Goal: Task Accomplishment & Management: Contribute content

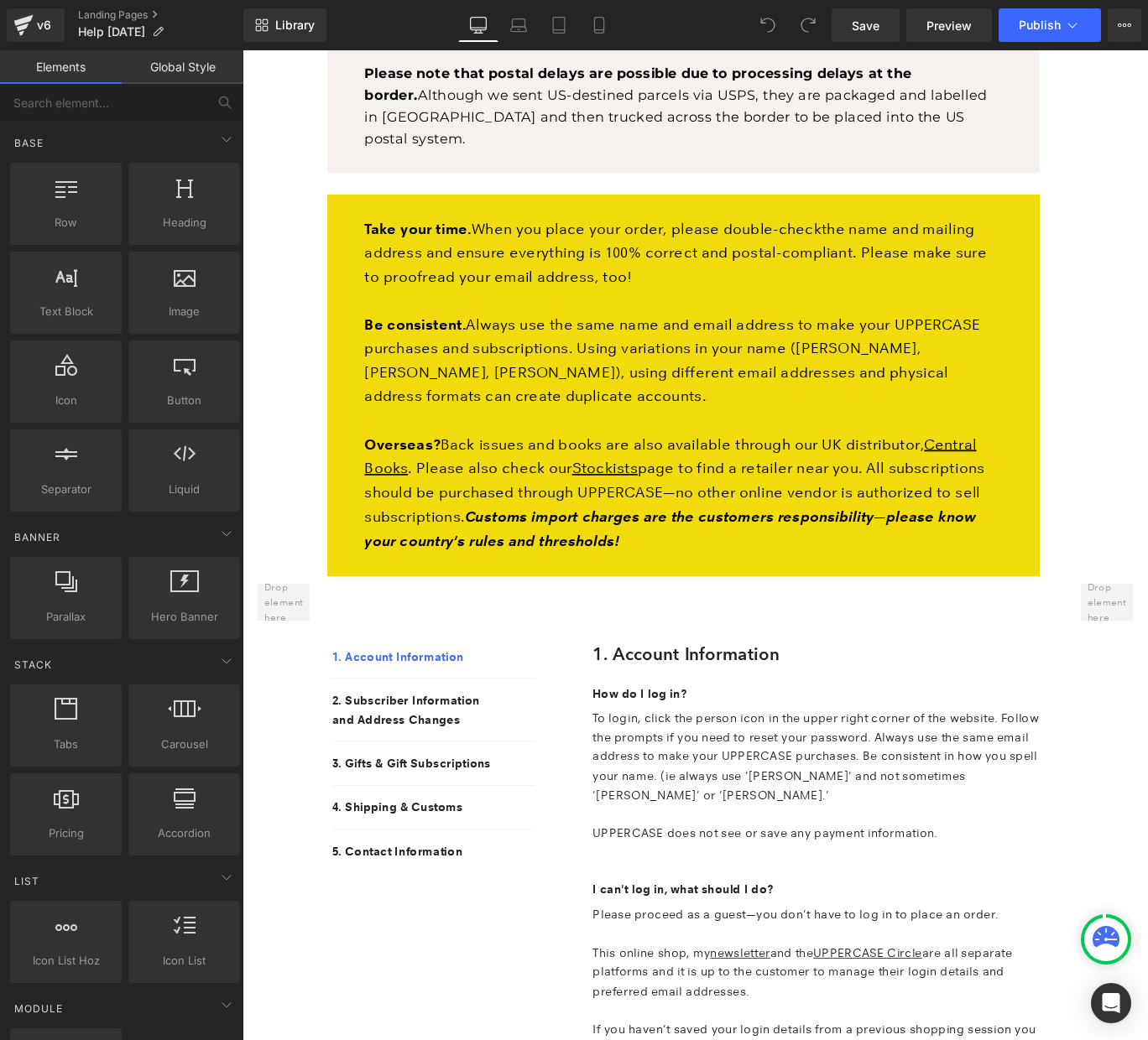
scroll to position [1187, 0]
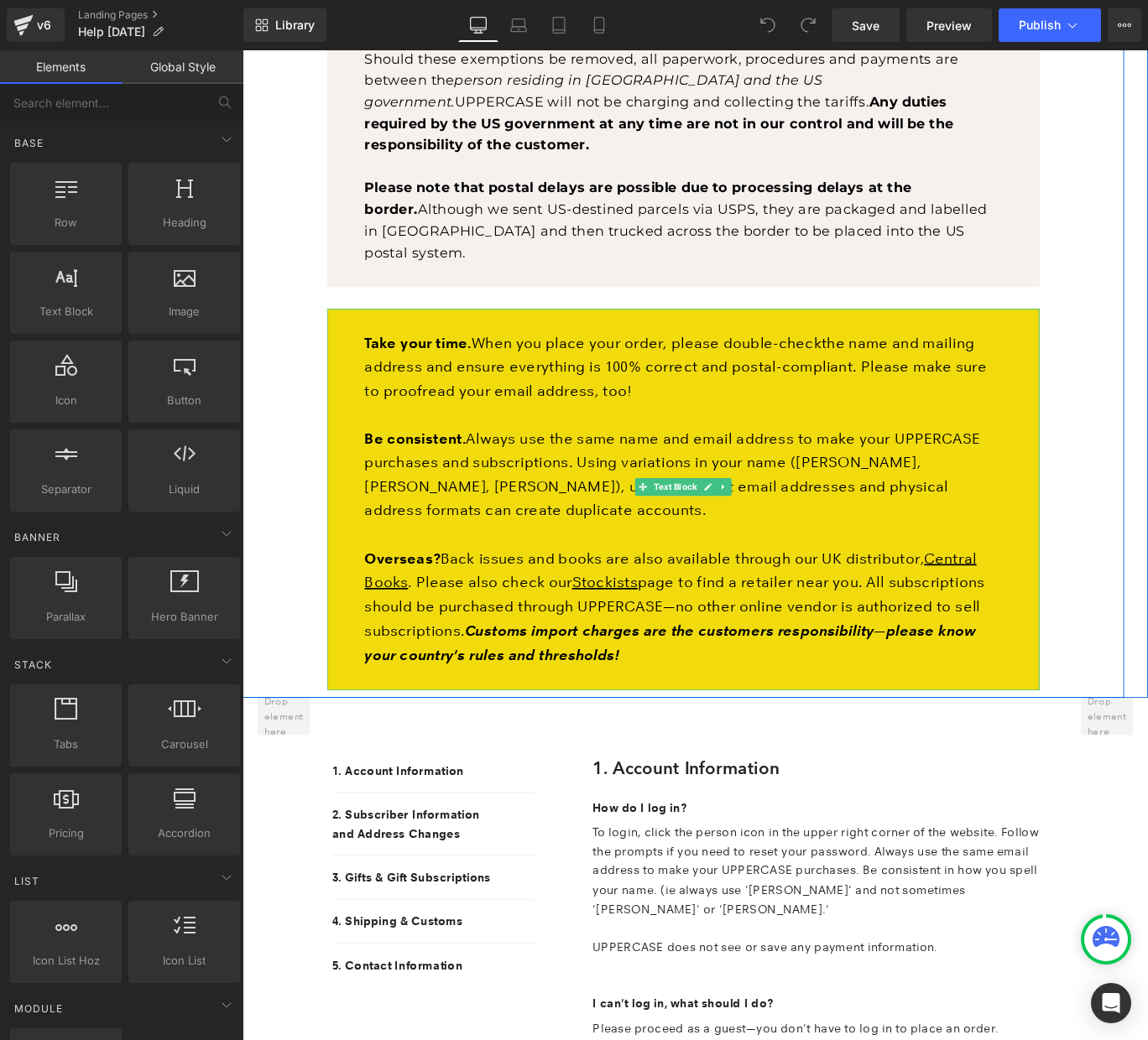
click at [668, 376] on p "Take your time. When you place your order, please double- check the name and ma…" at bounding box center [736, 405] width 714 height 81
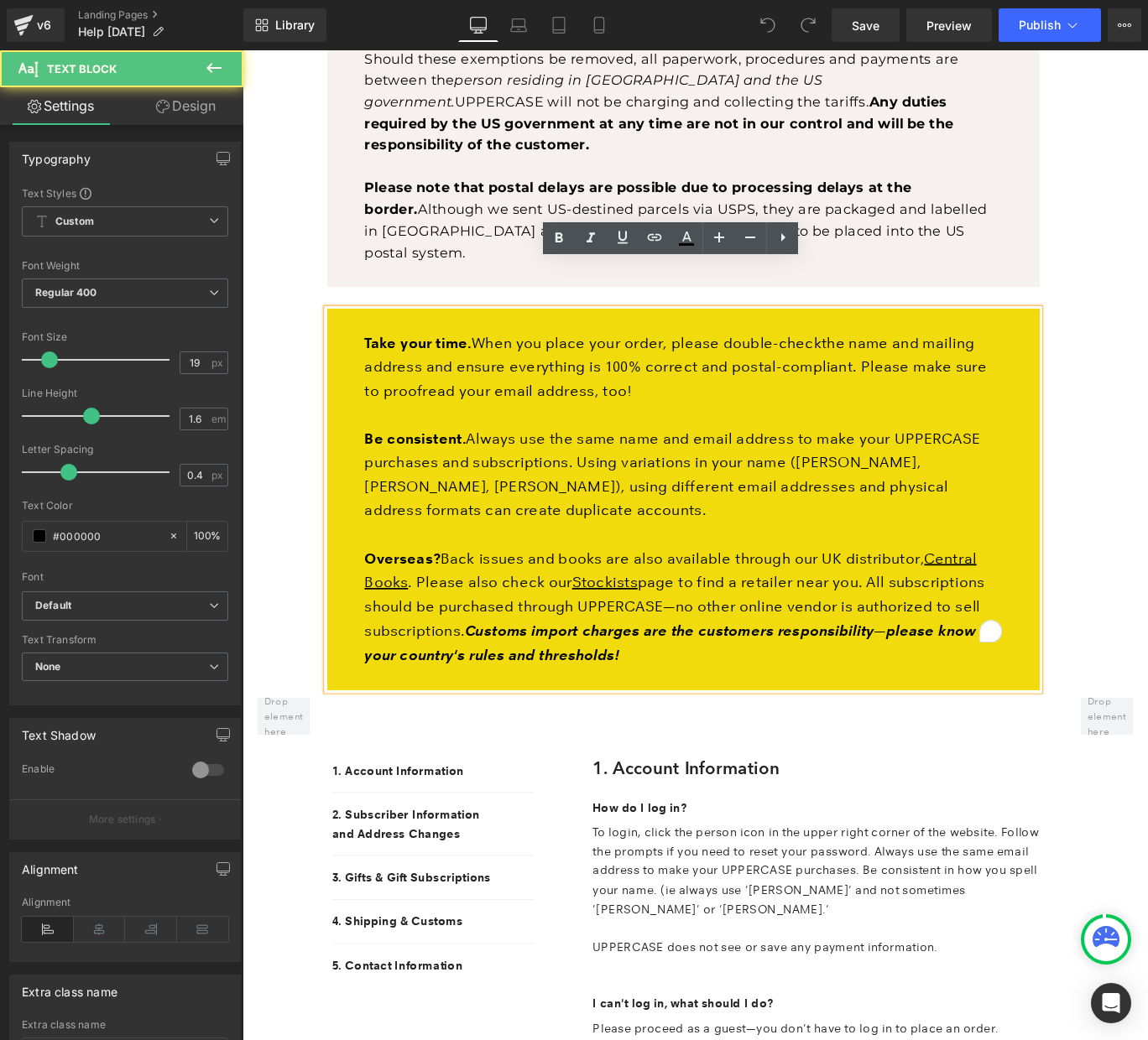
click at [718, 380] on p "Take your time. When you place your order, please double- check the name and ma…" at bounding box center [736, 405] width 714 height 81
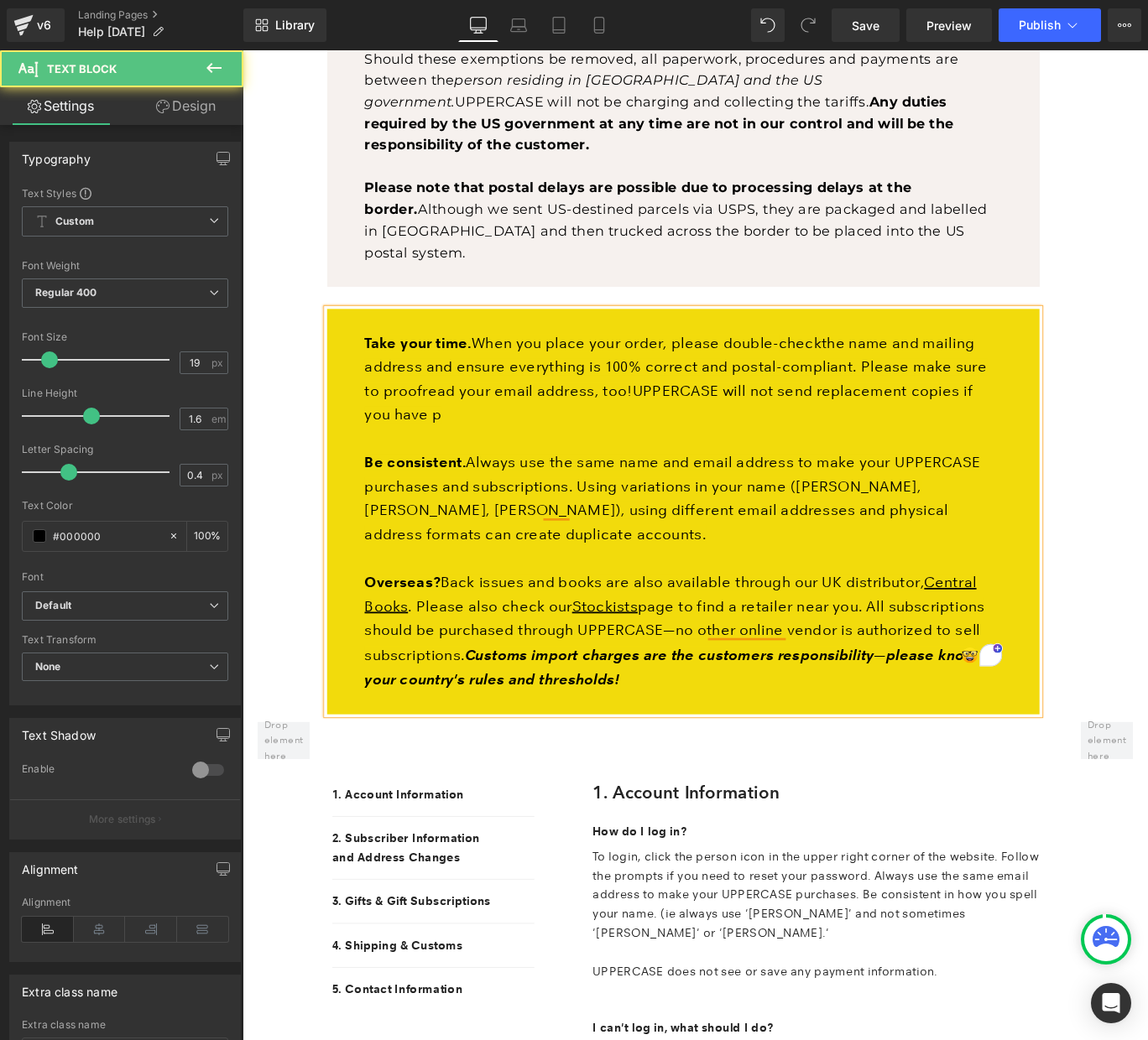
drag, startPoint x: 764, startPoint y: 378, endPoint x: 475, endPoint y: 417, distance: 291.6
click at [475, 417] on p "Take your time. When you place your order, please double- check the name and ma…" at bounding box center [736, 419] width 714 height 107
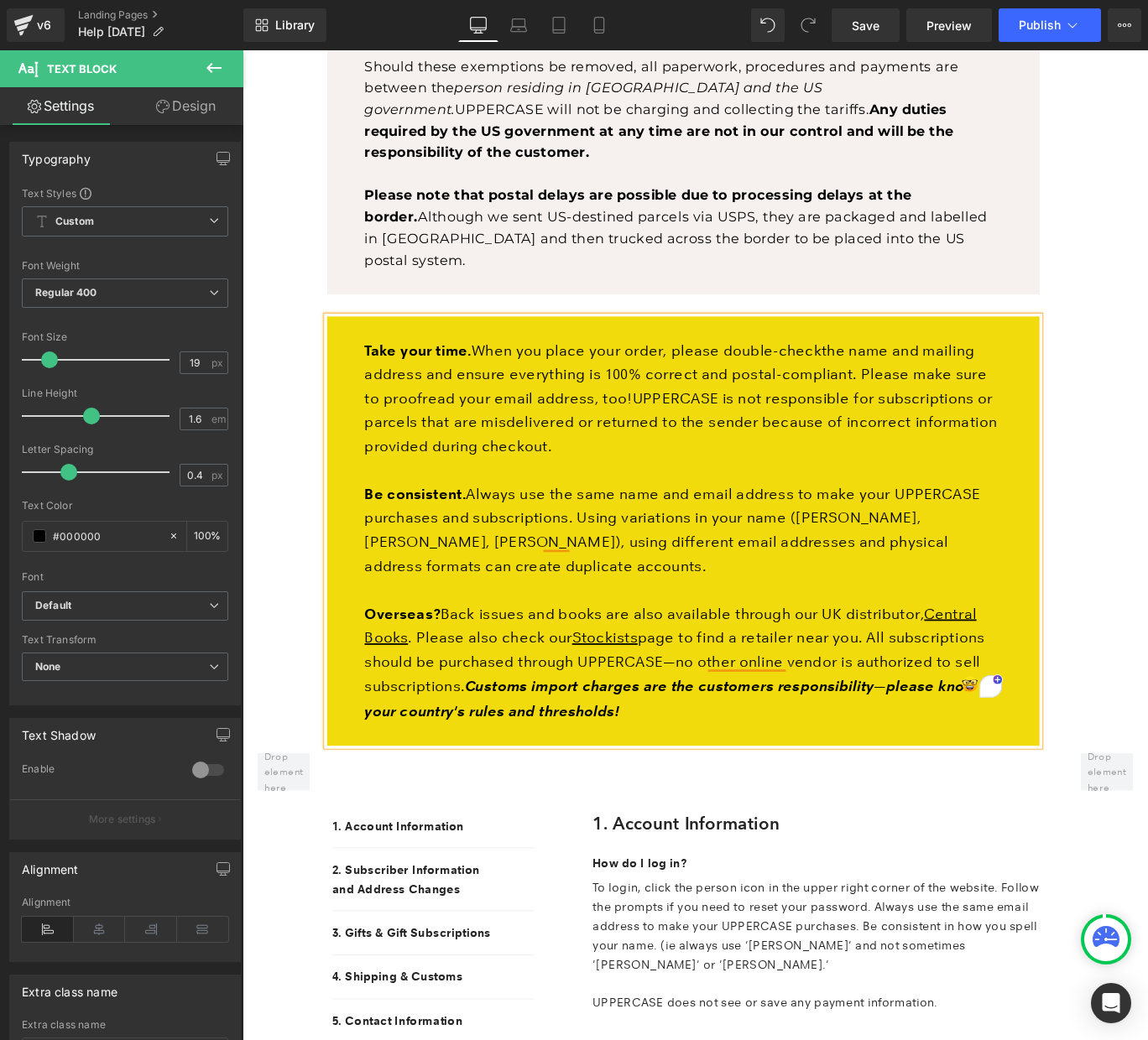
scroll to position [1177, 0]
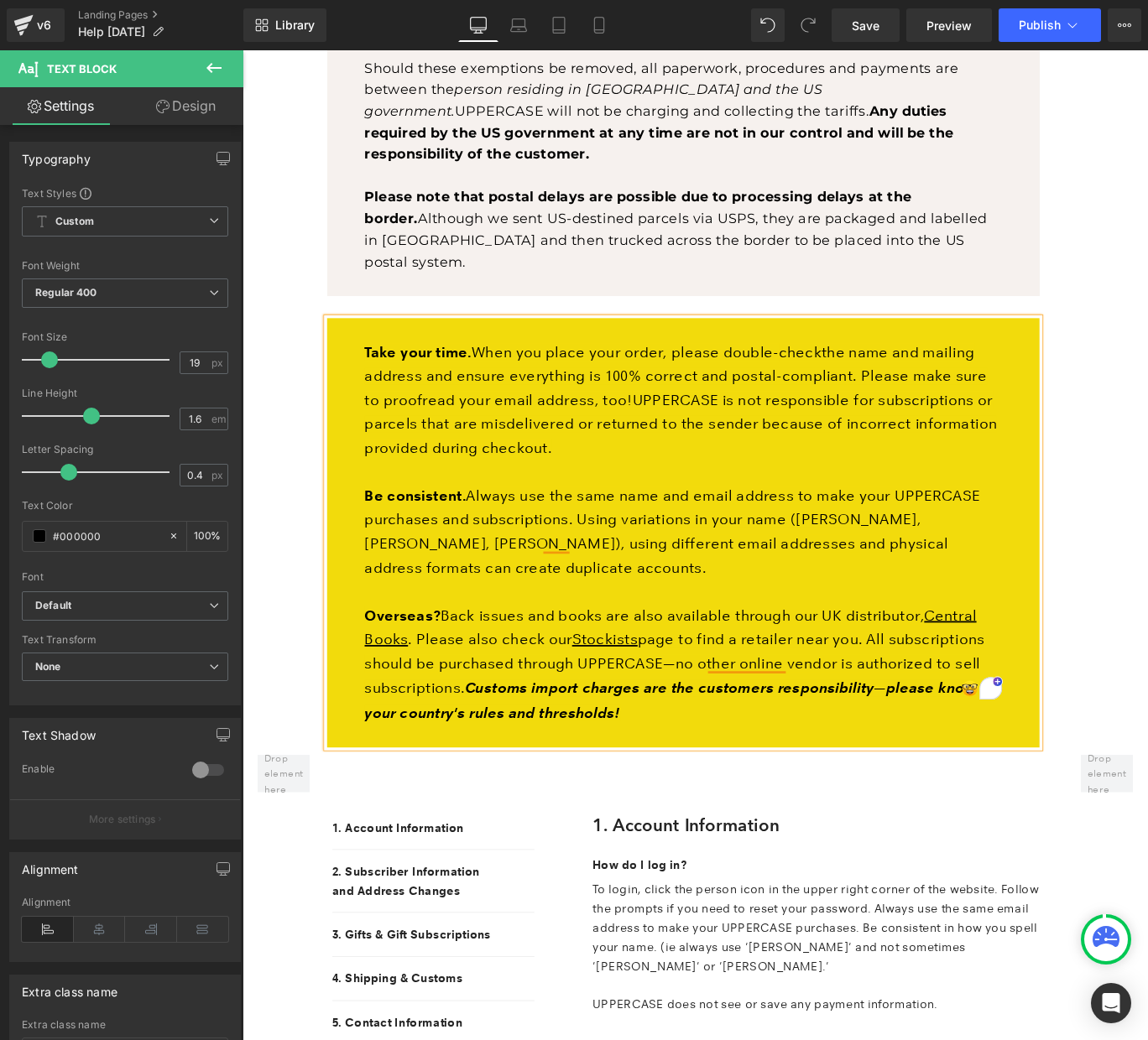
drag, startPoint x: 653, startPoint y: 386, endPoint x: 603, endPoint y: 442, distance: 75.1
click at [603, 442] on p "Take your time. When you place your order, please double- check the name and ma…" at bounding box center [736, 443] width 714 height 135
click at [604, 445] on p "Take your time. When you place your order, please double- check the name and ma…" at bounding box center [736, 443] width 714 height 135
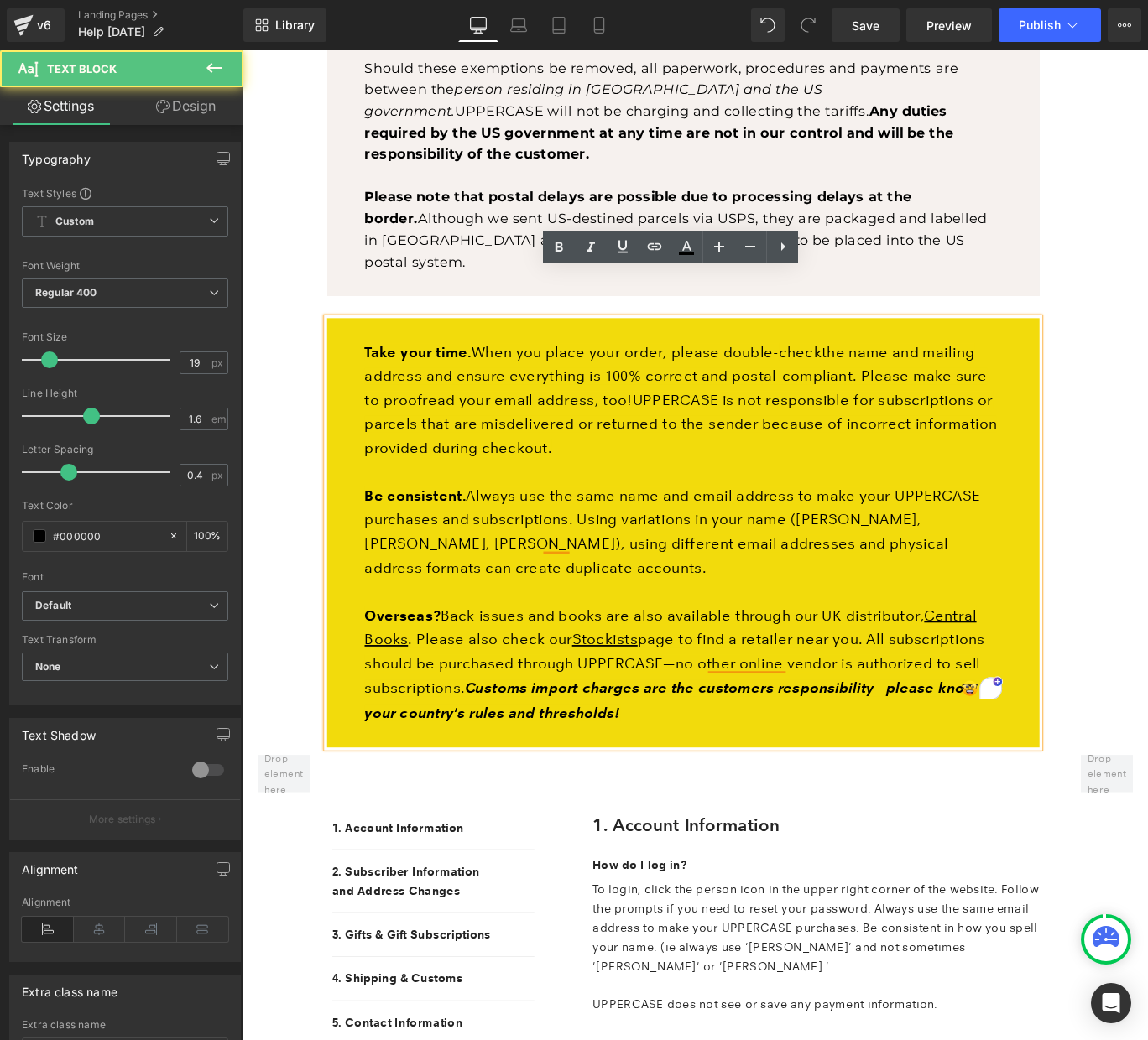
drag, startPoint x: 647, startPoint y: 389, endPoint x: 624, endPoint y: 441, distance: 56.9
click at [624, 441] on p "Take your time. When you place your order, please double- check the name and ma…" at bounding box center [736, 443] width 714 height 135
click at [593, 249] on icon at bounding box center [590, 246] width 8 height 10
click at [593, 444] on p "Take your time. When you place your order, please double- check the name and ma…" at bounding box center [736, 443] width 714 height 135
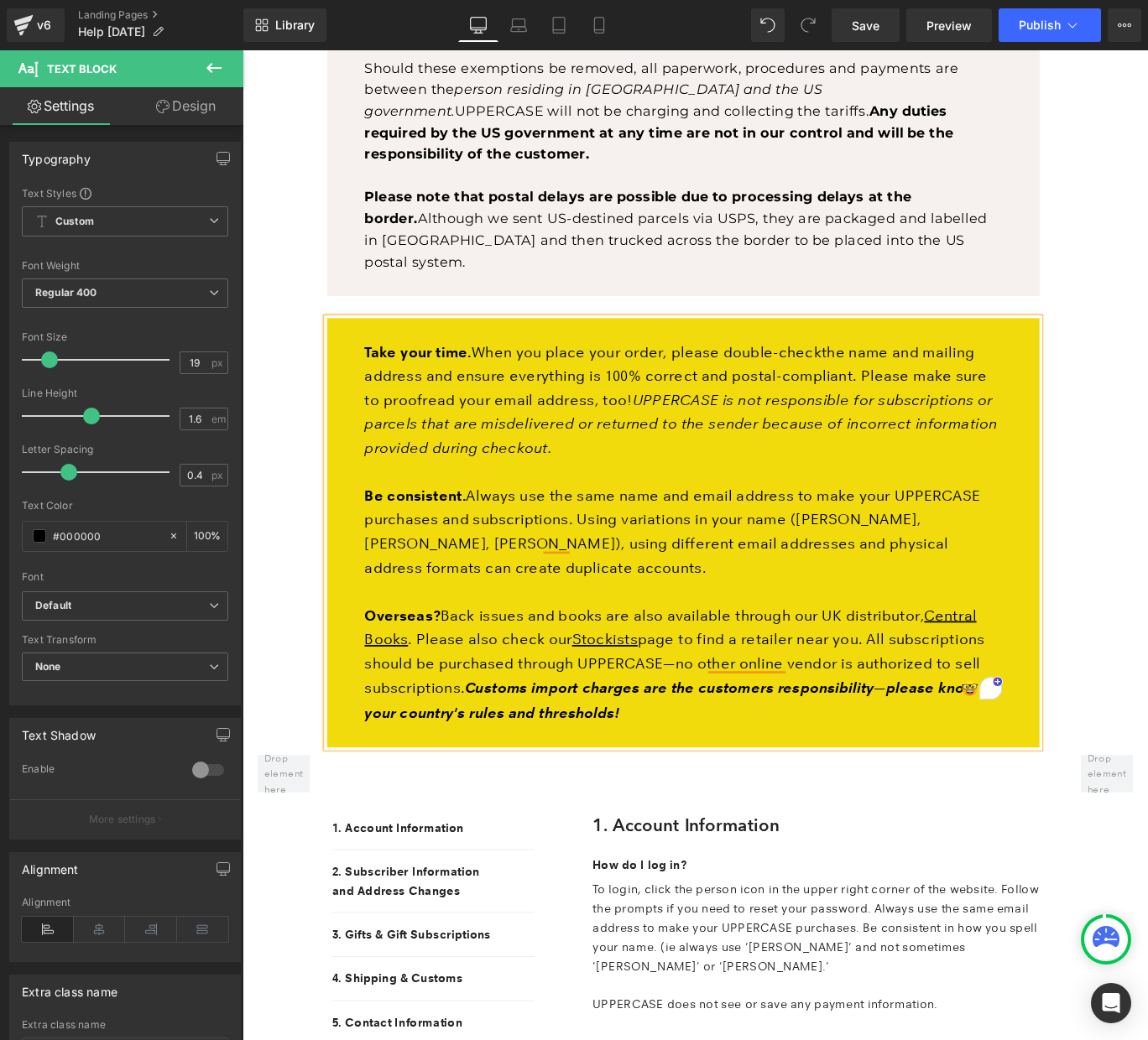
click at [732, 433] on icon "UPPERCASE is not responsible for subscriptions or parcels that are misdelivered…" at bounding box center [734, 469] width 709 height 73
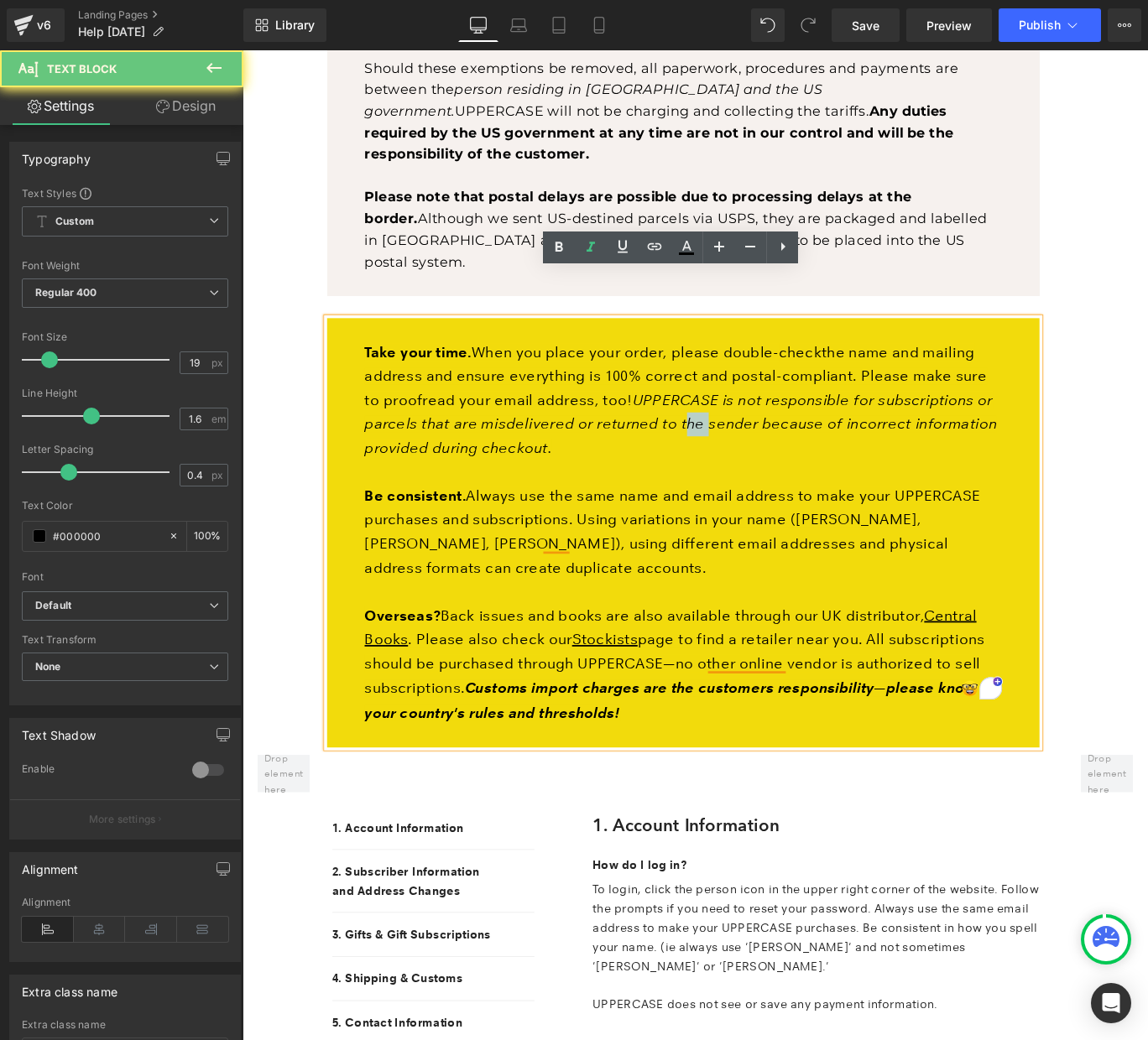
click at [732, 433] on icon "UPPERCASE is not responsible for subscriptions or parcels that are misdelivered…" at bounding box center [734, 469] width 709 height 73
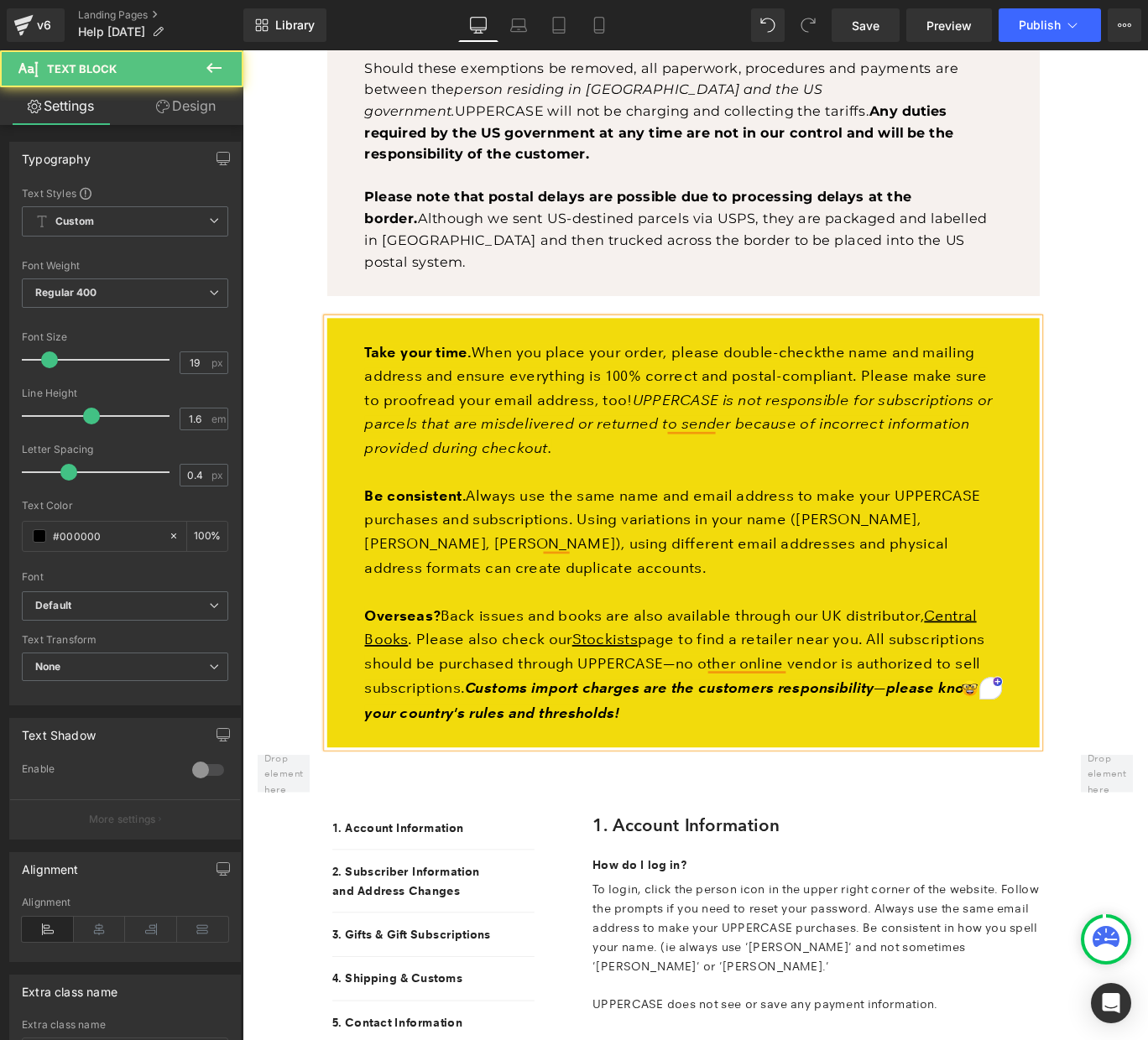
click at [625, 440] on p "Take your time. When you place your order, please double- check the name and ma…" at bounding box center [736, 443] width 714 height 135
click at [379, 379] on strong "Take your time." at bounding box center [439, 388] width 120 height 19
click at [499, 379] on strong "Take your time." at bounding box center [439, 388] width 120 height 19
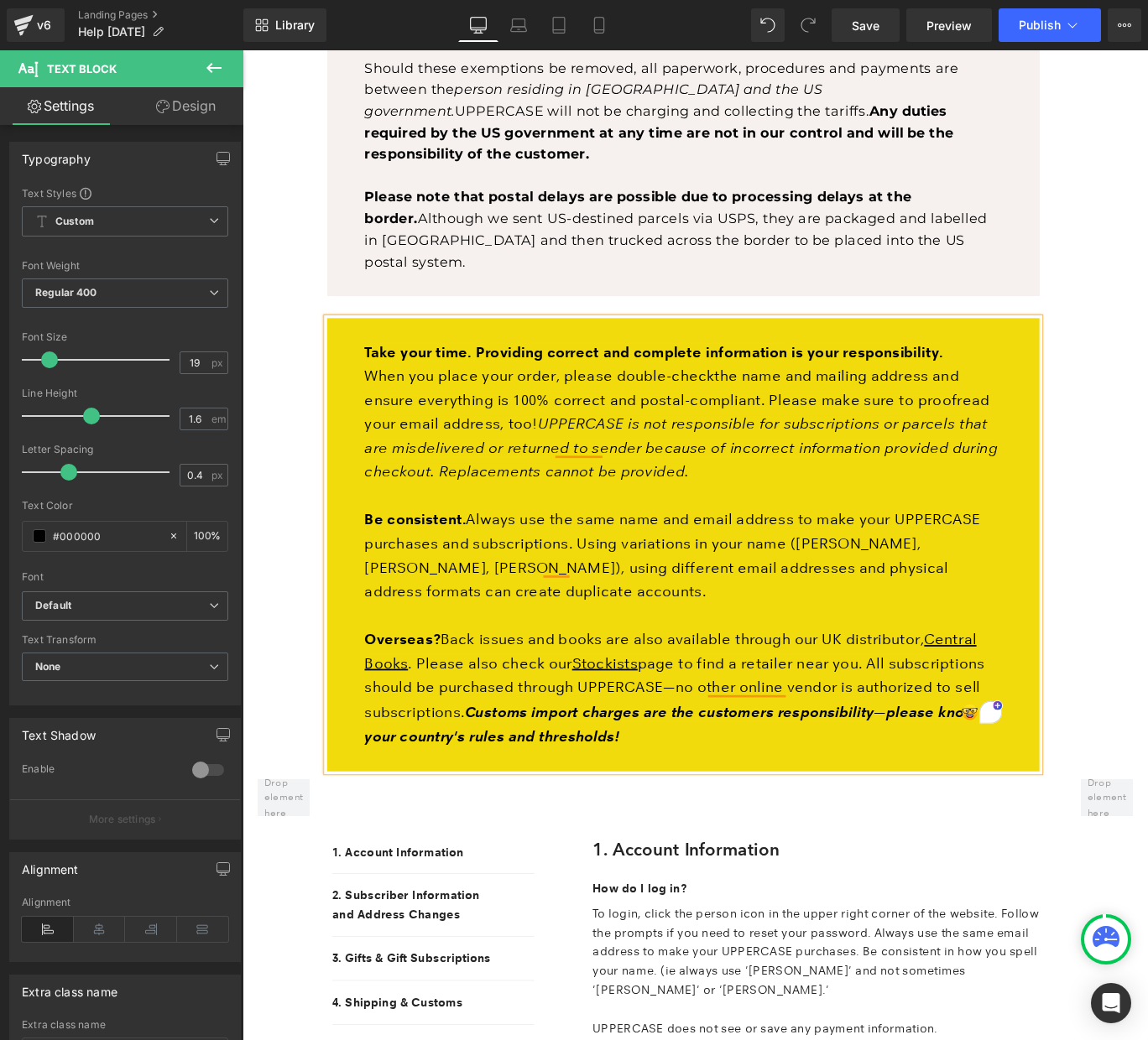
drag, startPoint x: 764, startPoint y: 387, endPoint x: 773, endPoint y: 389, distance: 9.2
click at [765, 406] on span "the name and mailing address and ensure everything is 100% correct and postal-c…" at bounding box center [729, 443] width 701 height 73
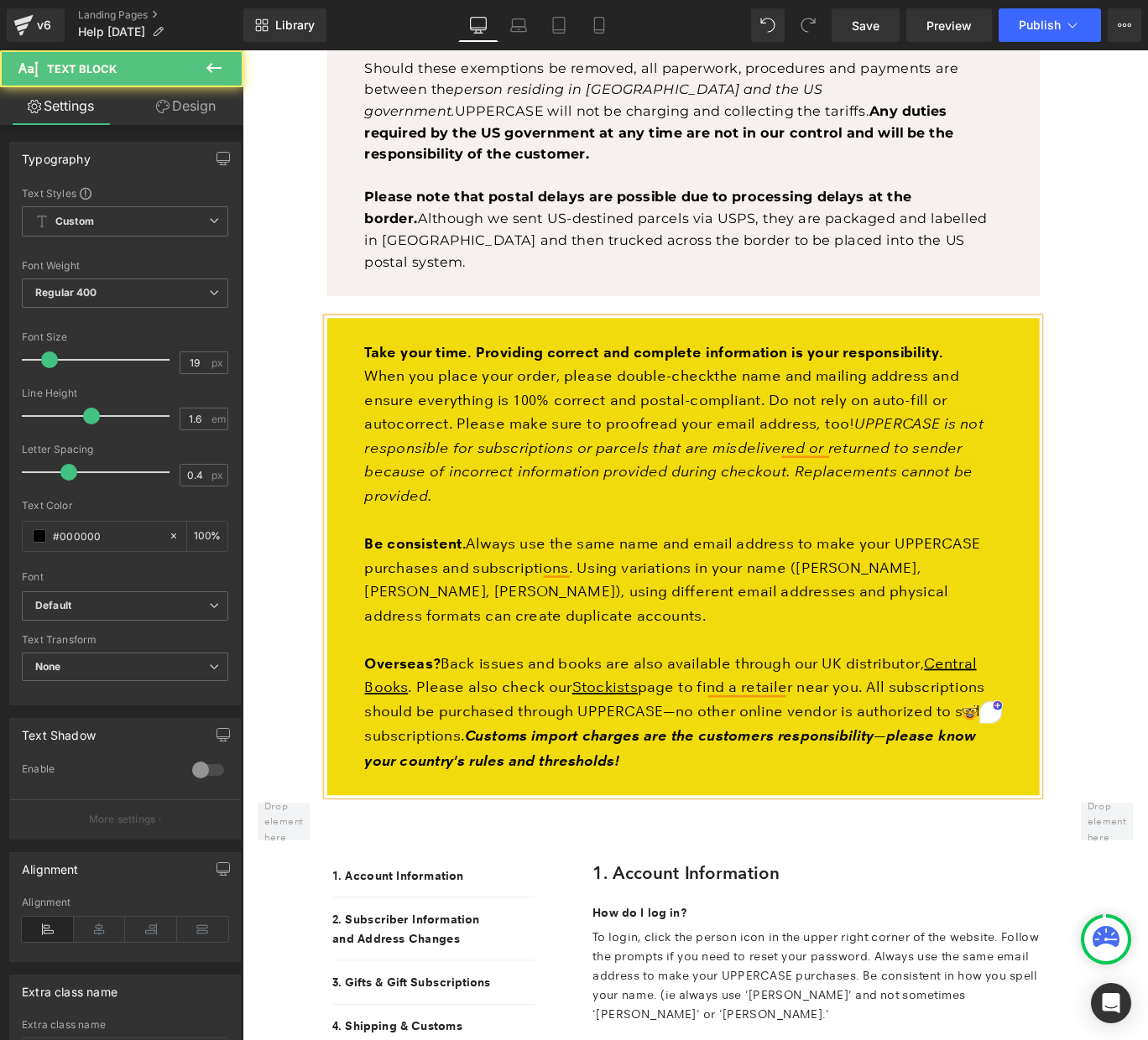
drag, startPoint x: 873, startPoint y: 335, endPoint x: 889, endPoint y: 343, distance: 17.9
click at [873, 379] on strong "Take your time. Providing correct and complete information is your responsibili…" at bounding box center [703, 388] width 648 height 19
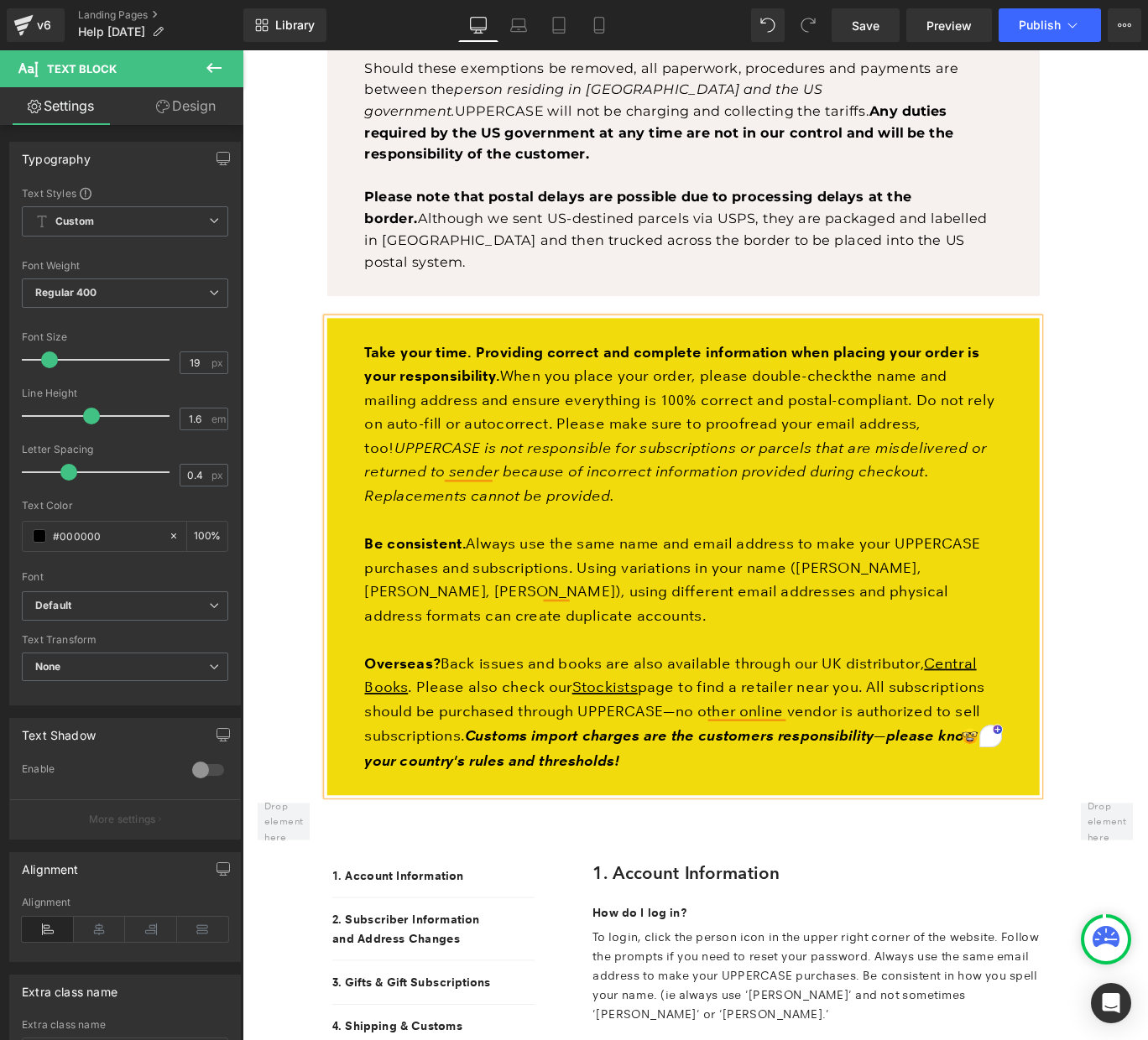
click at [553, 416] on span "the name and mailing address and ensure everything is 100% correct and postal-c…" at bounding box center [732, 456] width 706 height 100
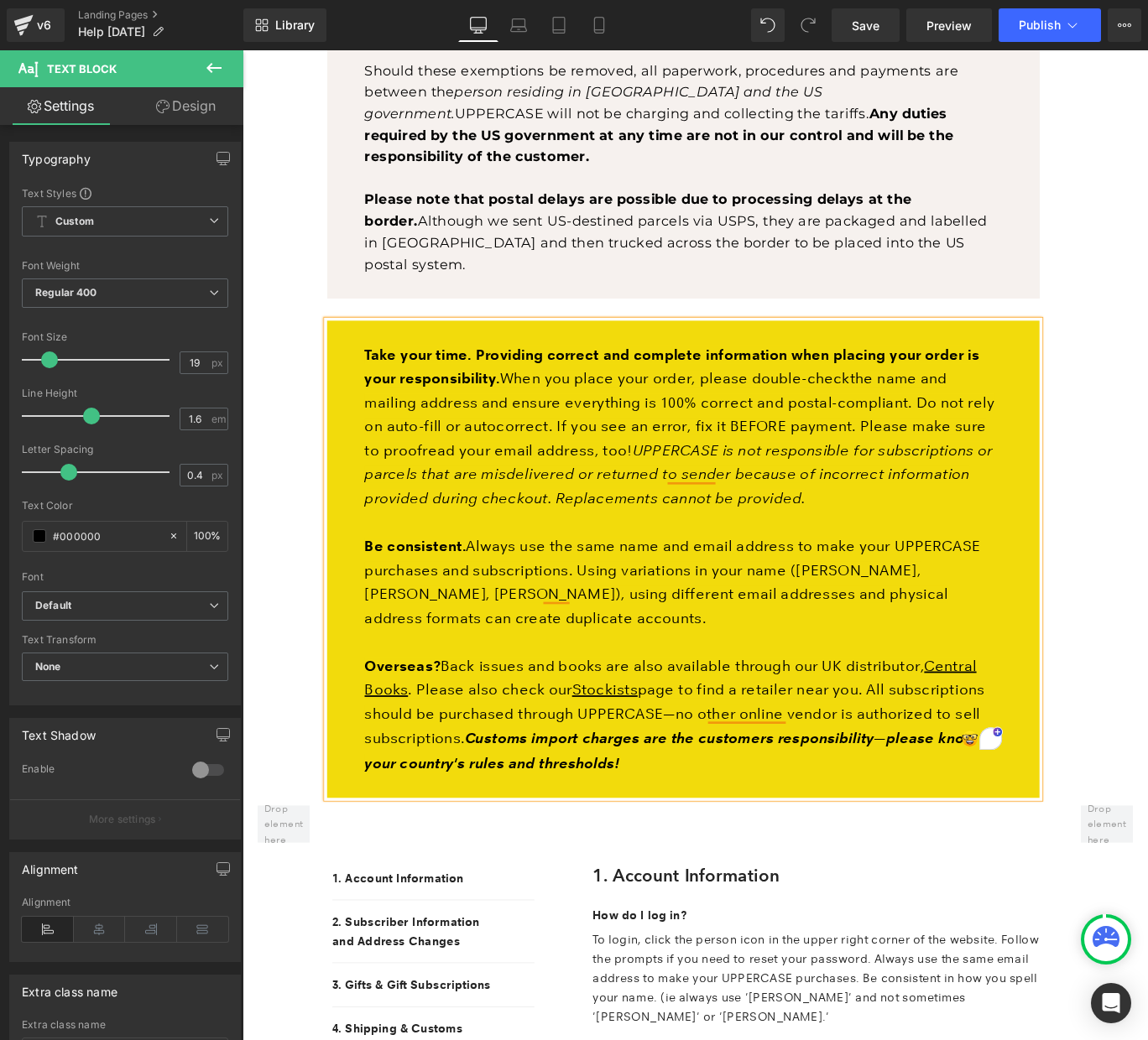
click at [653, 489] on icon "UPPERCASE is not responsible for subscriptions or parcels that are misdelivered…" at bounding box center [731, 525] width 704 height 73
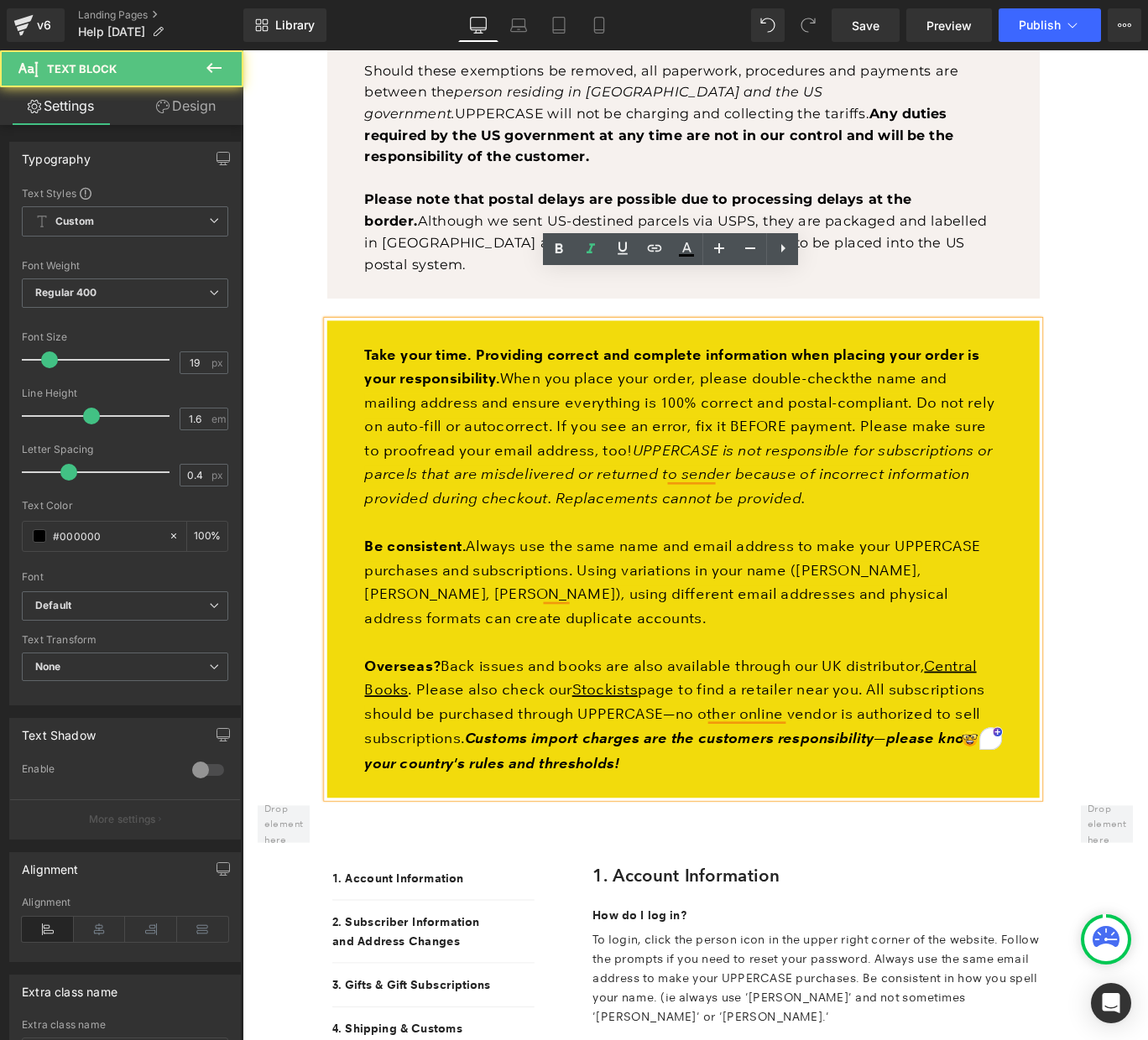
scroll to position [1175, 0]
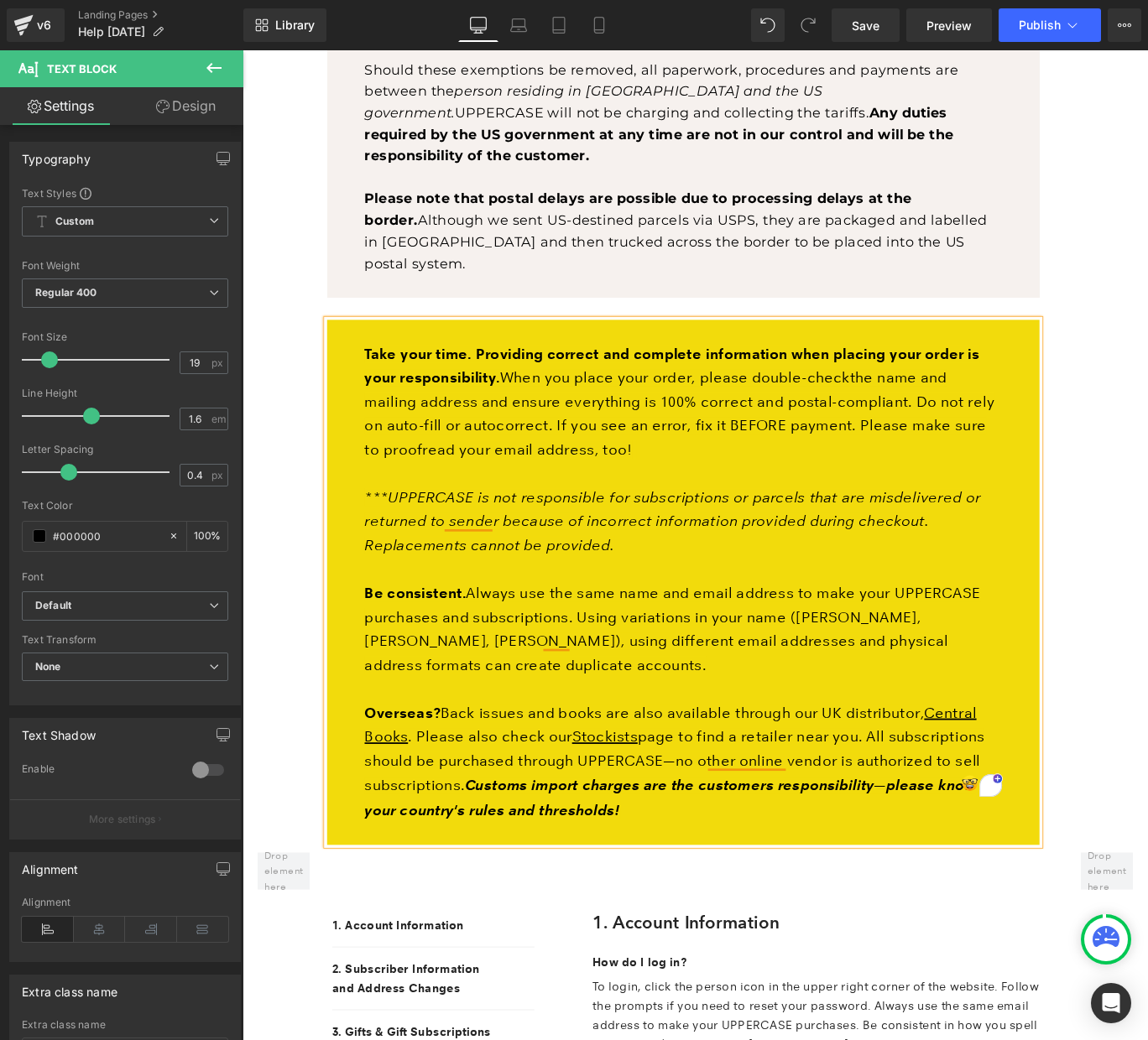
click at [699, 552] on p "***UPPERCASE is not responsible for subscriptions or parcels that are misdelive…" at bounding box center [736, 579] width 714 height 81
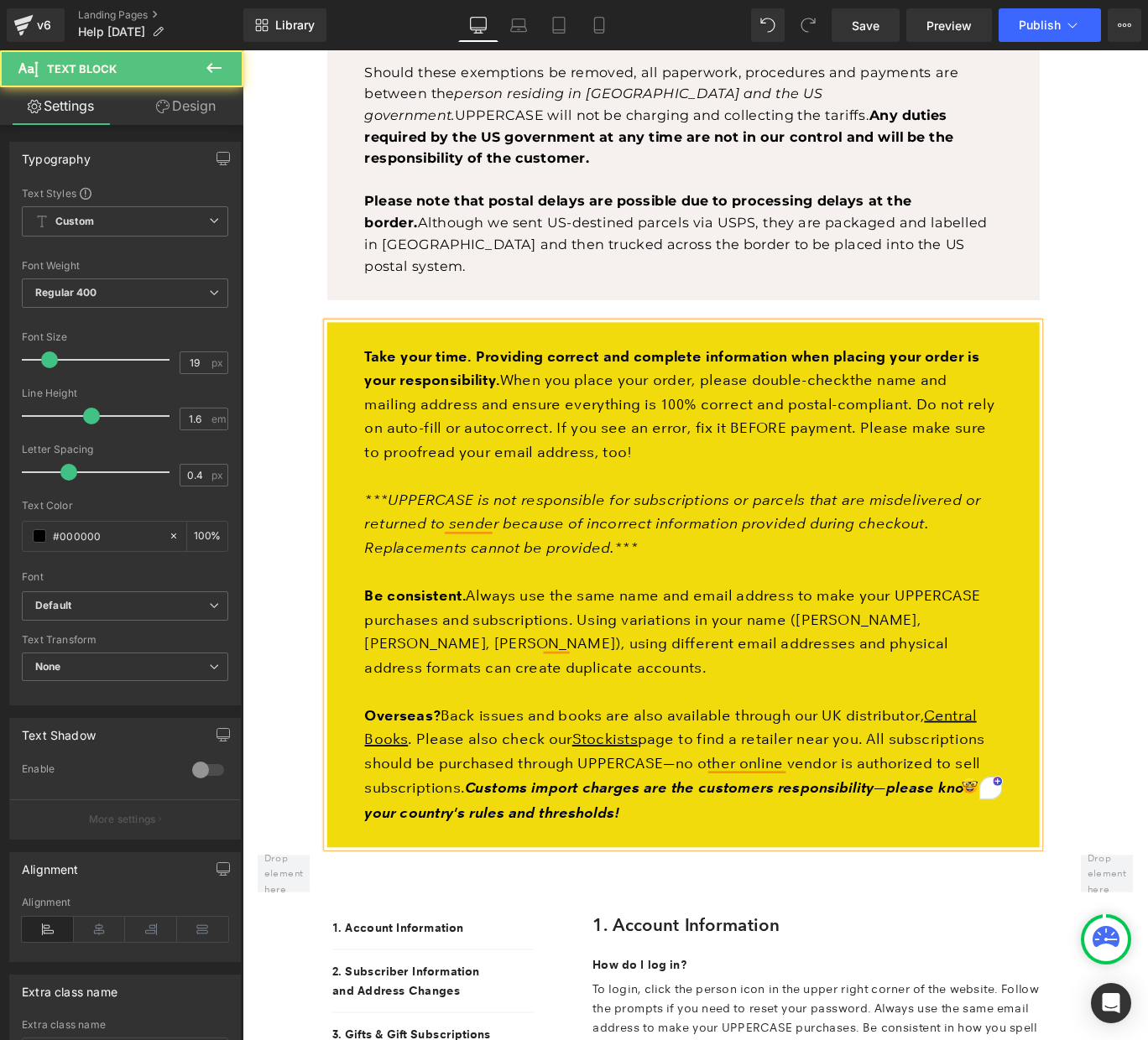
click at [690, 446] on p "Take your time. Providing correct and complete information when placing your or…" at bounding box center [736, 448] width 714 height 135
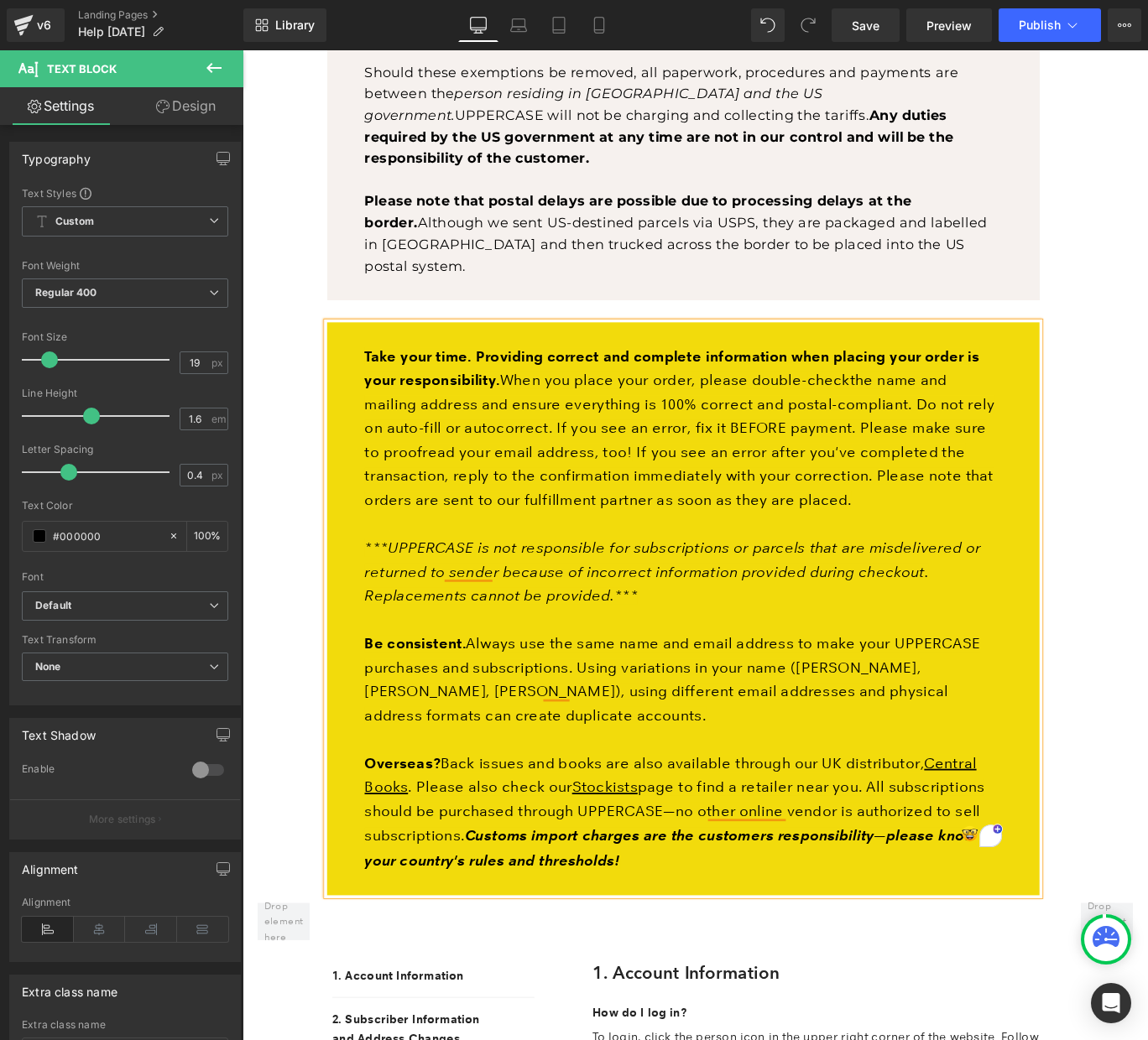
scroll to position [1171, 0]
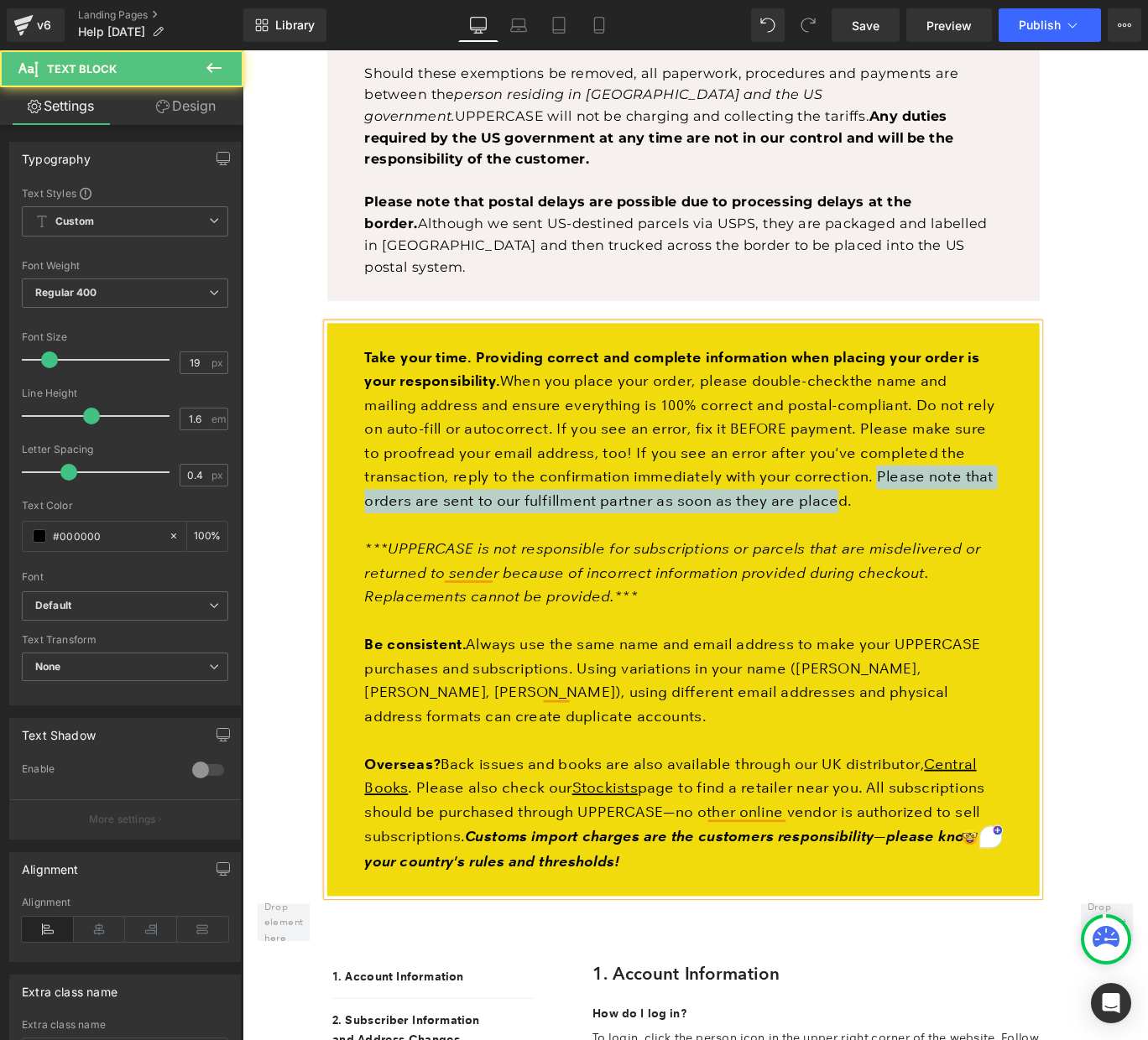
drag, startPoint x: 896, startPoint y: 501, endPoint x: 927, endPoint y: 489, distance: 33.2
click at [930, 493] on span "If you see an error after you've completed the transaction, reply to the confir…" at bounding box center [732, 529] width 705 height 73
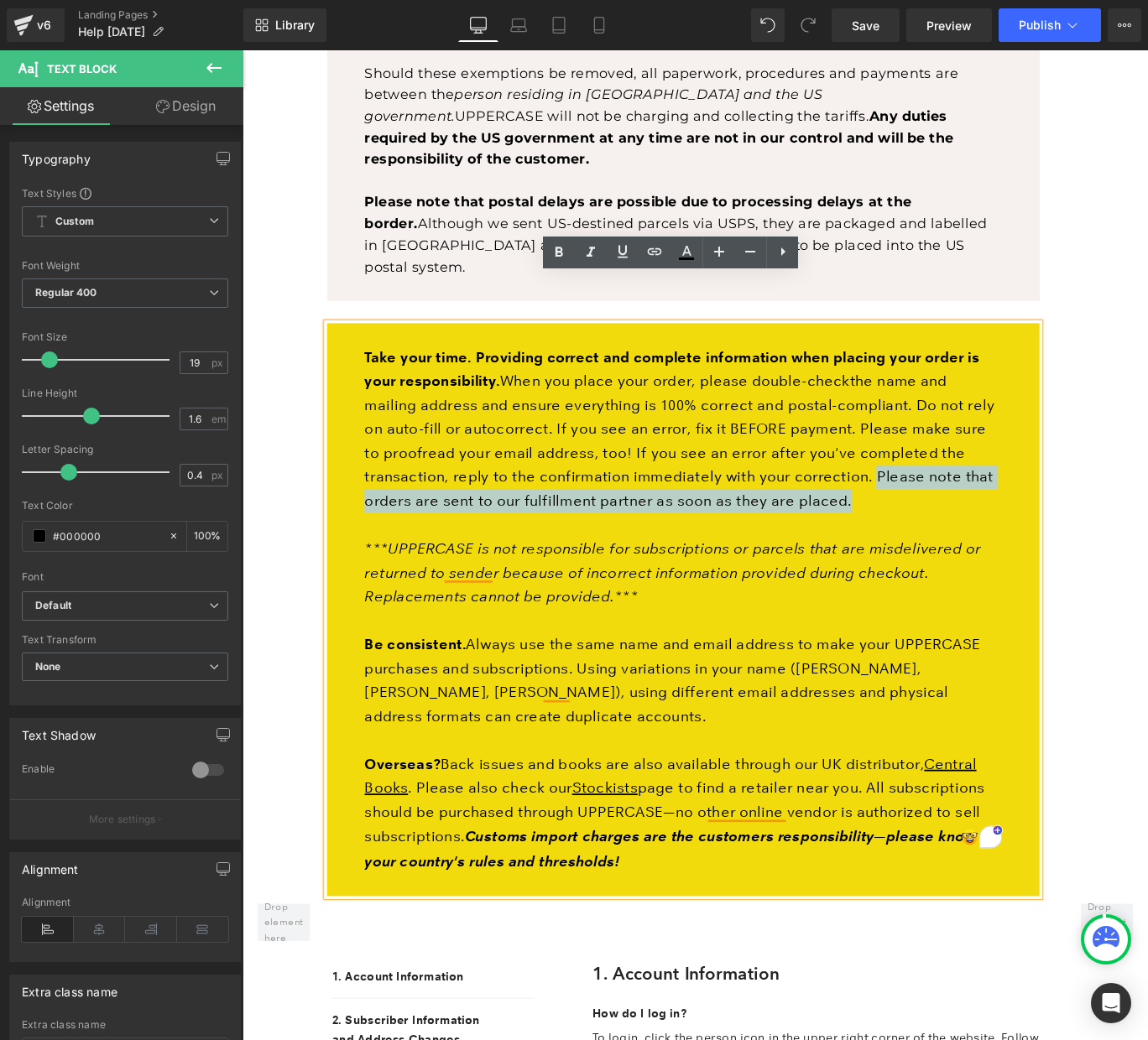
drag, startPoint x: 917, startPoint y: 500, endPoint x: 930, endPoint y: 479, distance: 24.7
click at [930, 479] on p "Take your time. Providing correct and complete information when placing your or…" at bounding box center [736, 475] width 714 height 188
click at [921, 498] on p "Take your time. Providing correct and complete information when placing your or…" at bounding box center [736, 475] width 714 height 188
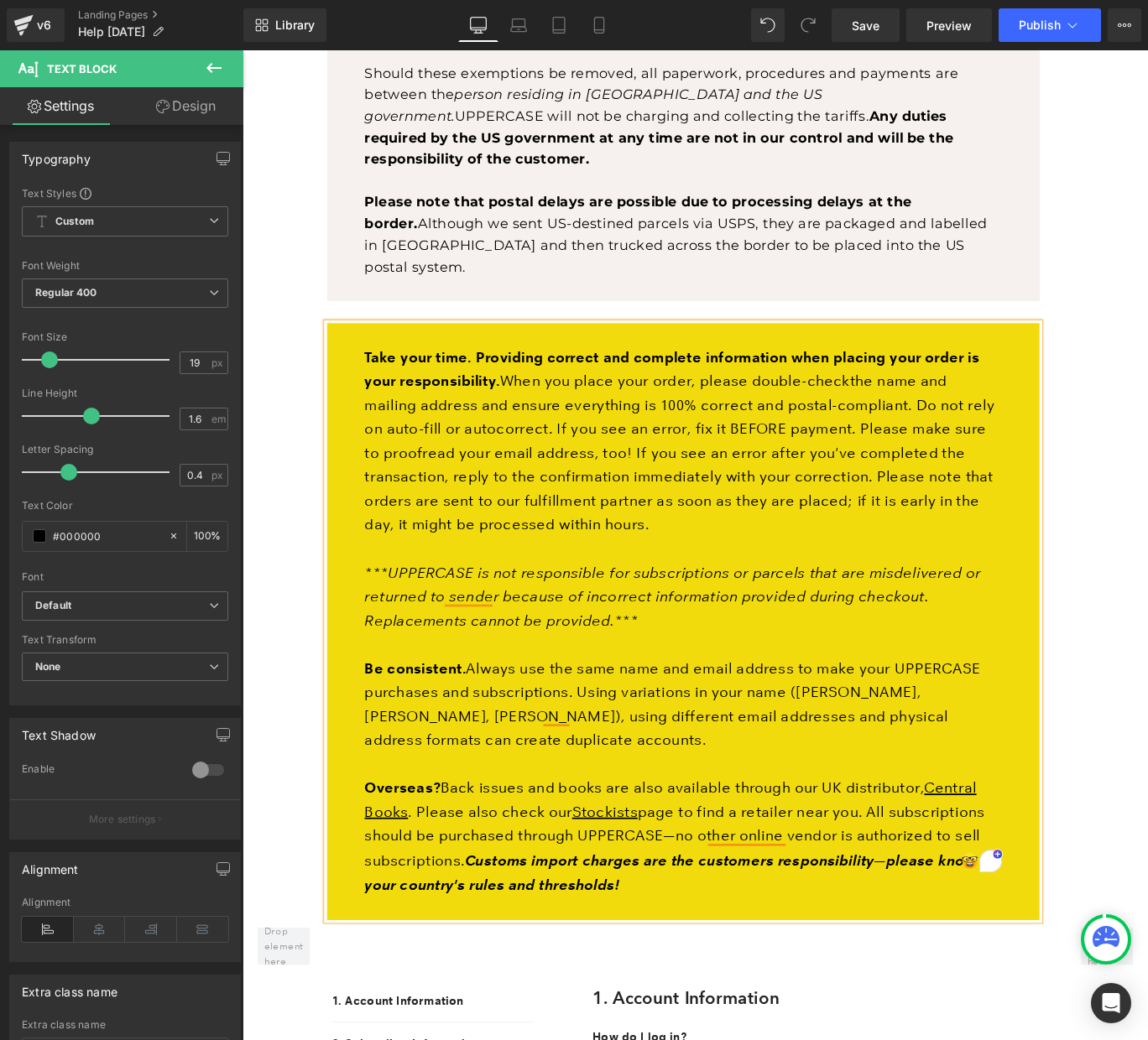
click at [569, 385] on span "Take your time. Providing correct and complete information when placing your or…" at bounding box center [724, 408] width 690 height 46
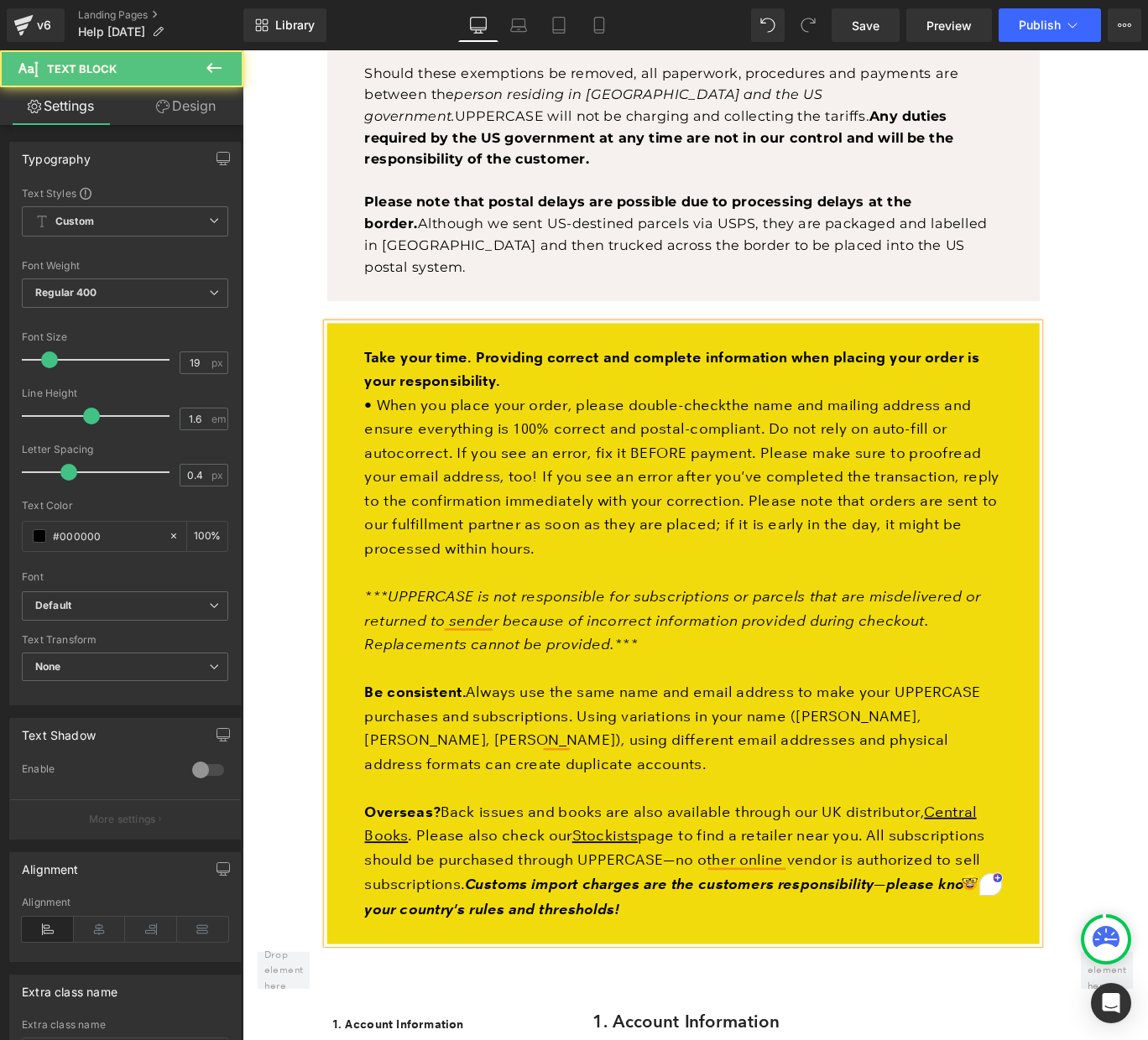
click at [821, 439] on span "the name and mailing address and ensure everything is 100% correct and postal-c…" at bounding box center [724, 489] width 691 height 100
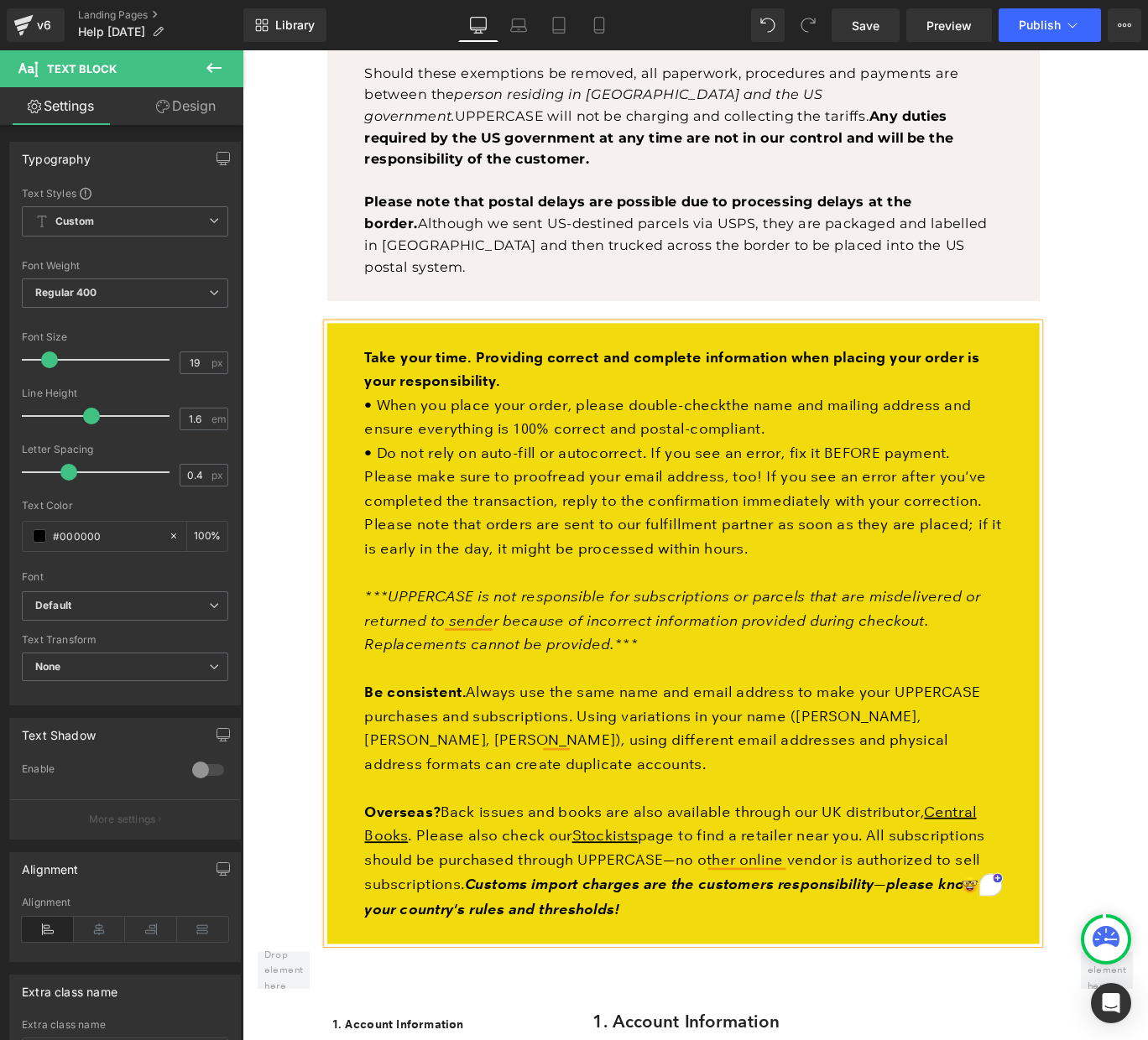
click at [684, 493] on span "• Do not rely on auto-fill or autocorrect. If you see an error, fix it BEFORE p…" at bounding box center [707, 515] width 656 height 46
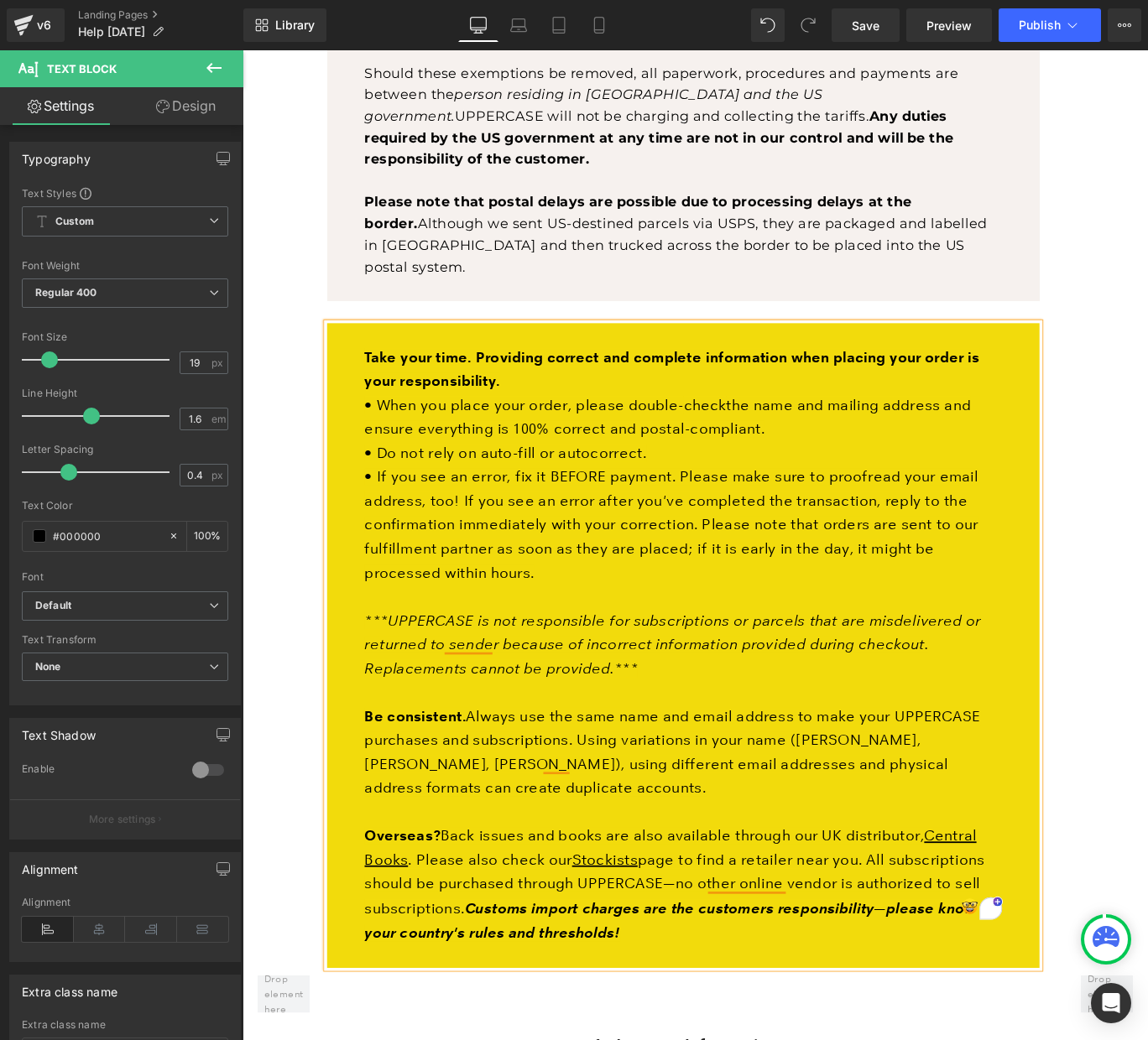
click at [734, 519] on span "• If you see an error, fix it BEFORE payment. Please make sure to proofread you…" at bounding box center [723, 542] width 688 height 46
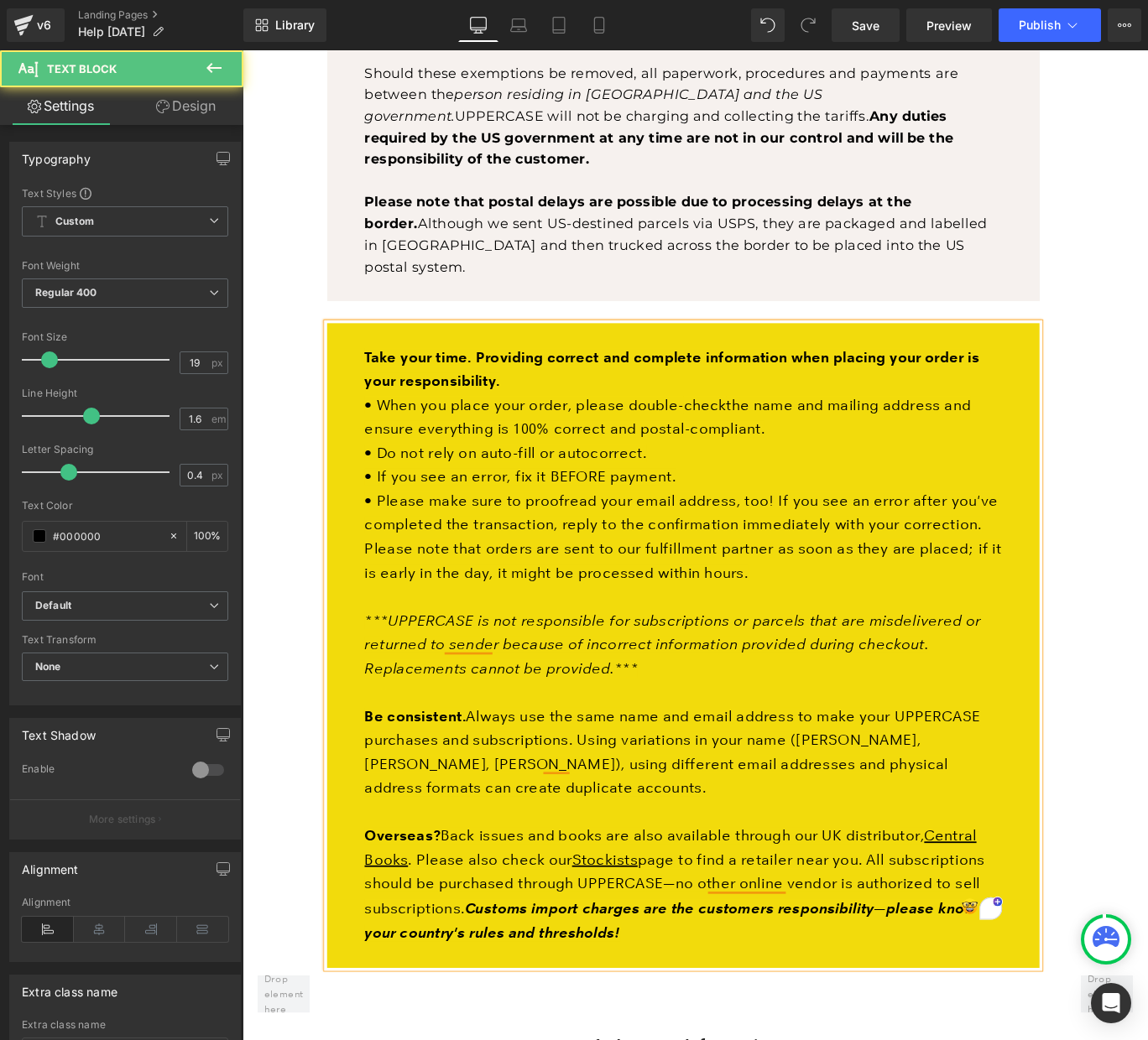
click at [826, 546] on span "If you see an error after you've completed the transaction, reply to the confir…" at bounding box center [735, 596] width 714 height 100
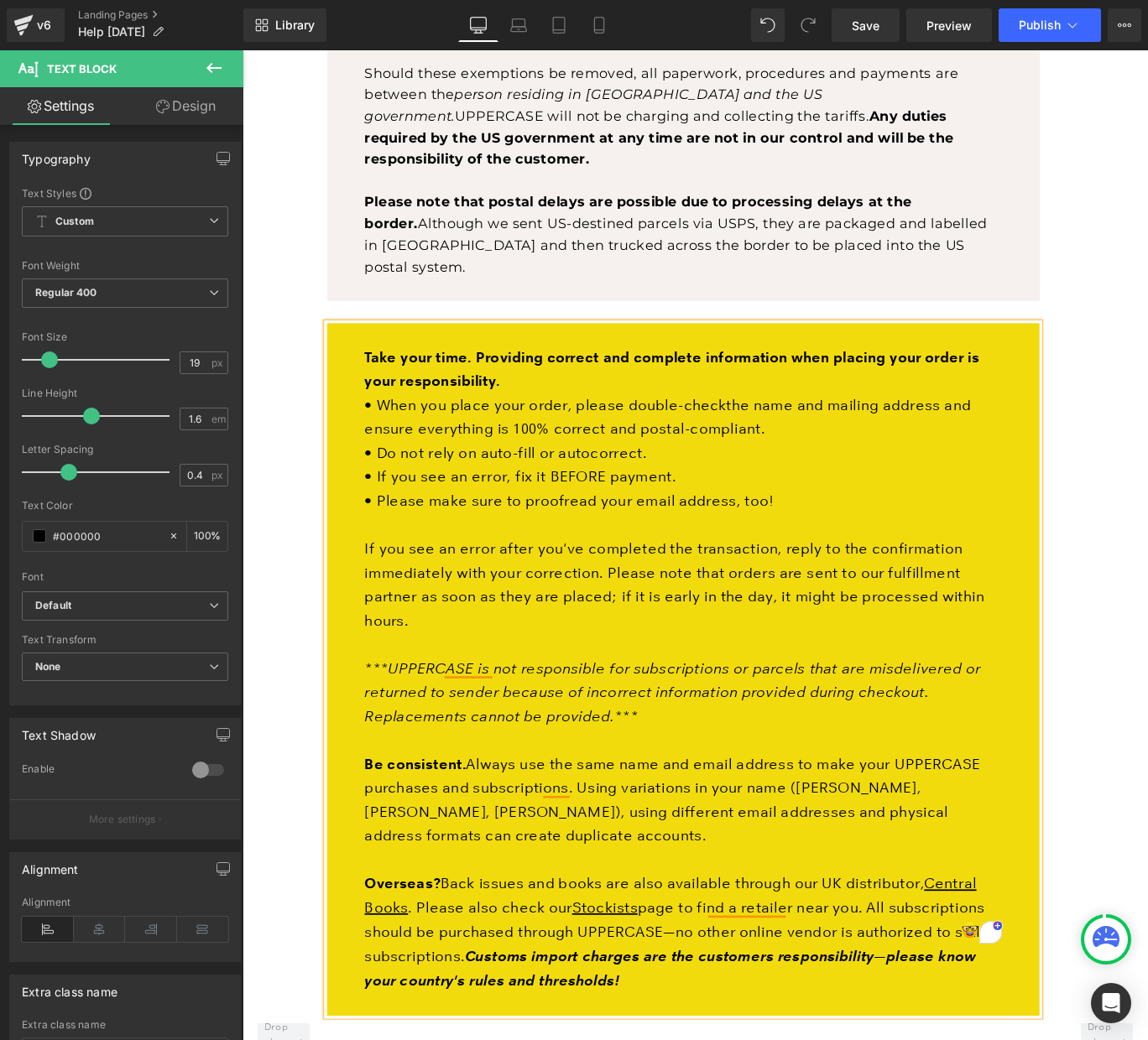
scroll to position [1158, 0]
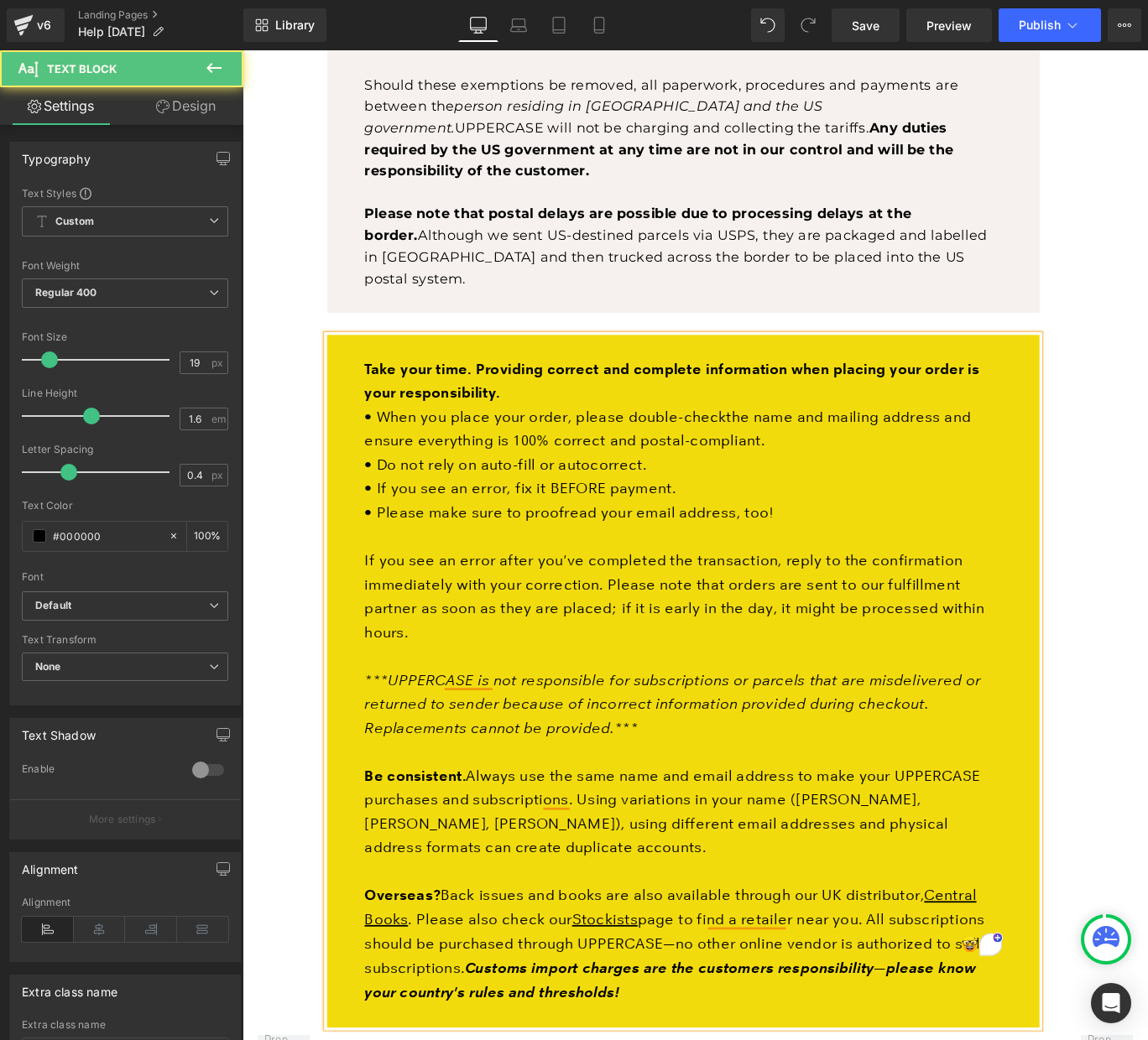
click at [685, 747] on icon "***UPPERCASE is not responsible for subscriptions or parcels that are misdelive…" at bounding box center [724, 784] width 691 height 73
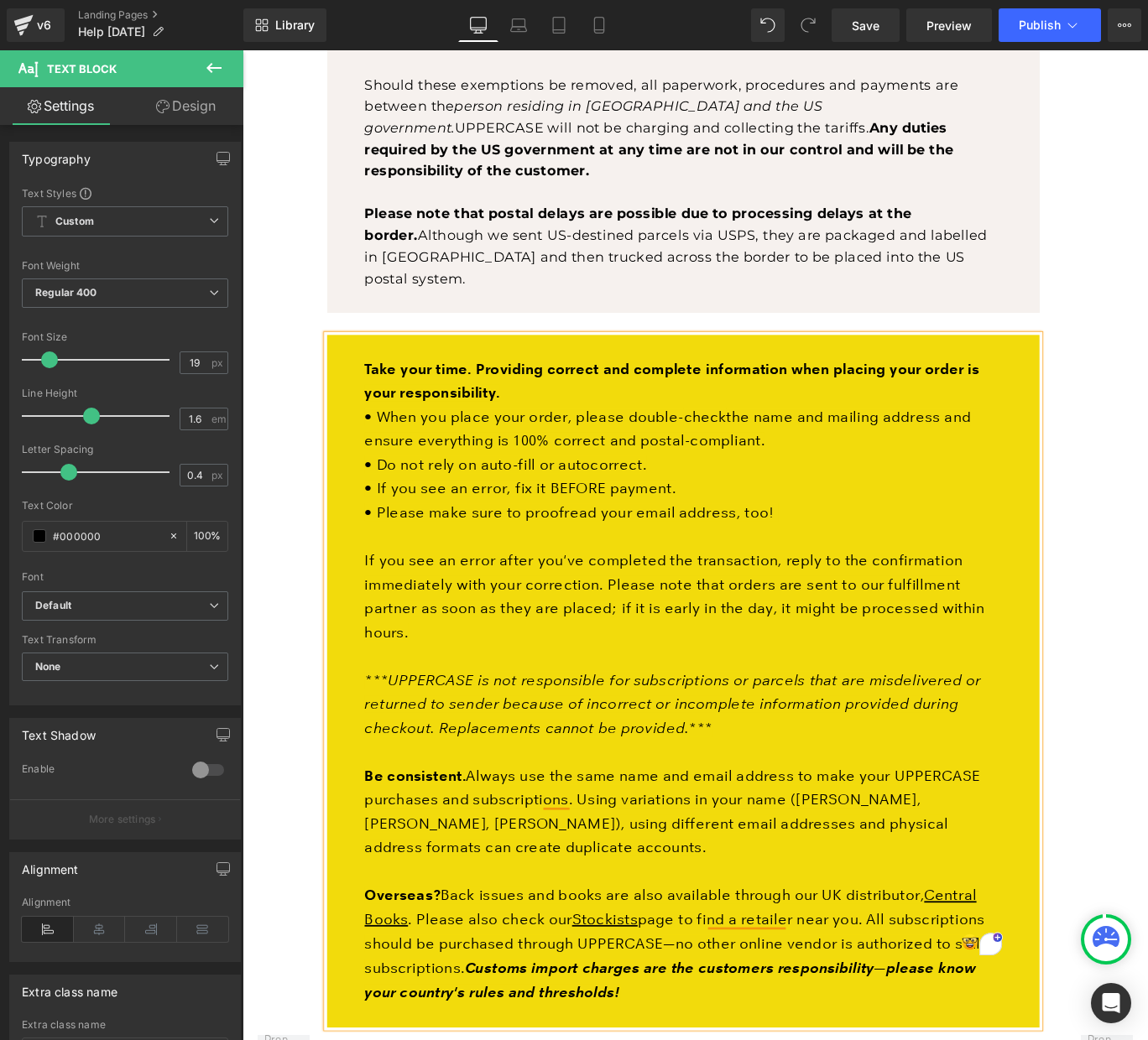
click at [644, 747] on icon "***UPPERCASE is not responsible for subscriptions or parcels that are misdelive…" at bounding box center [724, 784] width 691 height 73
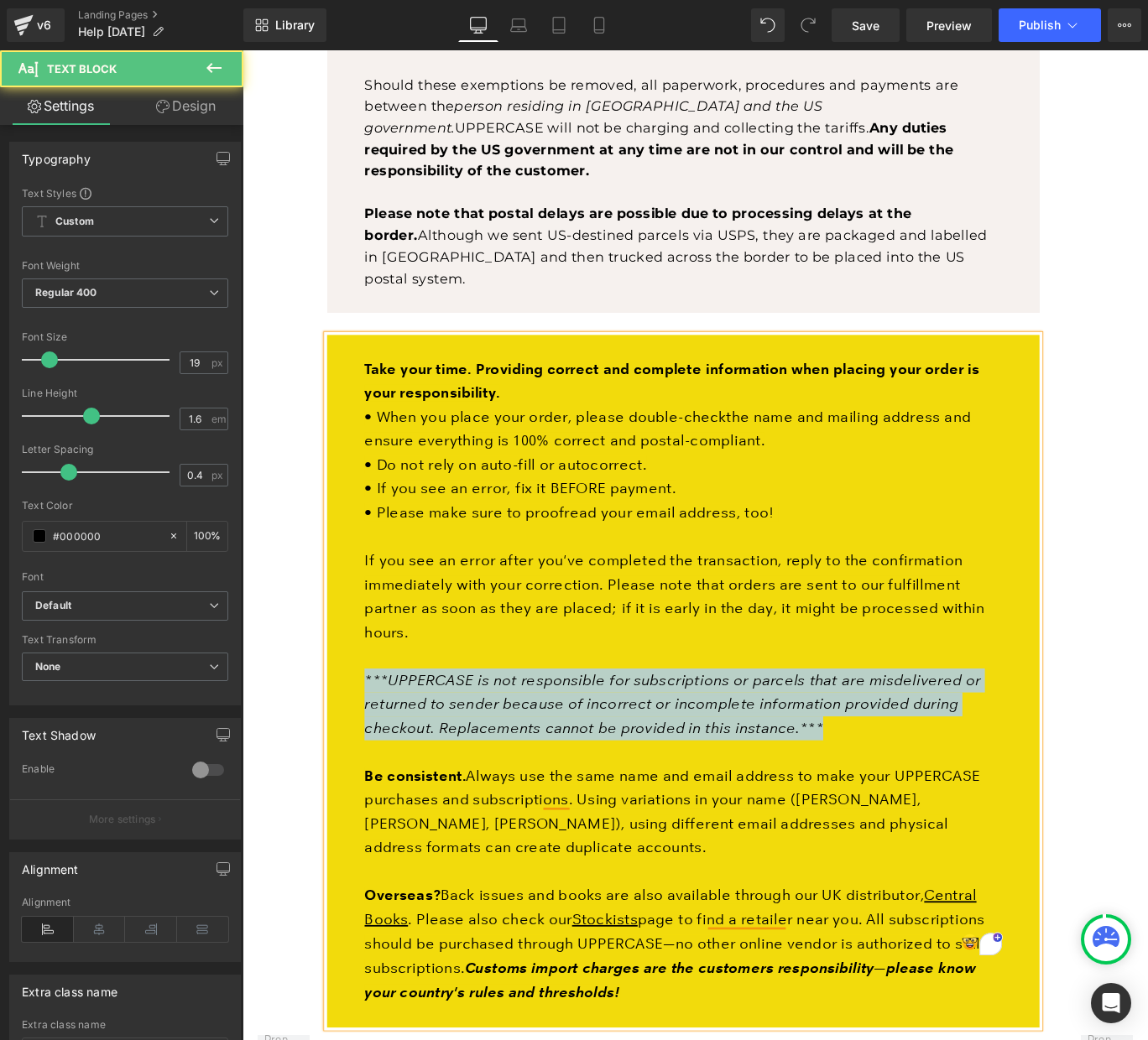
drag, startPoint x: 832, startPoint y: 729, endPoint x: 370, endPoint y: 669, distance: 465.9
click at [370, 669] on div "Take your time. Providing correct and complete information when placing your or…" at bounding box center [736, 758] width 799 height 777
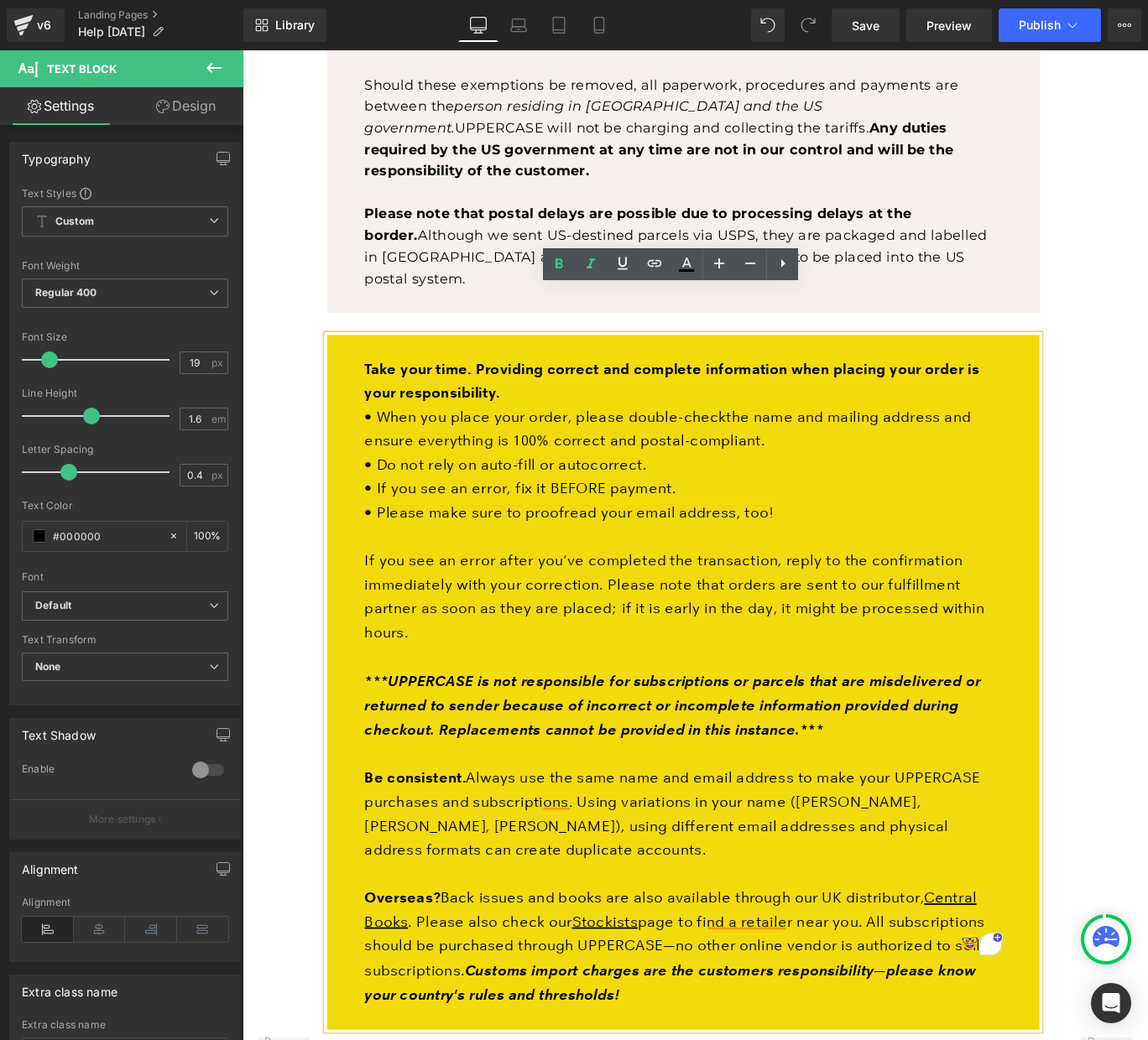
click at [598, 747] on strong "***UPPERCASE is not responsible for subscriptions or parcels that are misdelive…" at bounding box center [724, 785] width 691 height 75
click at [621, 747] on strong "***UPPERCASE is not responsible for subscriptions or parcels that are misdelive…" at bounding box center [724, 785] width 691 height 75
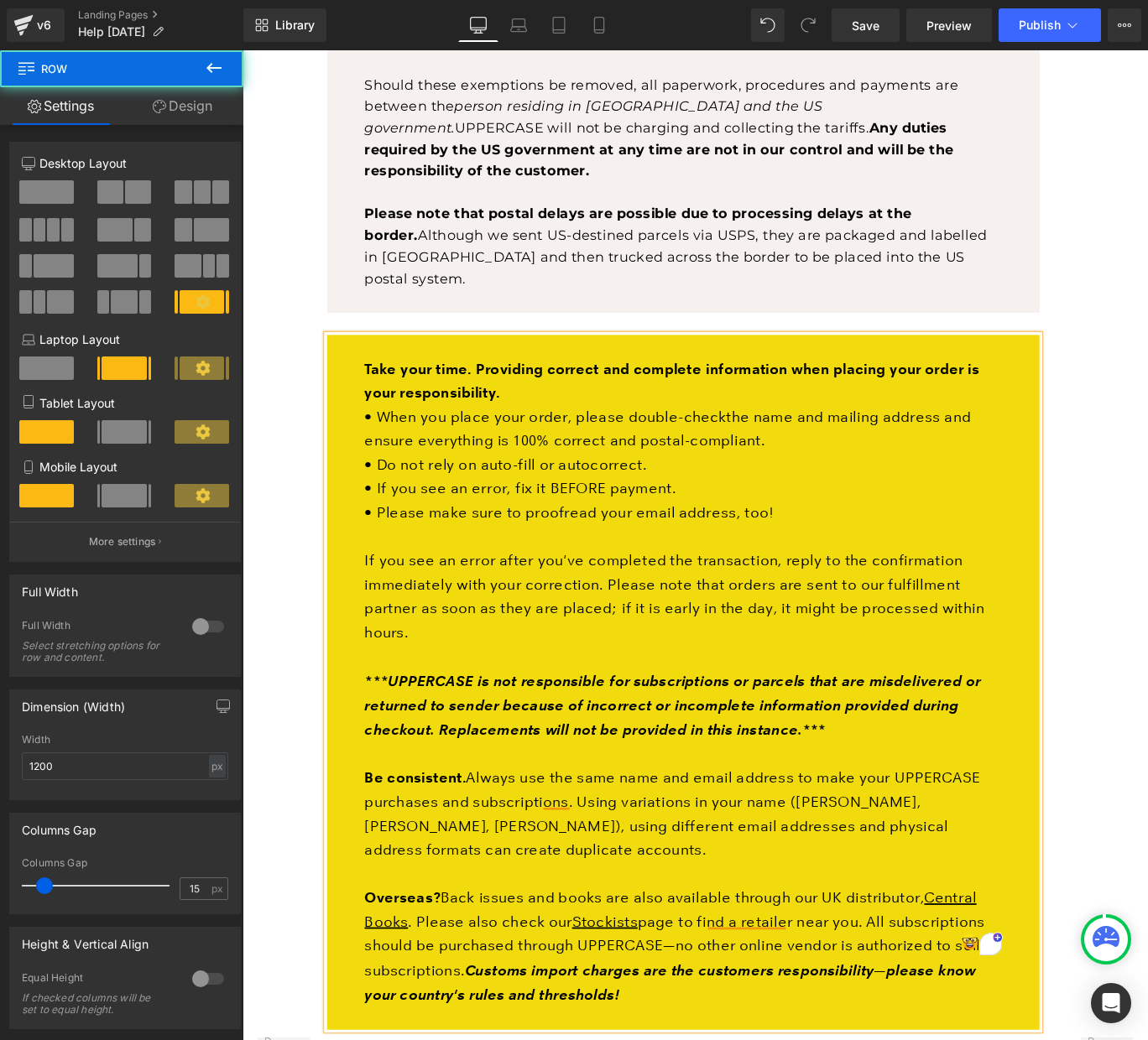
click at [1147, 735] on div "Canada Post strike: [GEOGRAPHIC_DATA]-destined shipments, [DATE] update In anti…" at bounding box center [736, 178] width 988 height 1957
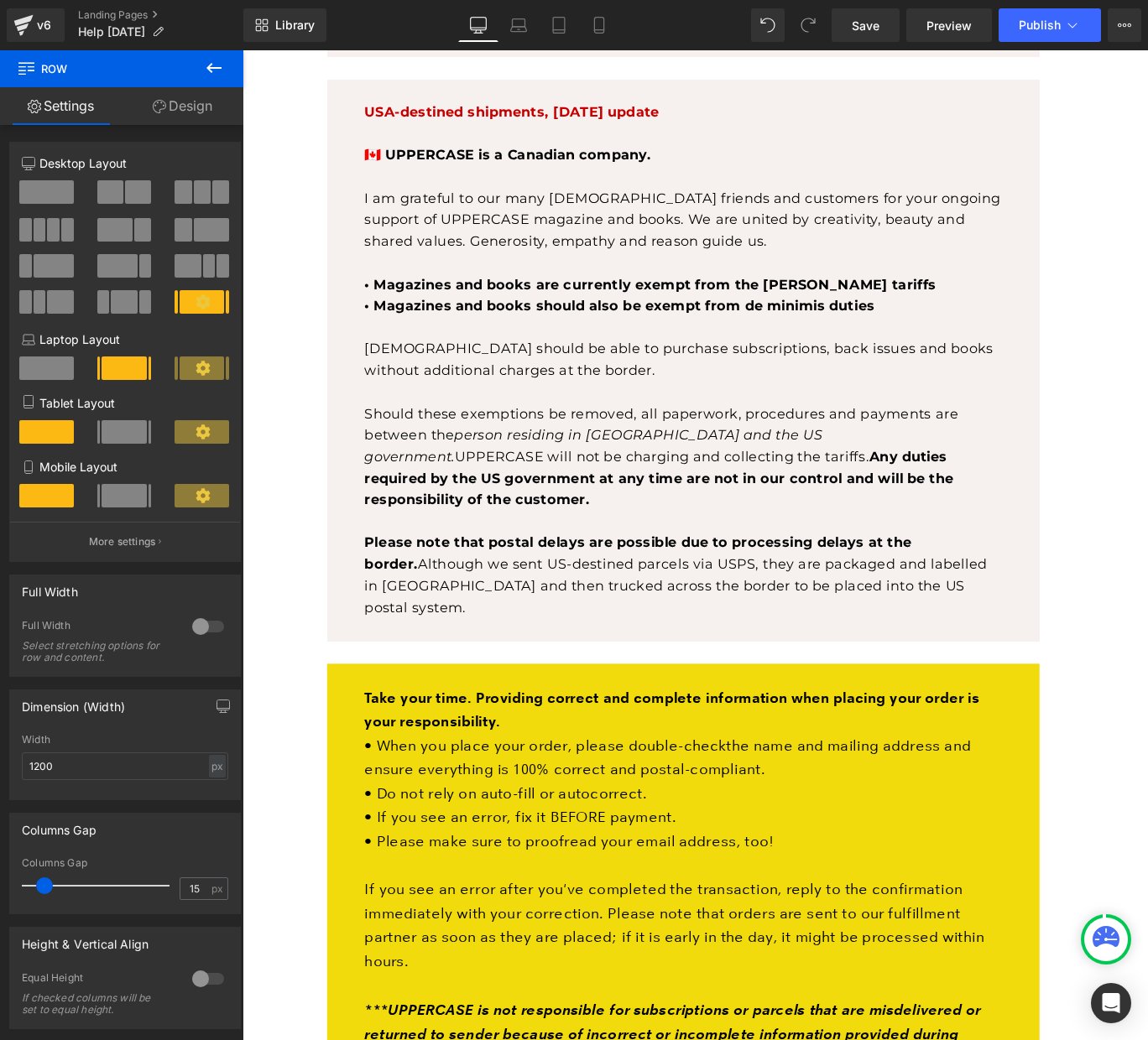
scroll to position [504, 0]
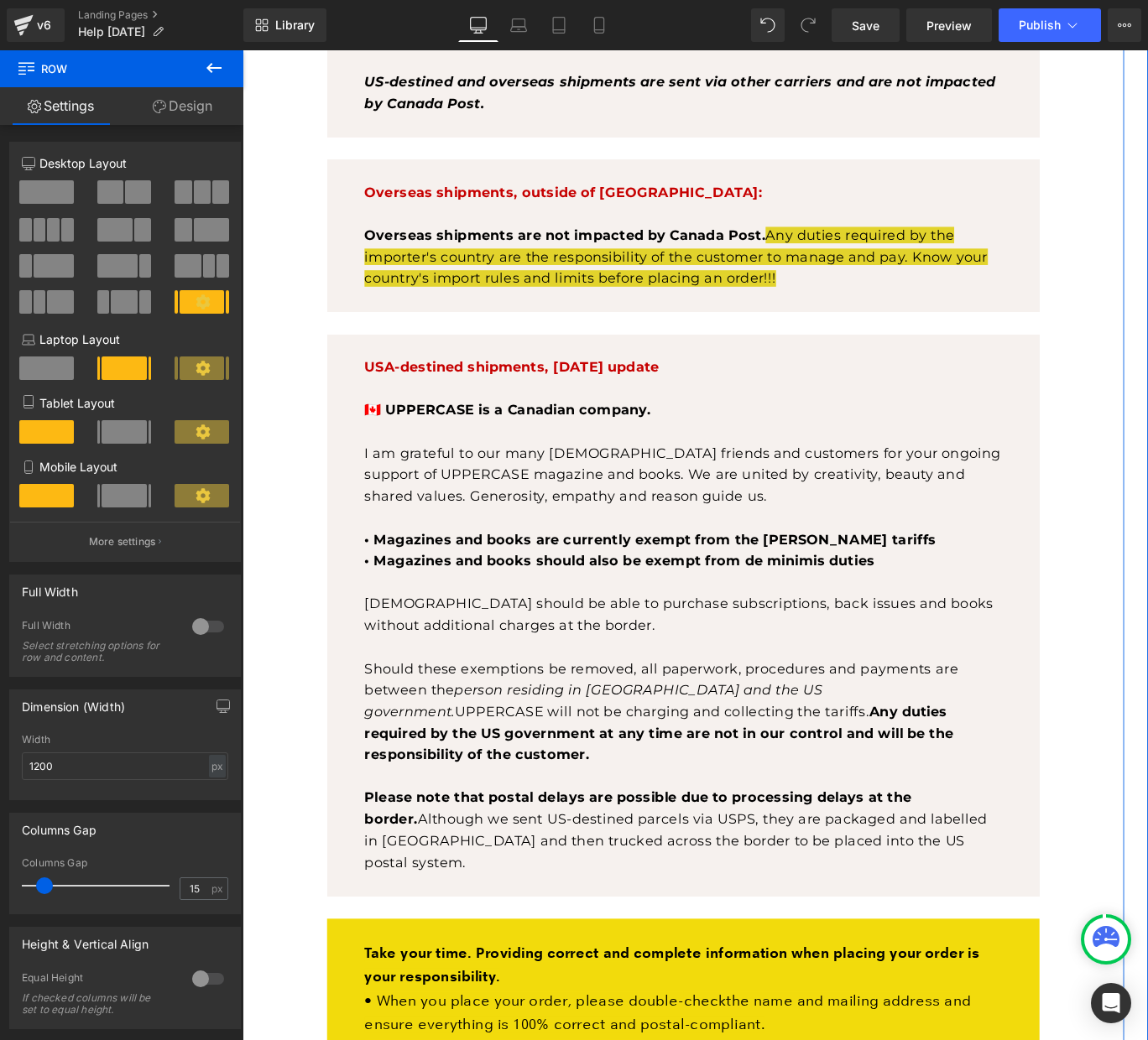
click at [314, 968] on div "Canada Post strike: [GEOGRAPHIC_DATA]-destined shipments, [DATE] update In anti…" at bounding box center [736, 832] width 988 height 1957
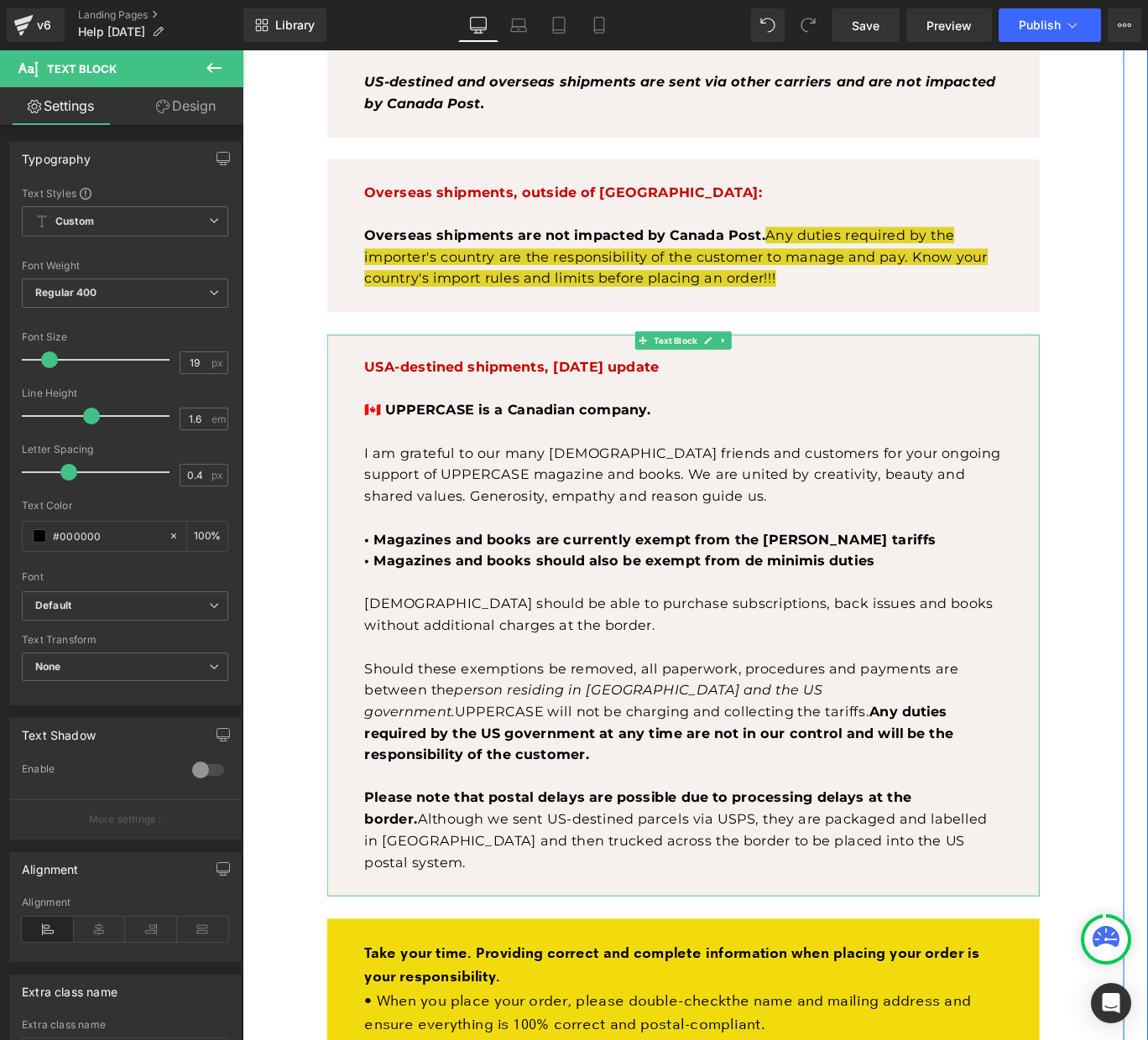
drag, startPoint x: 356, startPoint y: 985, endPoint x: 392, endPoint y: 980, distance: 36.3
click at [359, 887] on div "Canada Post strike: [GEOGRAPHIC_DATA]-destined shipments, [DATE] update In anti…" at bounding box center [736, 841] width 824 height 1924
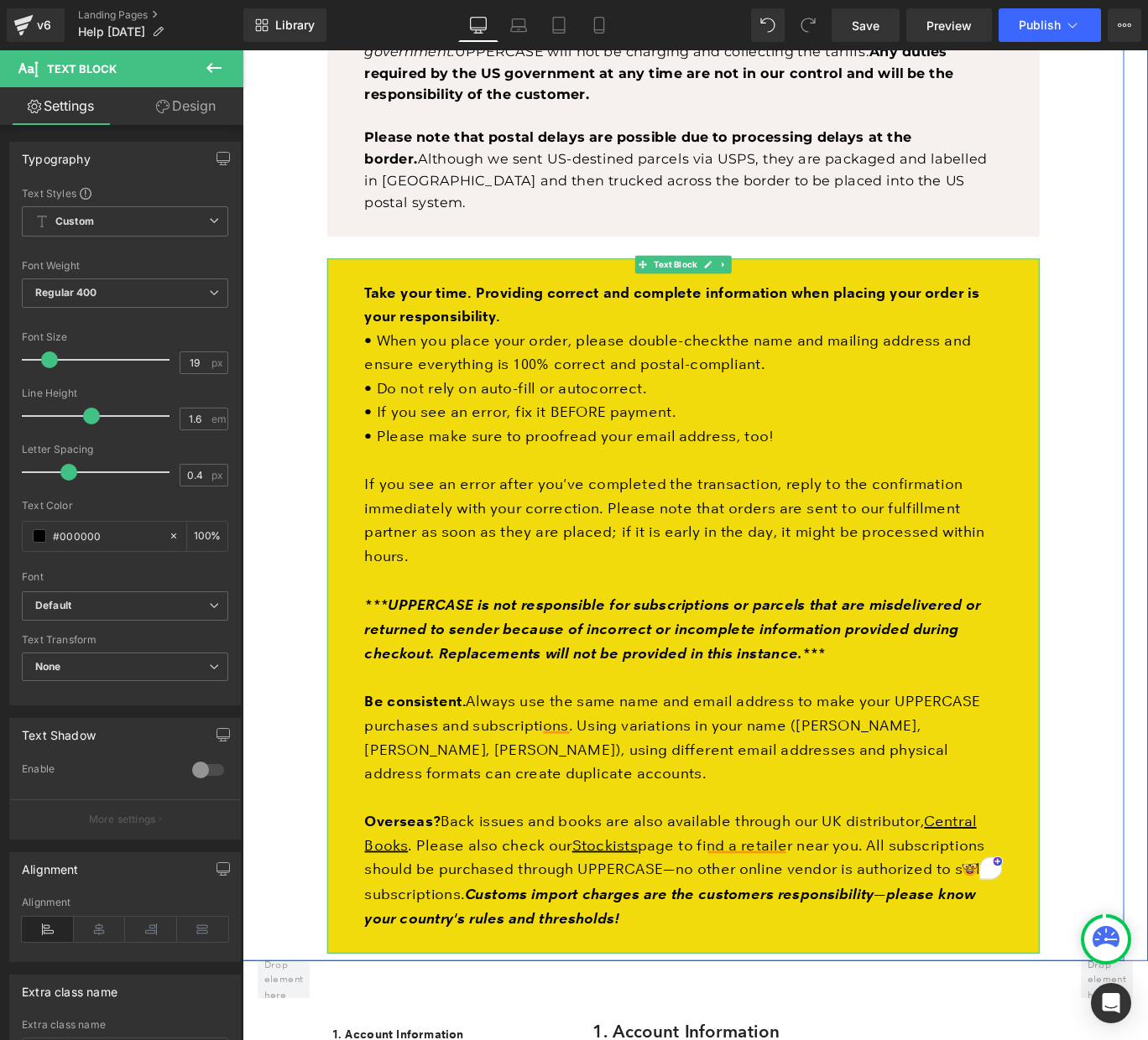
scroll to position [1261, 0]
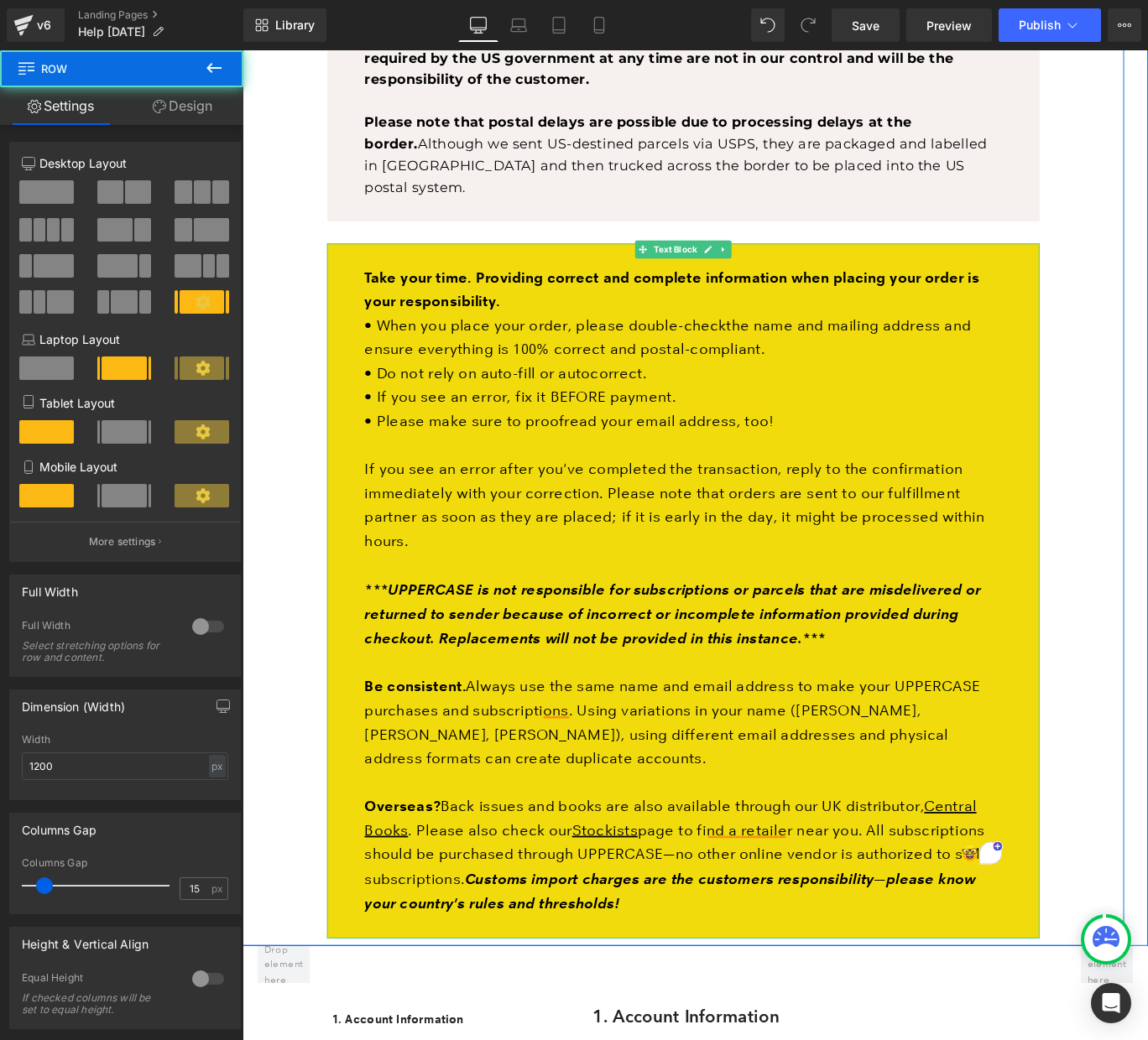
drag, startPoint x: 1176, startPoint y: 752, endPoint x: 476, endPoint y: 466, distance: 756.2
click at [476, 466] on div "Canada Post strike: [GEOGRAPHIC_DATA]-destined shipments, [DATE] update In anti…" at bounding box center [736, 75] width 988 height 1957
click at [375, 266] on div "Take your time. Providing correct and complete information when placing your or…" at bounding box center [736, 655] width 799 height 779
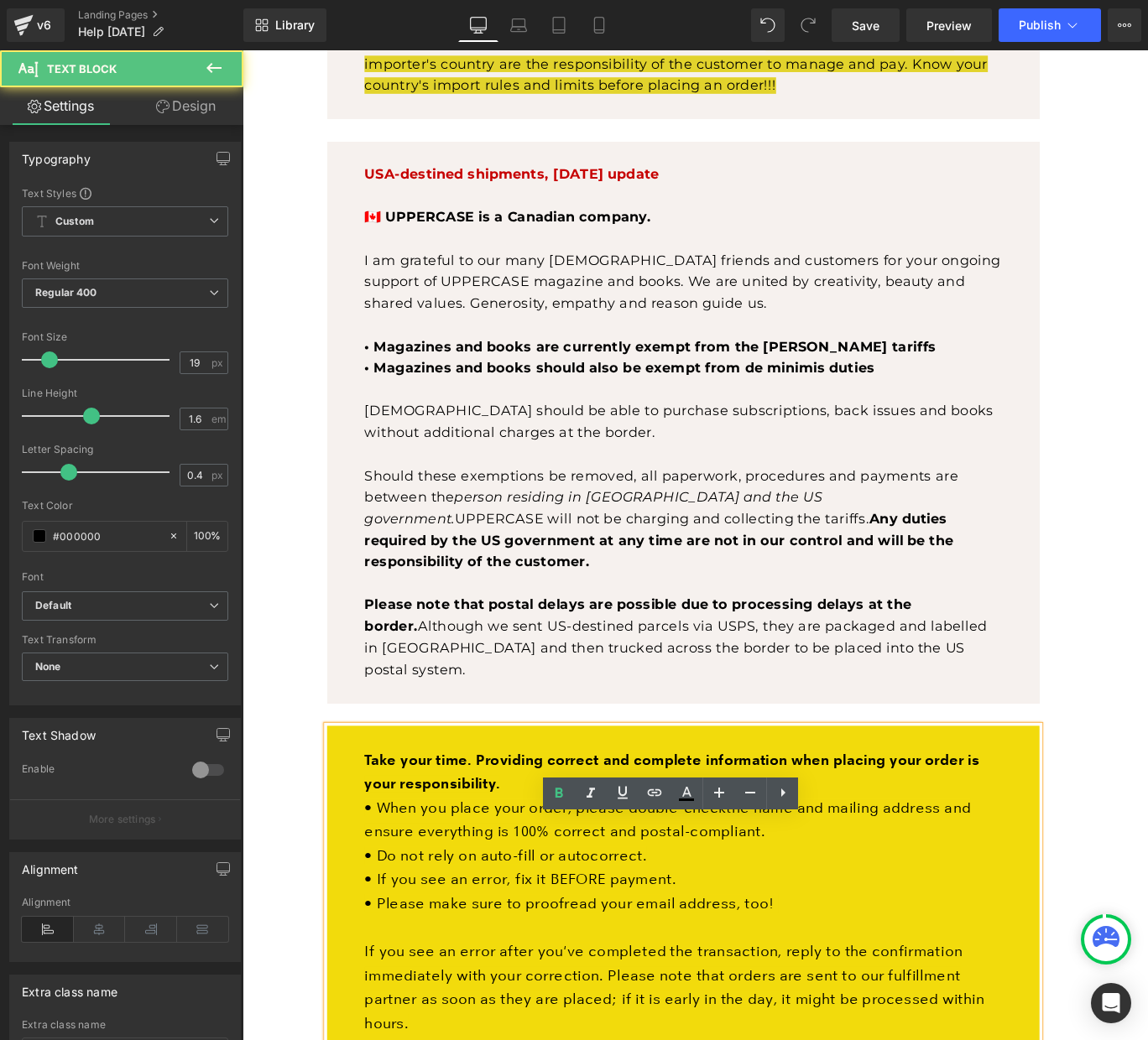
scroll to position [0, 0]
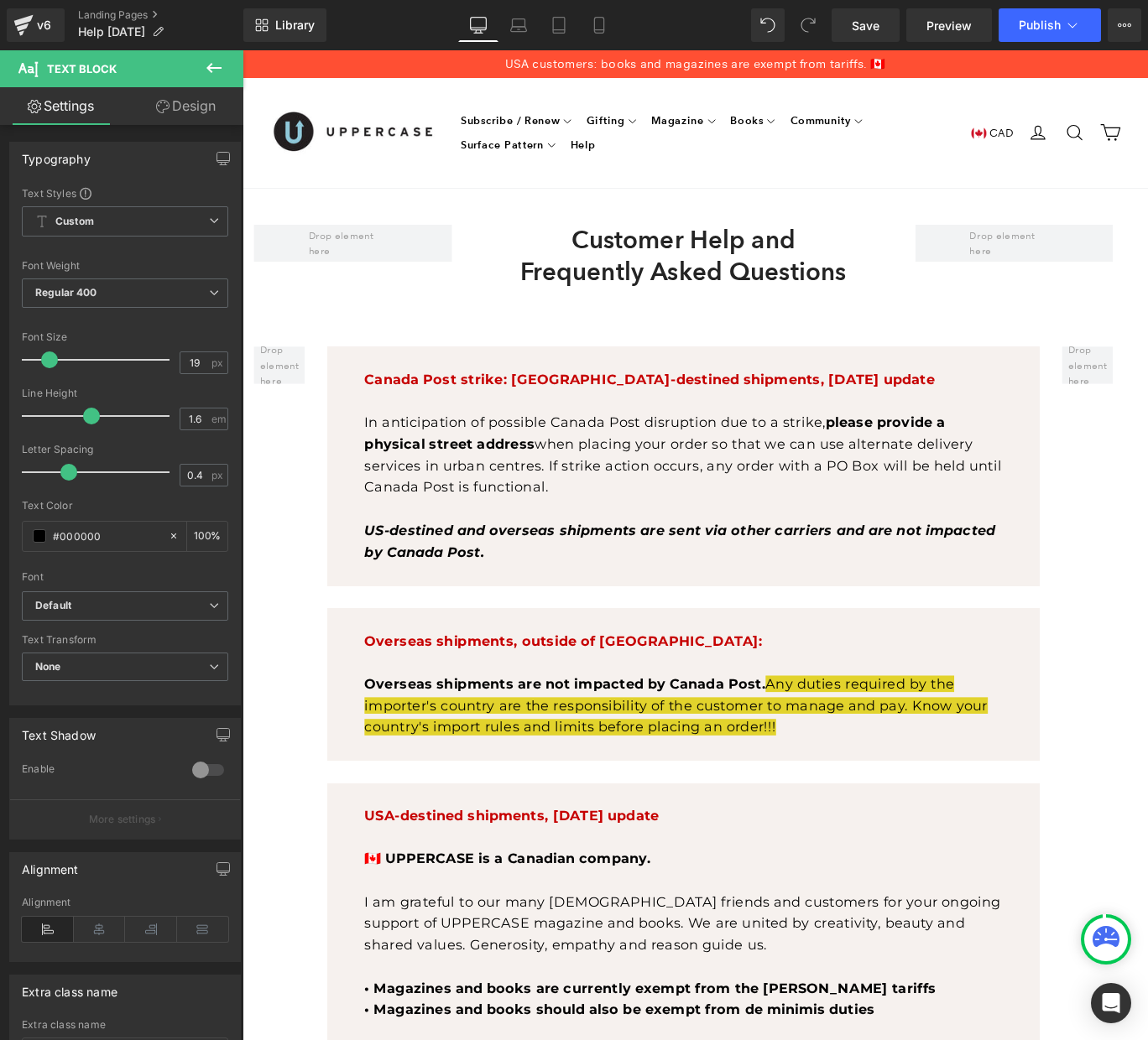
drag, startPoint x: 349, startPoint y: 230, endPoint x: 396, endPoint y: 661, distance: 433.6
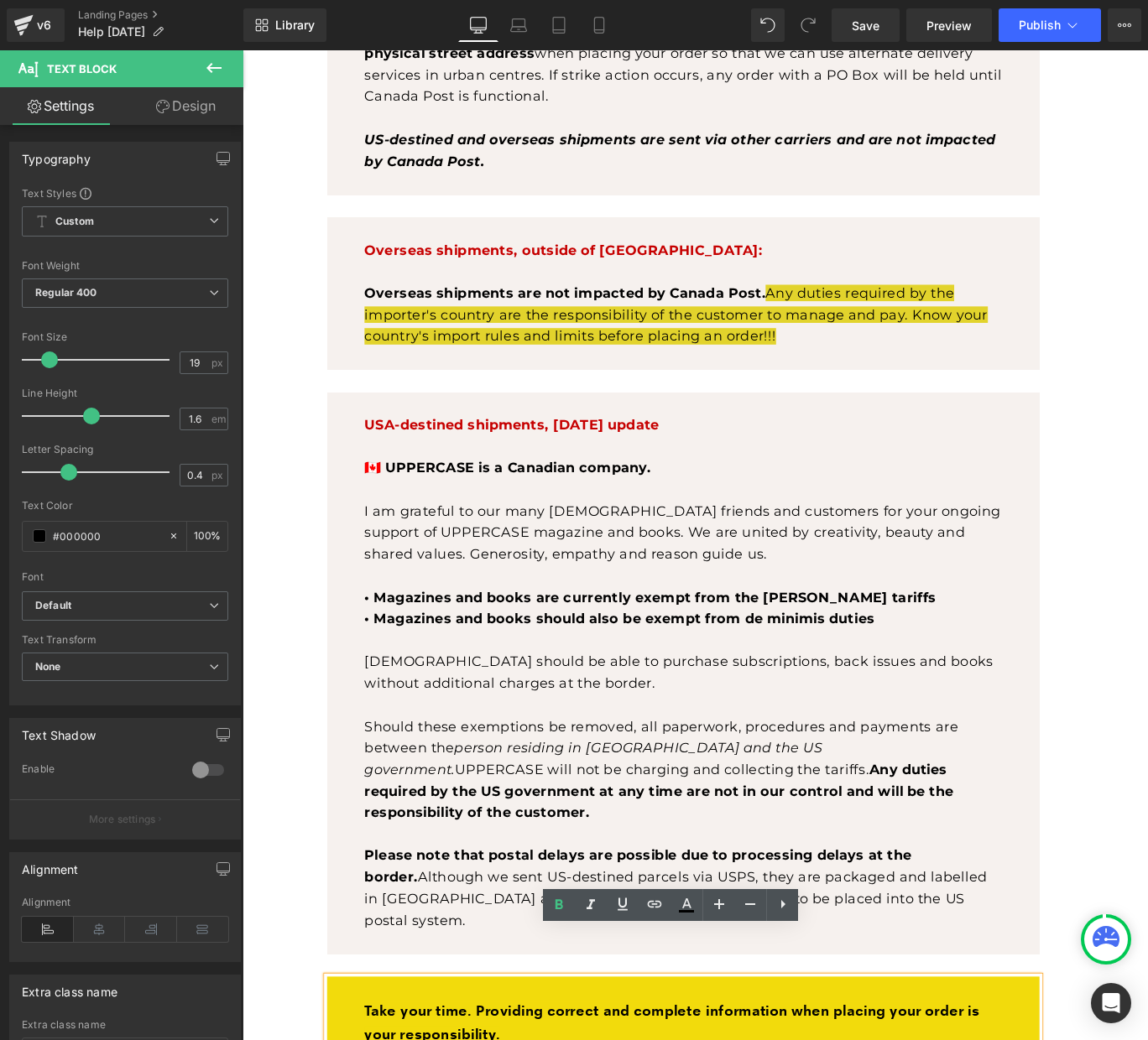
scroll to position [825, 0]
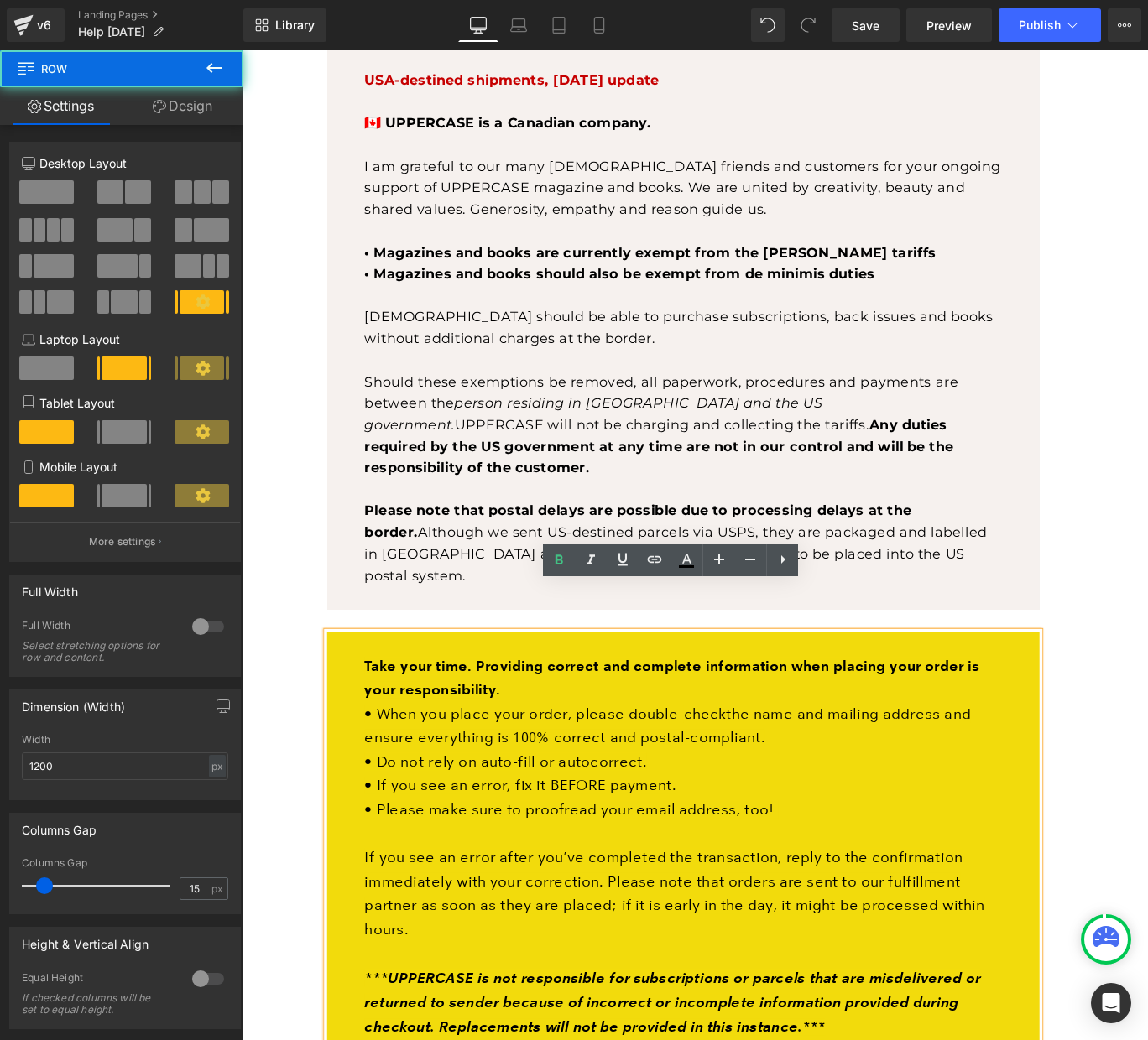
click at [1147, 707] on div "Canada Post strike: [GEOGRAPHIC_DATA]-destined shipments, [DATE] update In anti…" at bounding box center [736, 510] width 988 height 1957
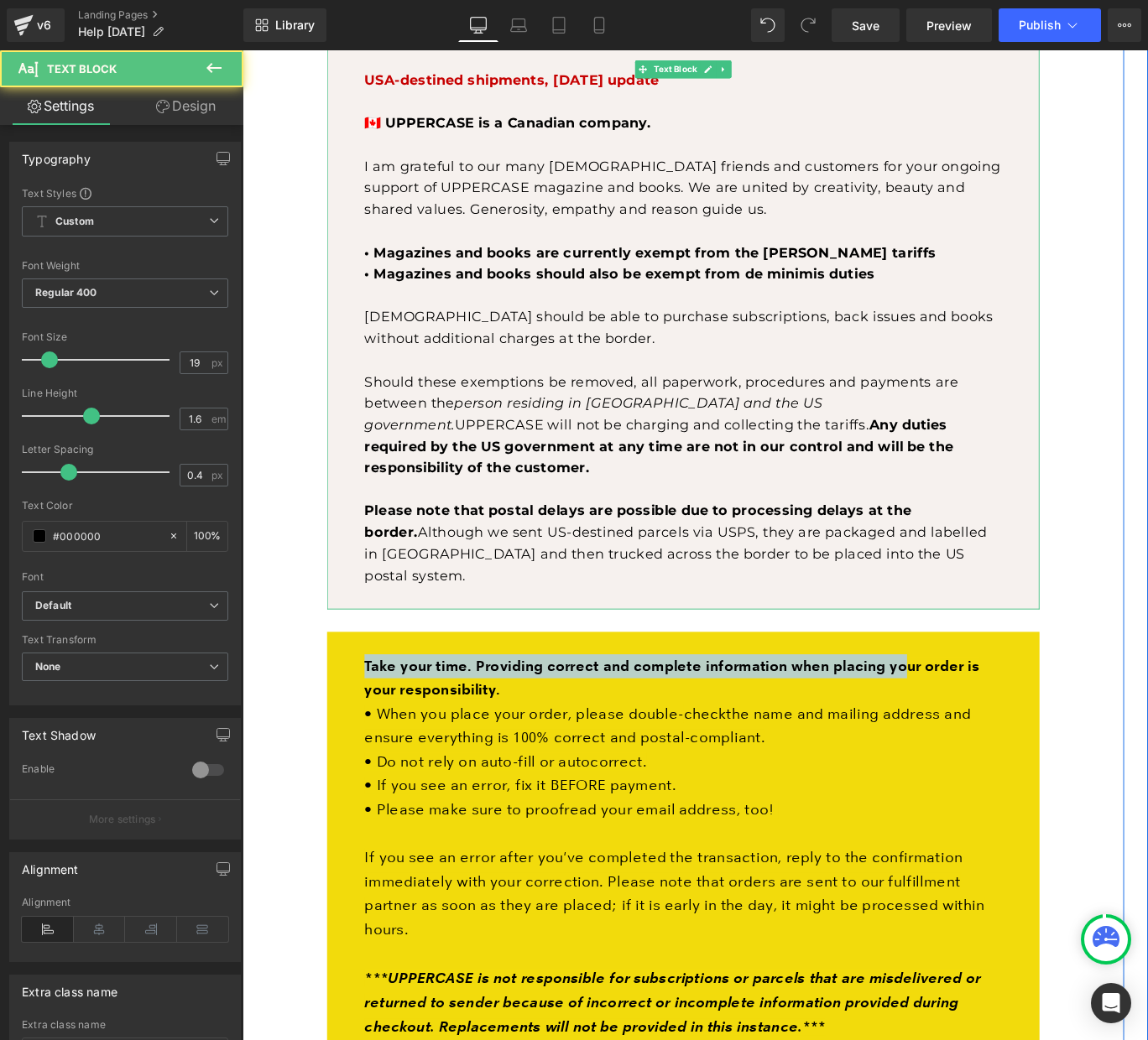
drag, startPoint x: 1018, startPoint y: 695, endPoint x: 1073, endPoint y: 173, distance: 524.9
click at [1073, 173] on div "Canada Post strike: [GEOGRAPHIC_DATA]-destined shipments, [DATE] update In anti…" at bounding box center [736, 519] width 824 height 1924
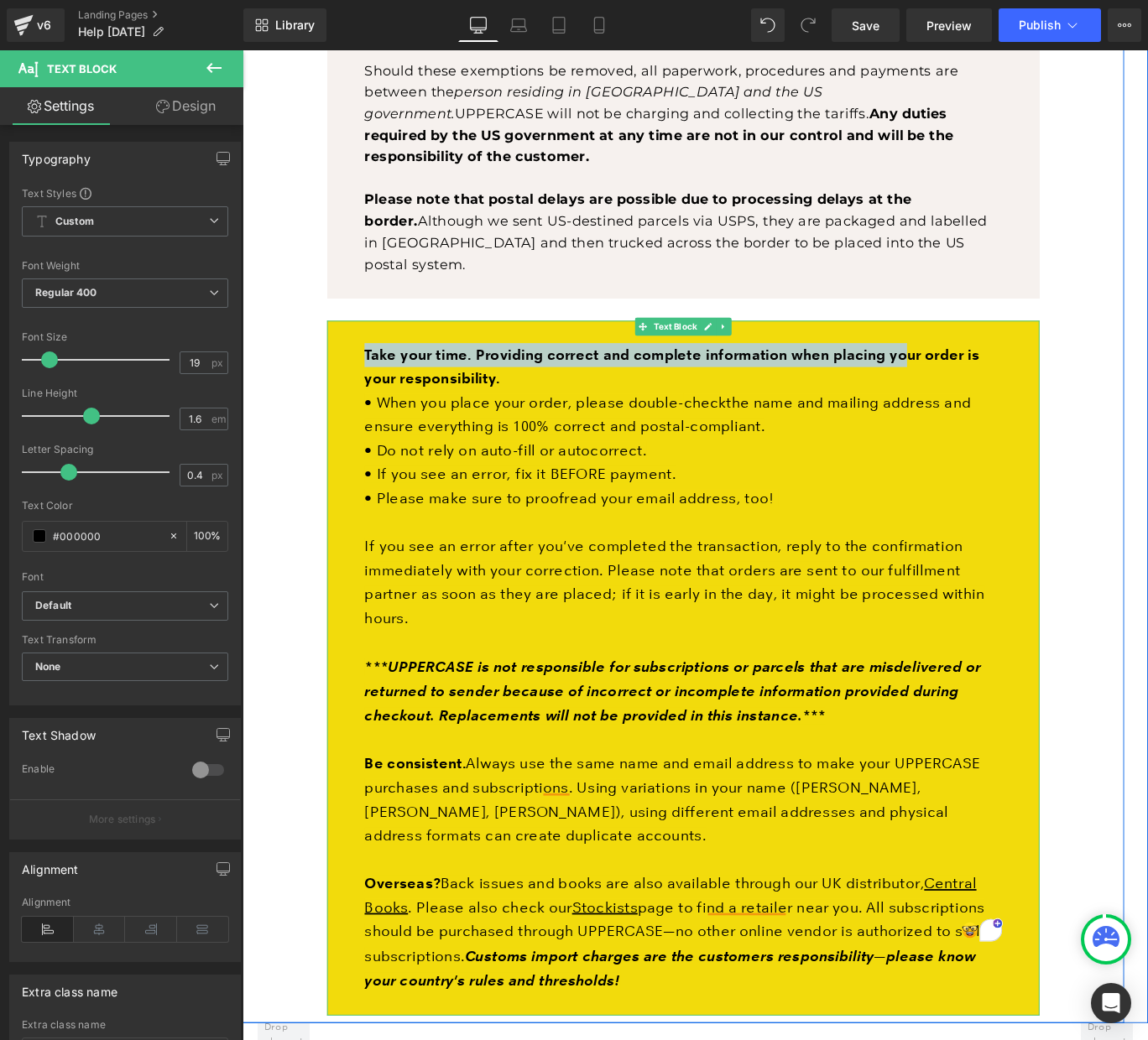
scroll to position [1214, 0]
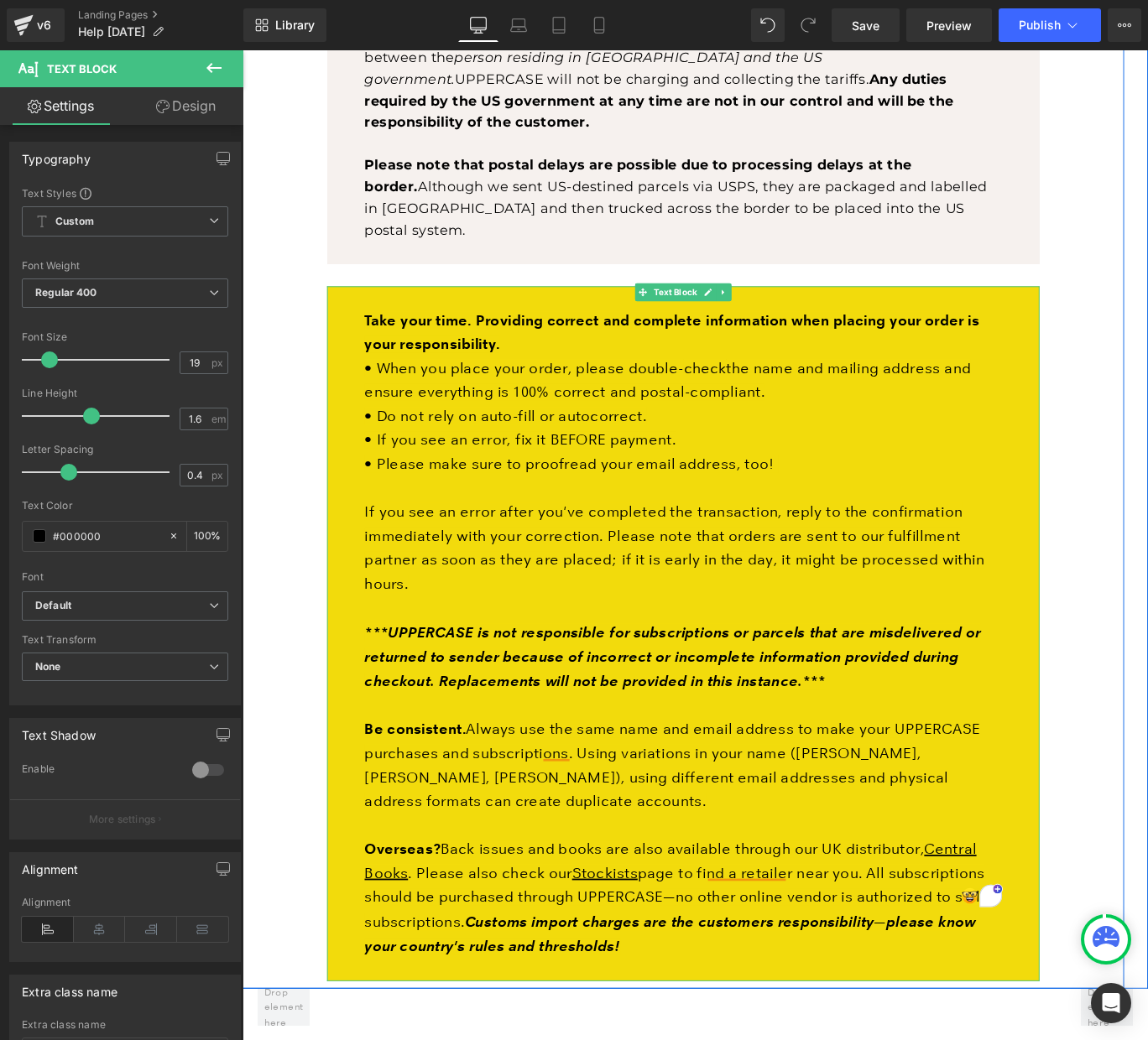
click at [981, 936] on span "Overseas? Back issues and books are also available through our UK distributor, …" at bounding box center [726, 1000] width 694 height 128
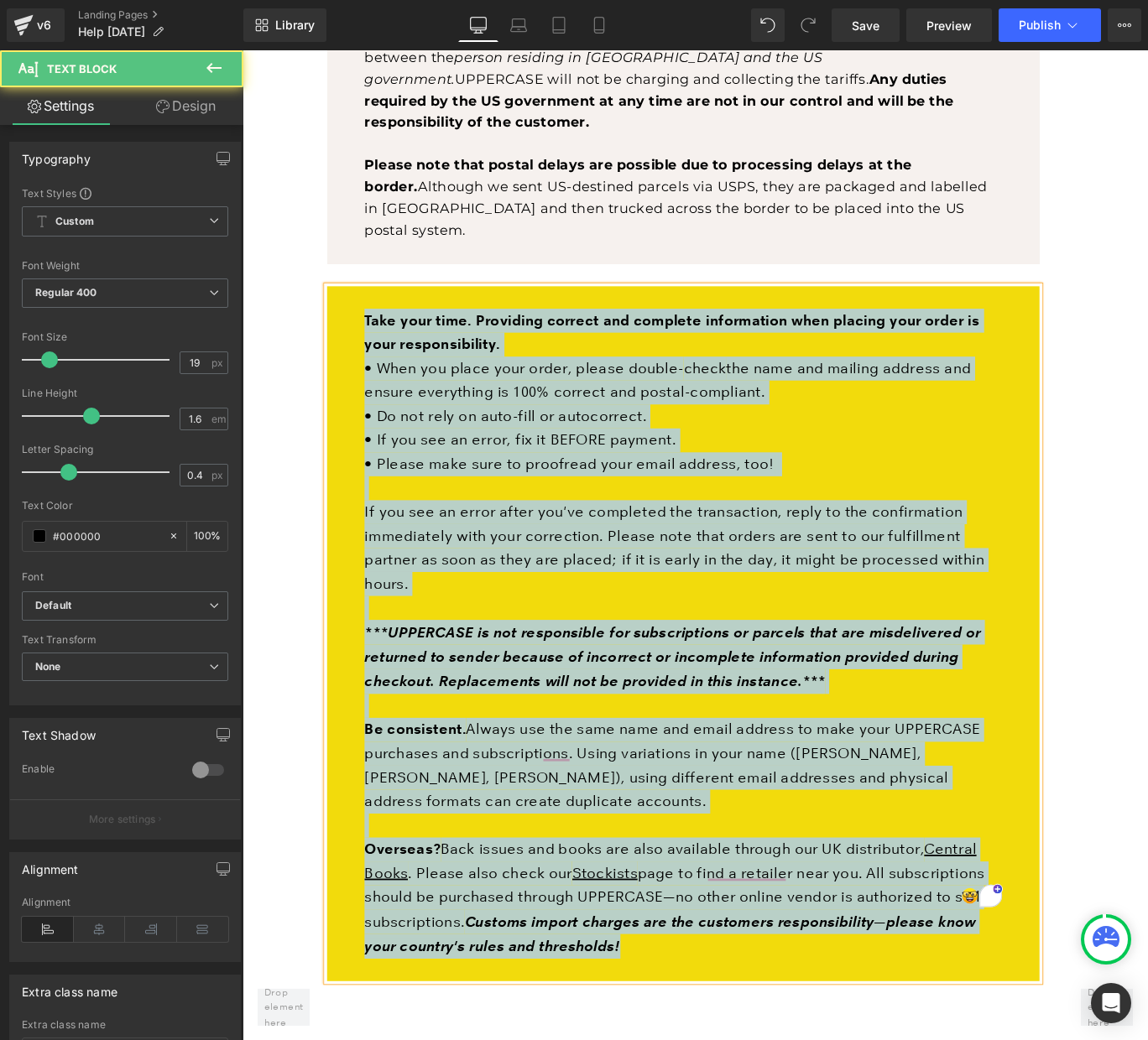
copy div "Lore ipsu dolo. Sitametco adipisc eli seddoeiu temporincid utla etdolor magn al…"
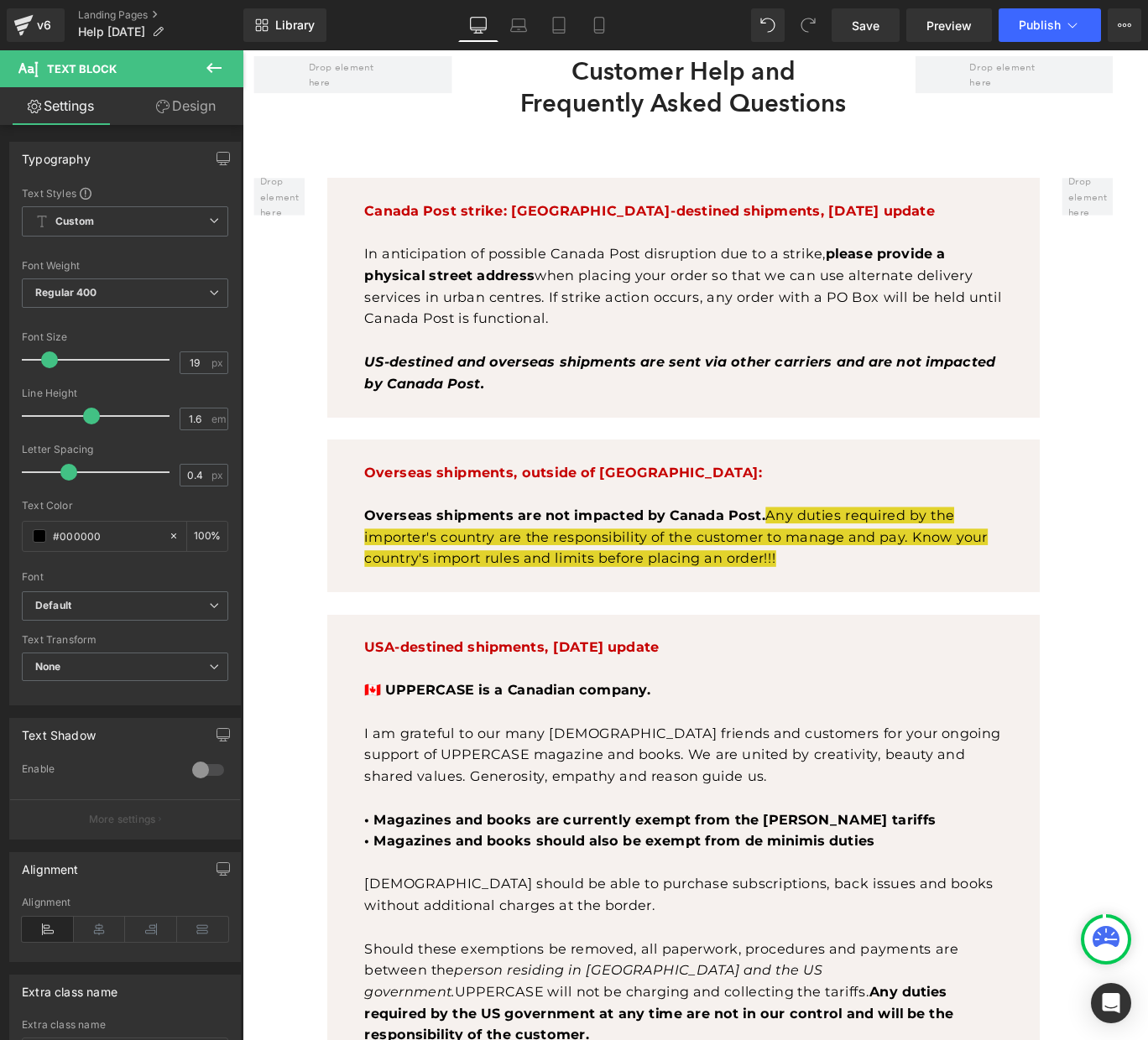
scroll to position [0, 0]
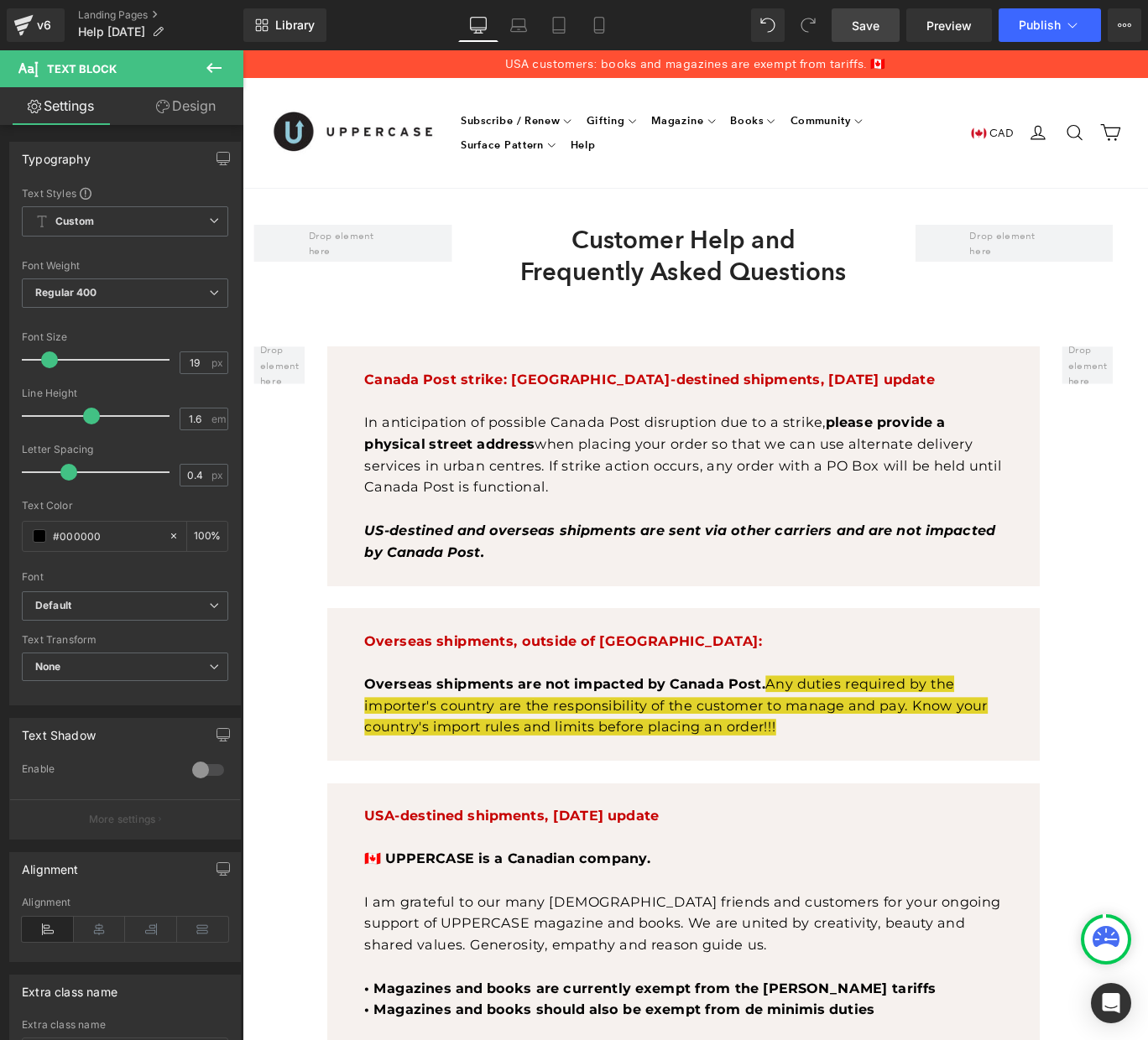
click at [876, 28] on span "Save" at bounding box center [865, 25] width 27 height 17
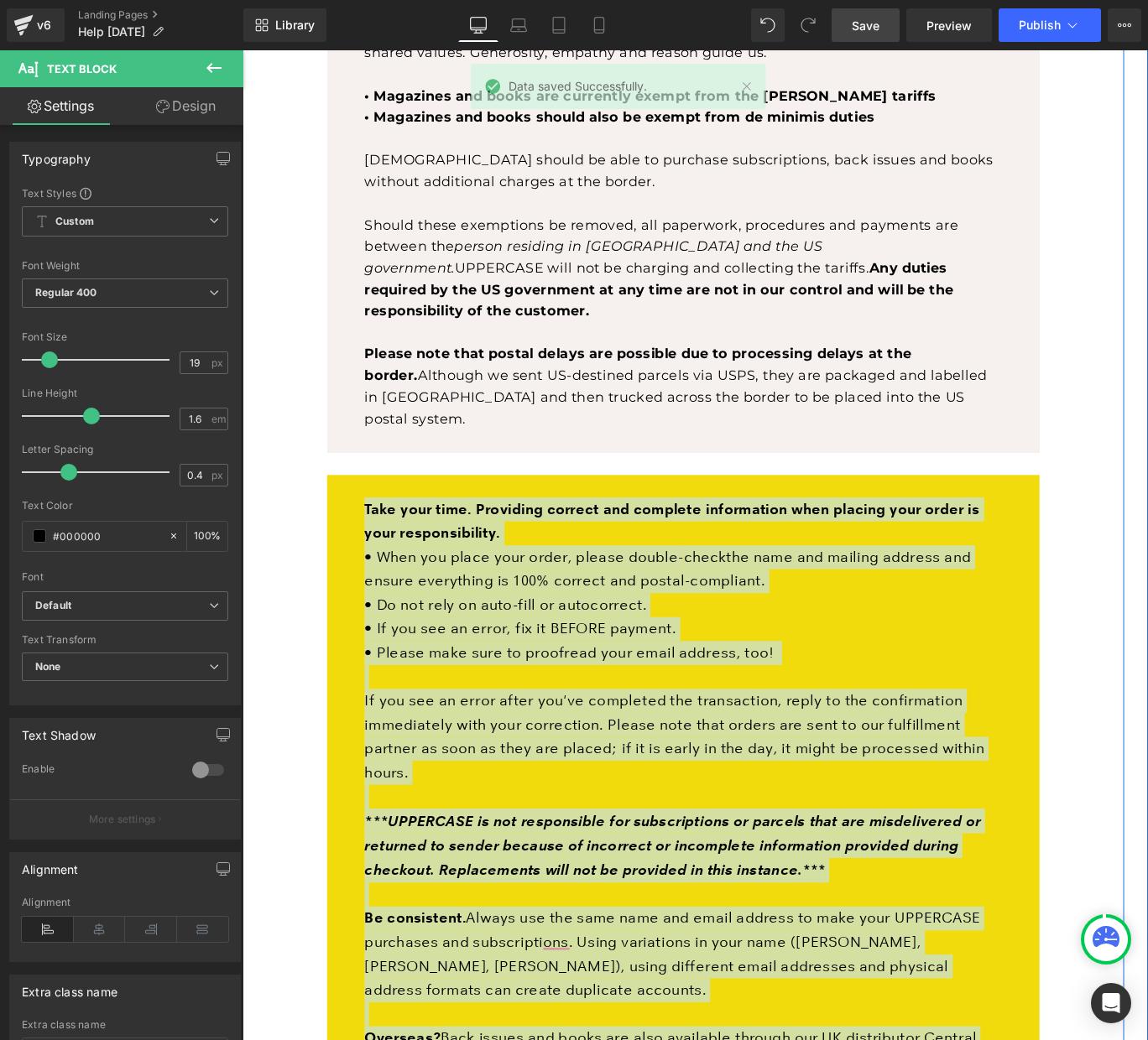
scroll to position [1111, 0]
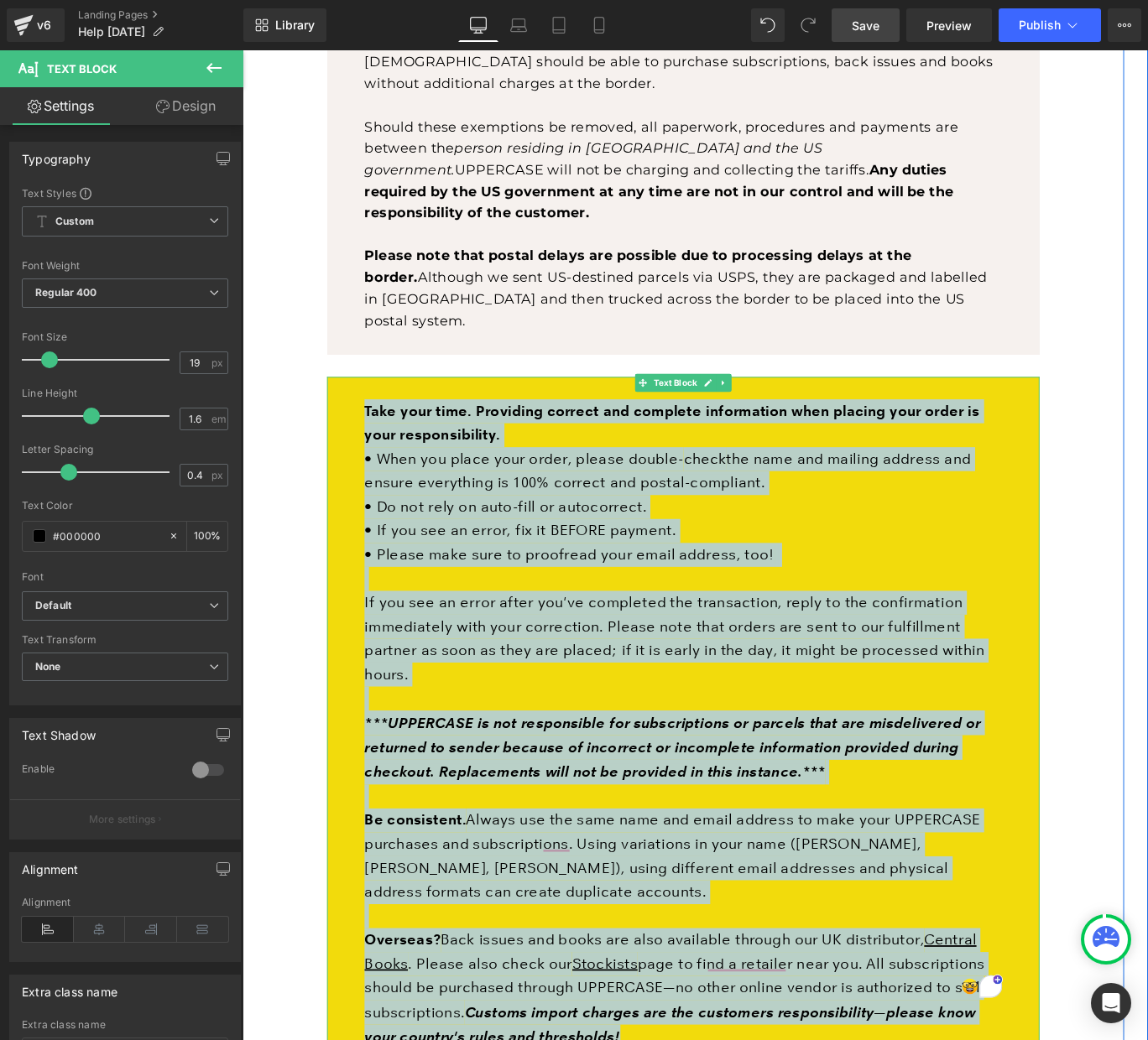
click at [578, 442] on p "Take your time. Providing correct and complete information when placing your or…" at bounding box center [736, 468] width 714 height 54
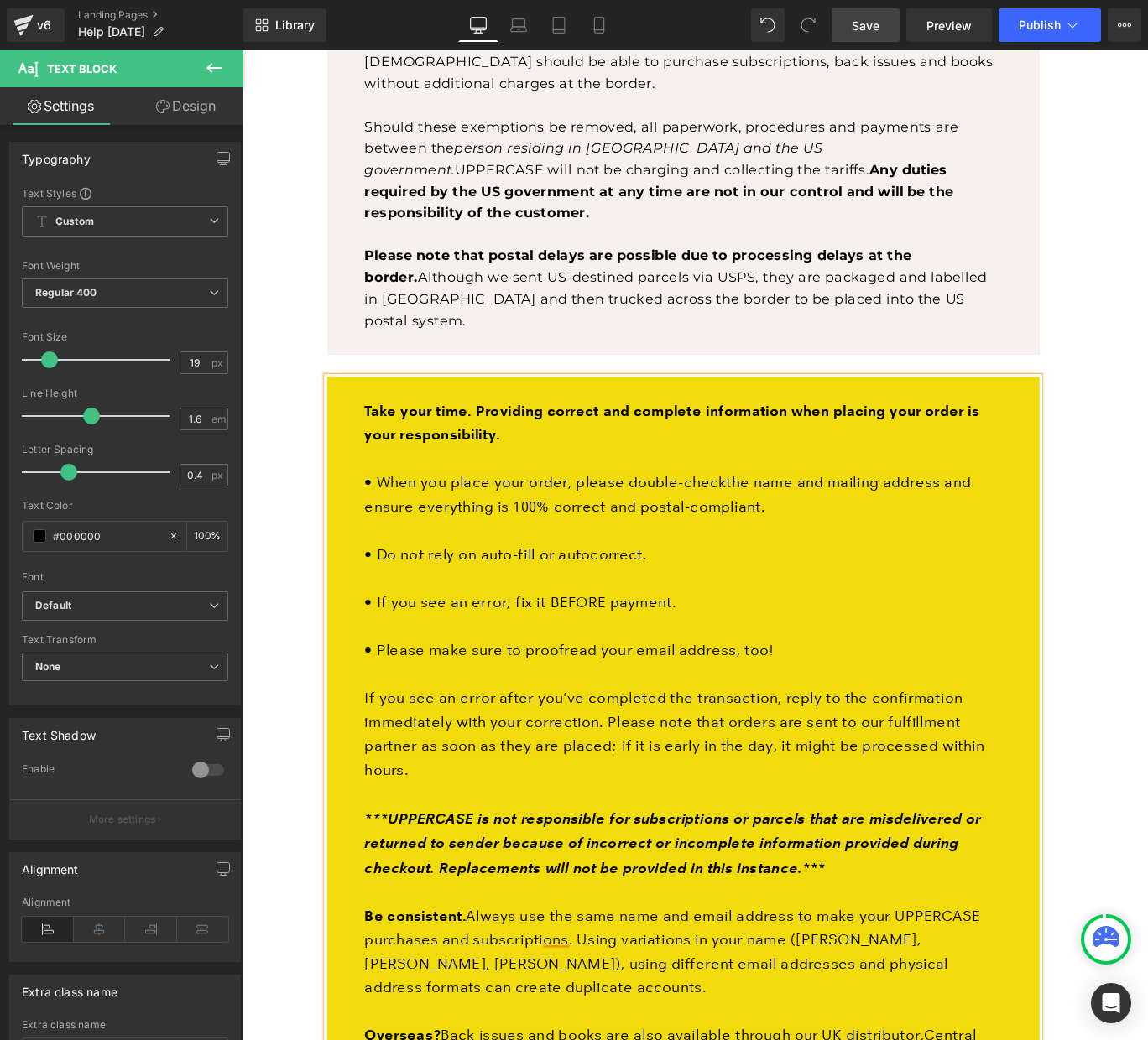
scroll to position [1170, 0]
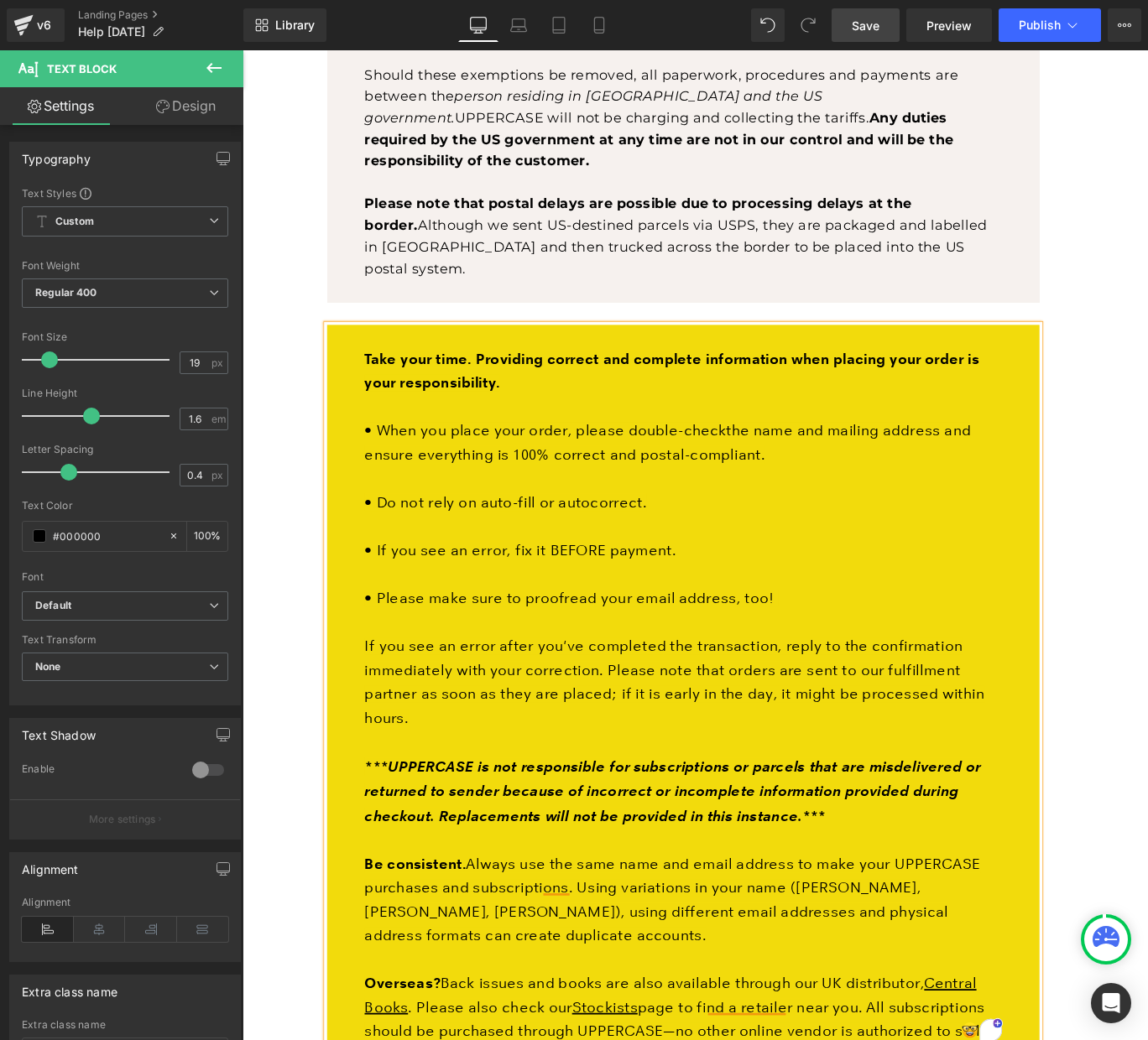
click at [412, 386] on strong "Take your time. Providing correct and complete information when placing your or…" at bounding box center [724, 409] width 690 height 46
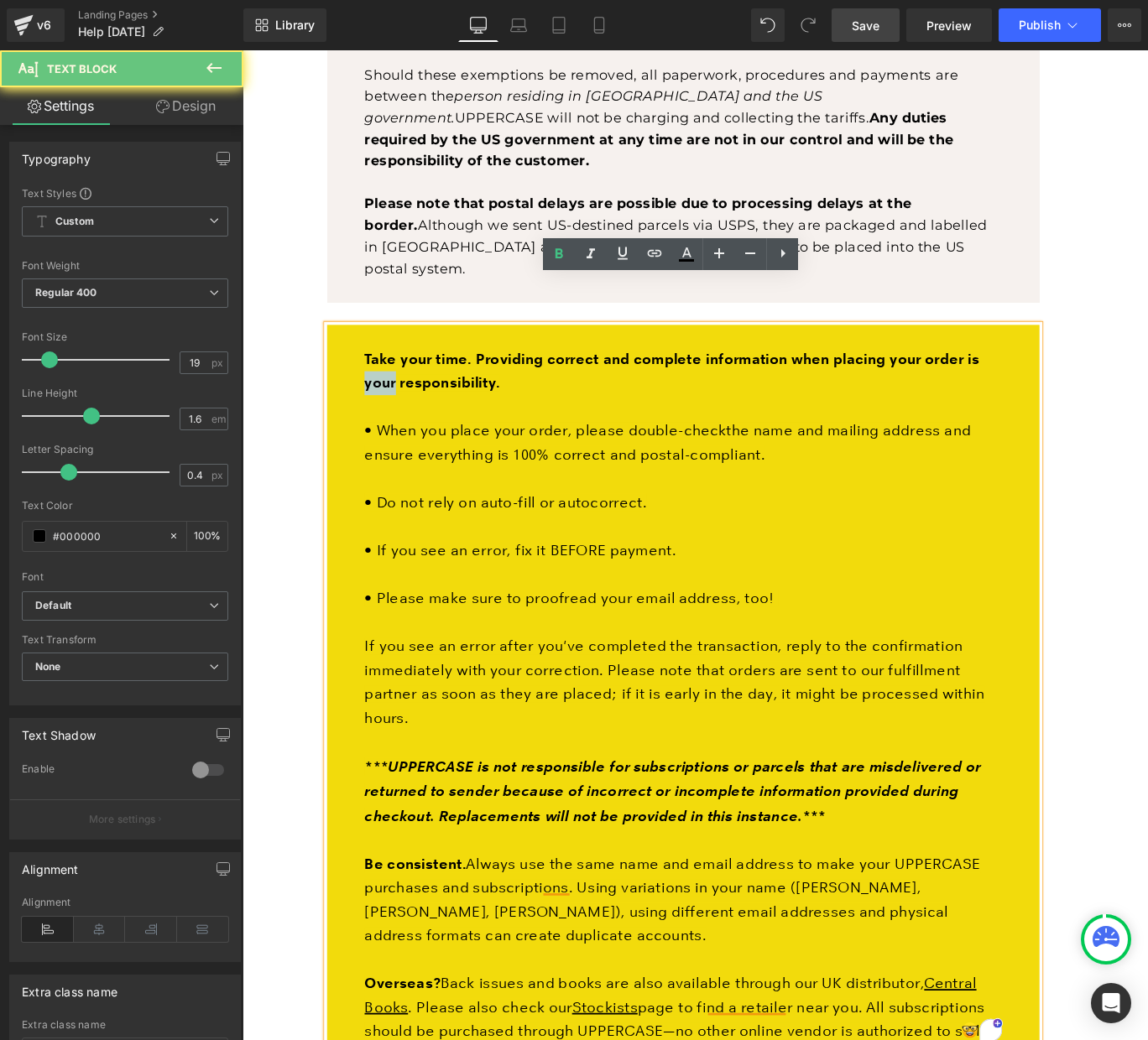
click at [412, 386] on strong "Take your time. Providing correct and complete information when placing your or…" at bounding box center [724, 409] width 690 height 46
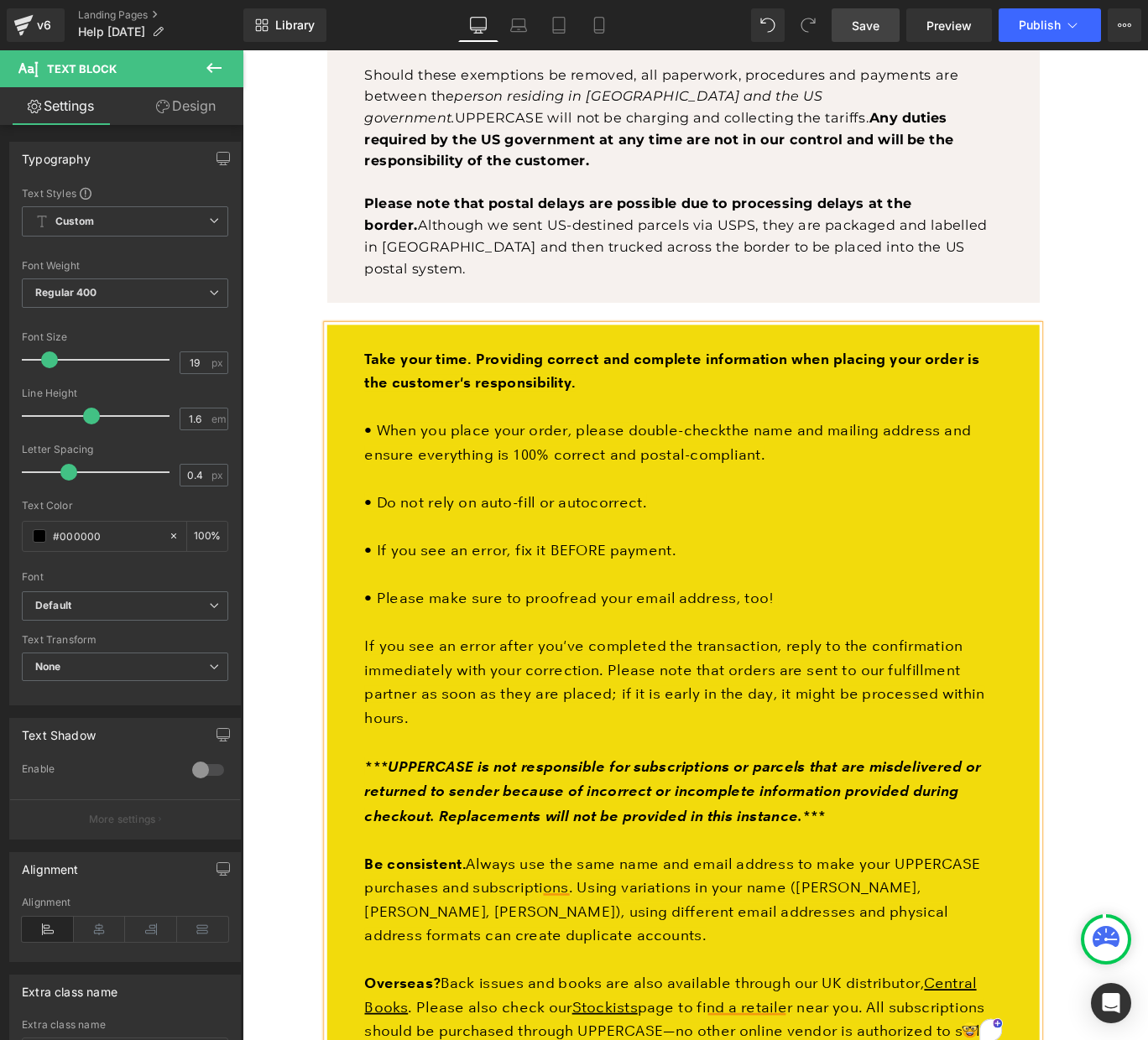
click at [805, 467] on span "the name and mailing address and ensure everything is 100% correct and postal-c…" at bounding box center [719, 490] width 680 height 46
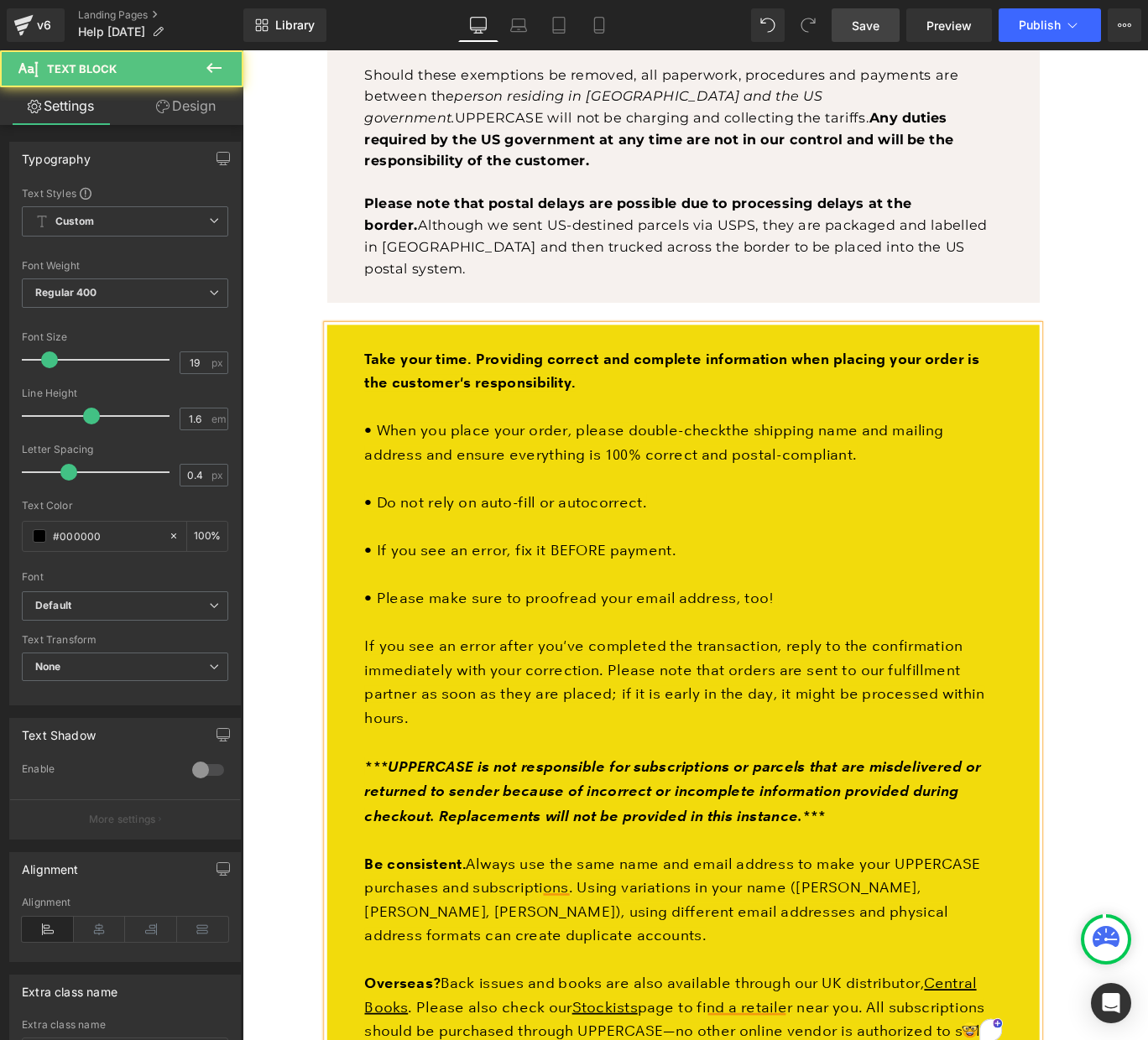
click at [656, 602] on span "• If you see an error, fix it BEFORE payment." at bounding box center [554, 611] width 349 height 19
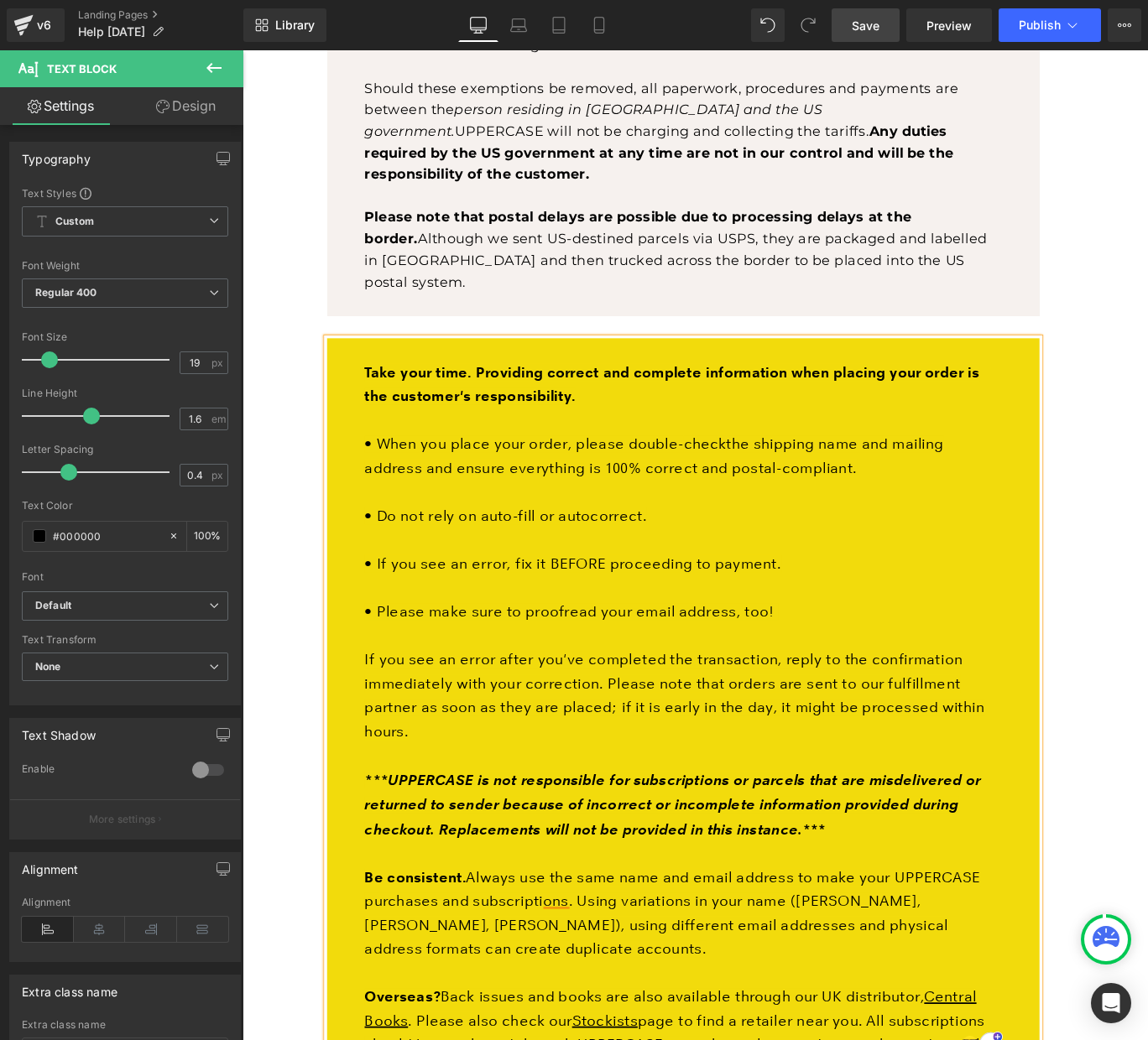
scroll to position [1148, 0]
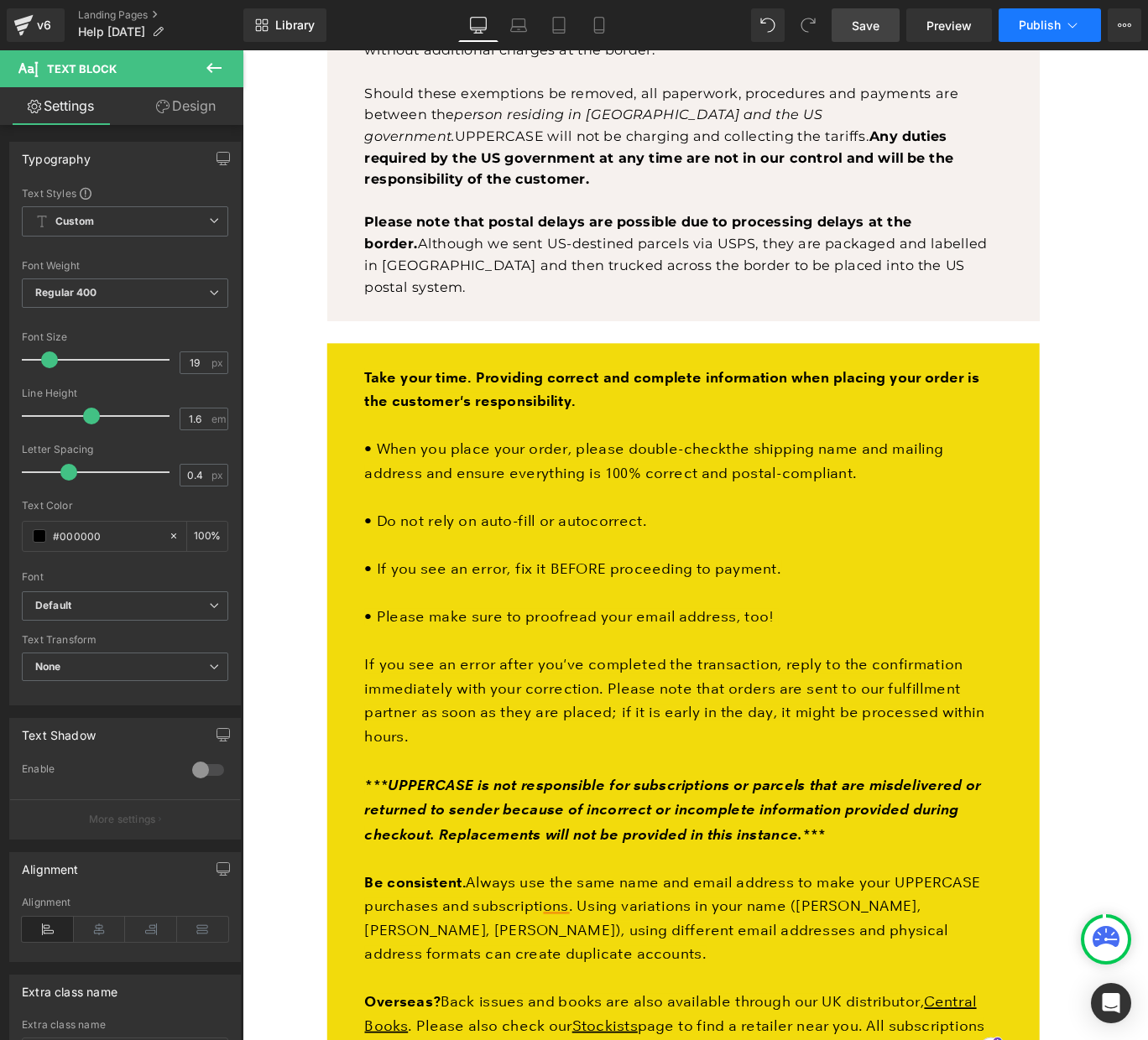
click at [1046, 33] on button "Publish" at bounding box center [1049, 25] width 103 height 34
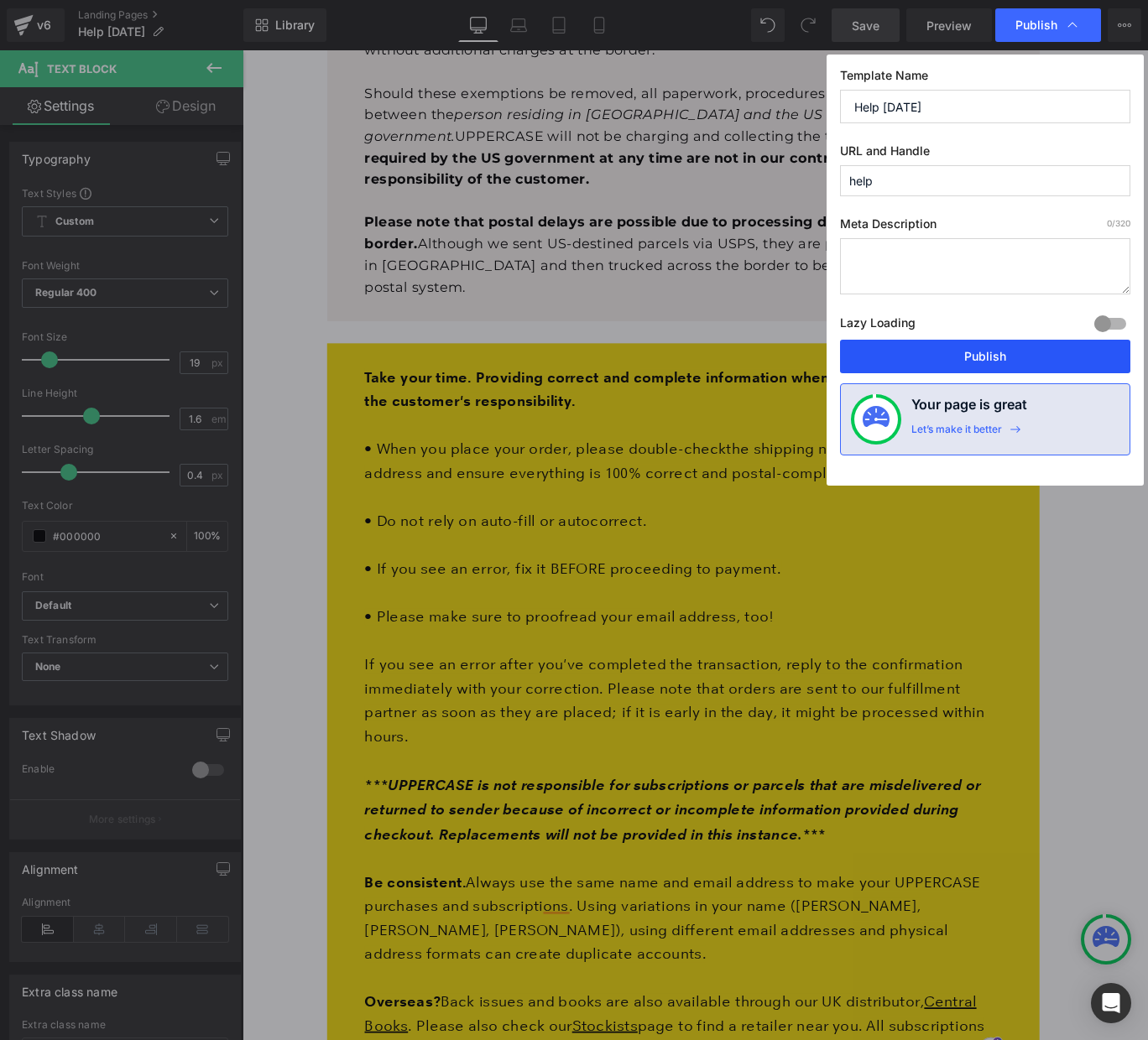
click at [1000, 356] on button "Publish" at bounding box center [984, 356] width 290 height 34
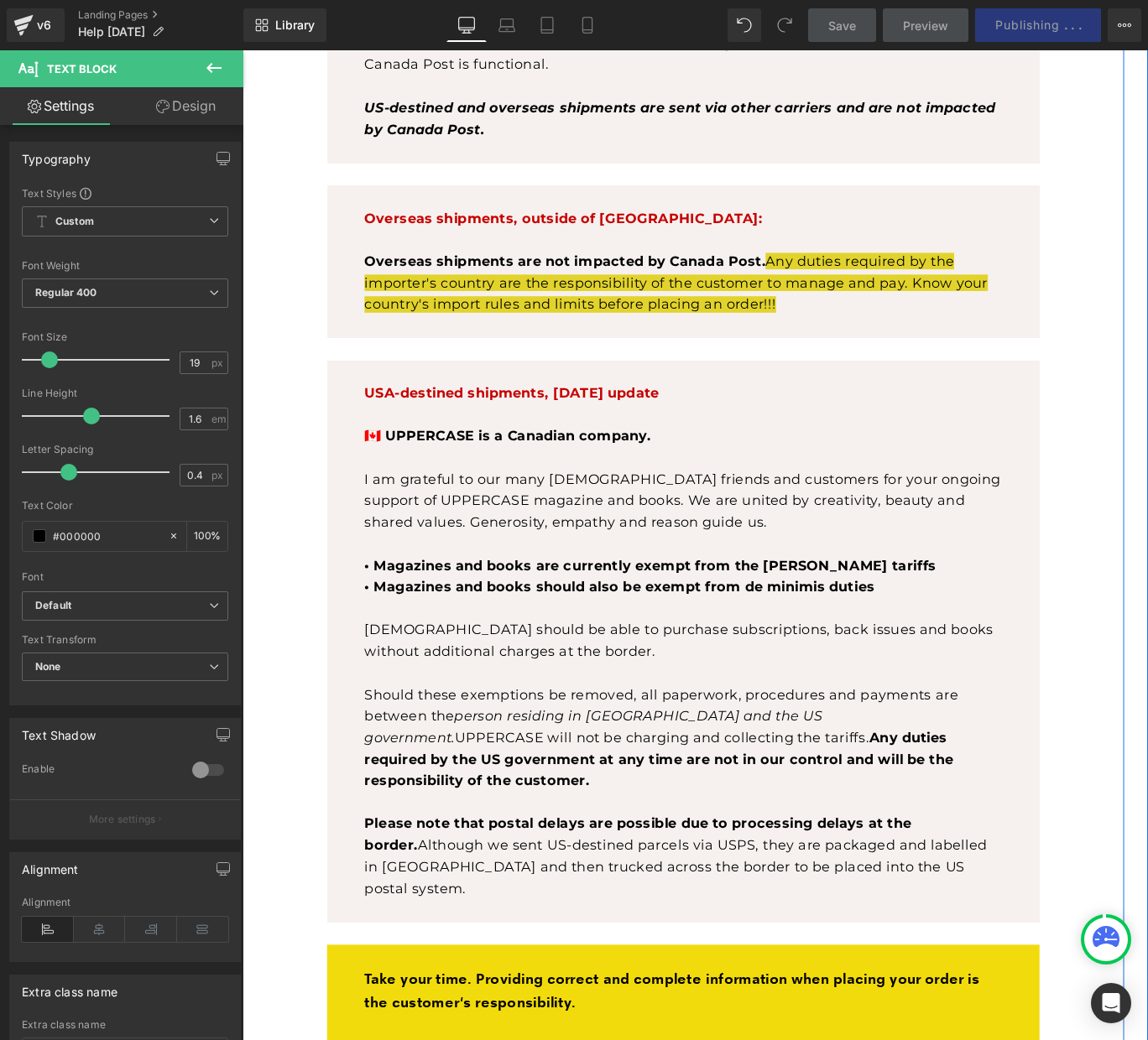
scroll to position [27, 0]
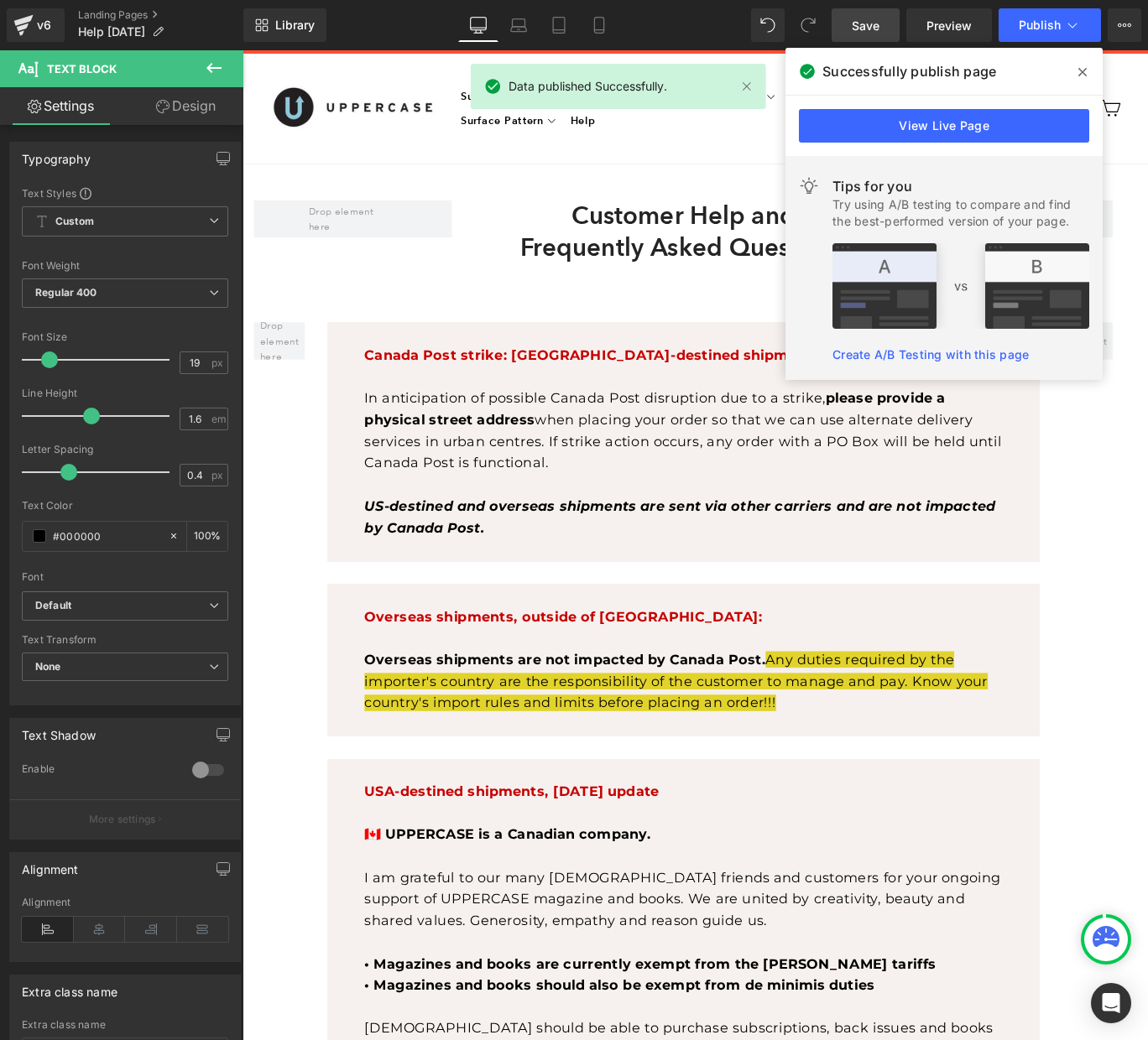
click at [1083, 73] on icon at bounding box center [1082, 72] width 8 height 8
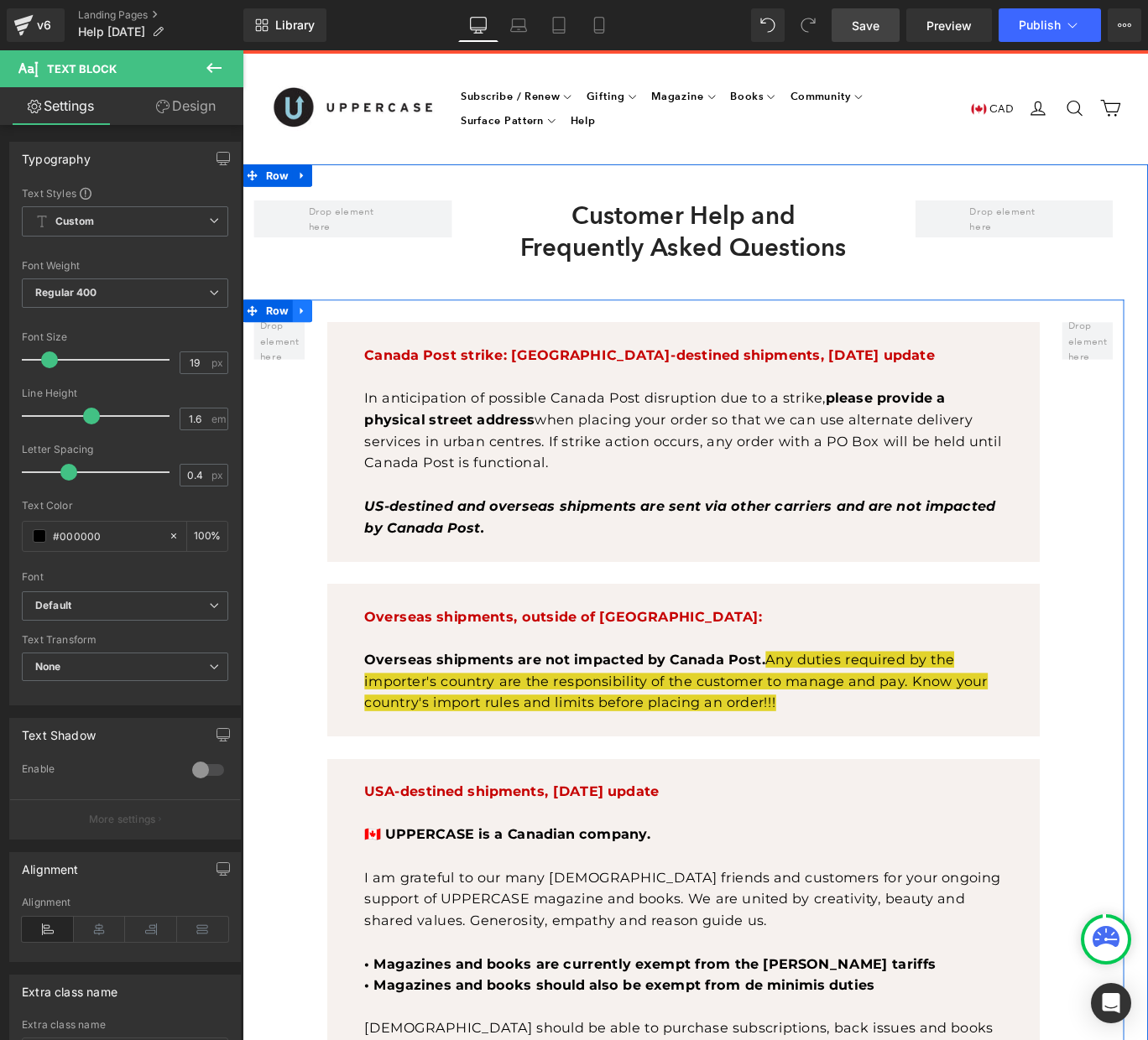
click at [311, 340] on icon at bounding box center [309, 343] width 12 height 13
click at [331, 342] on icon at bounding box center [331, 343] width 12 height 13
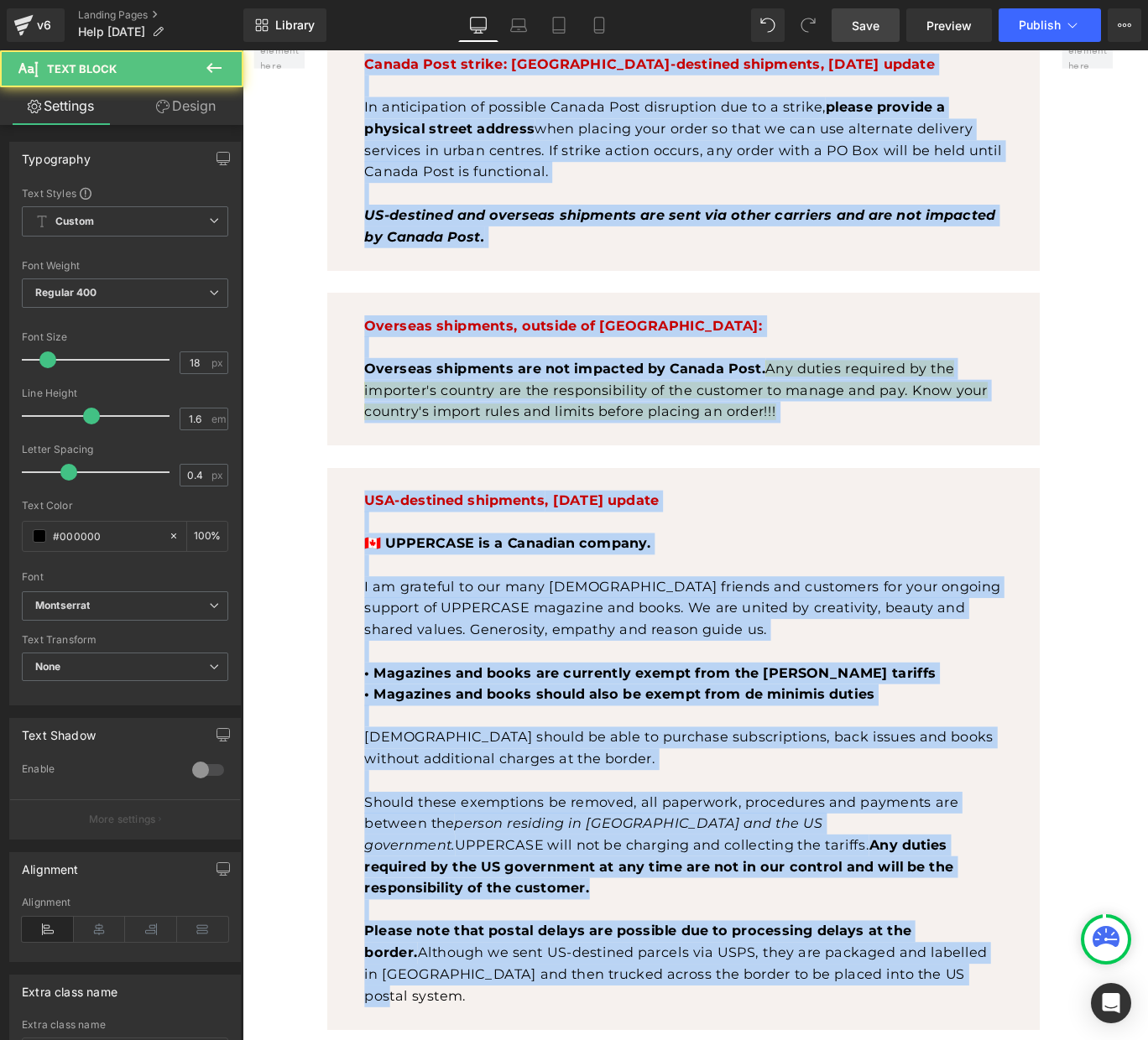
scroll to position [0, 0]
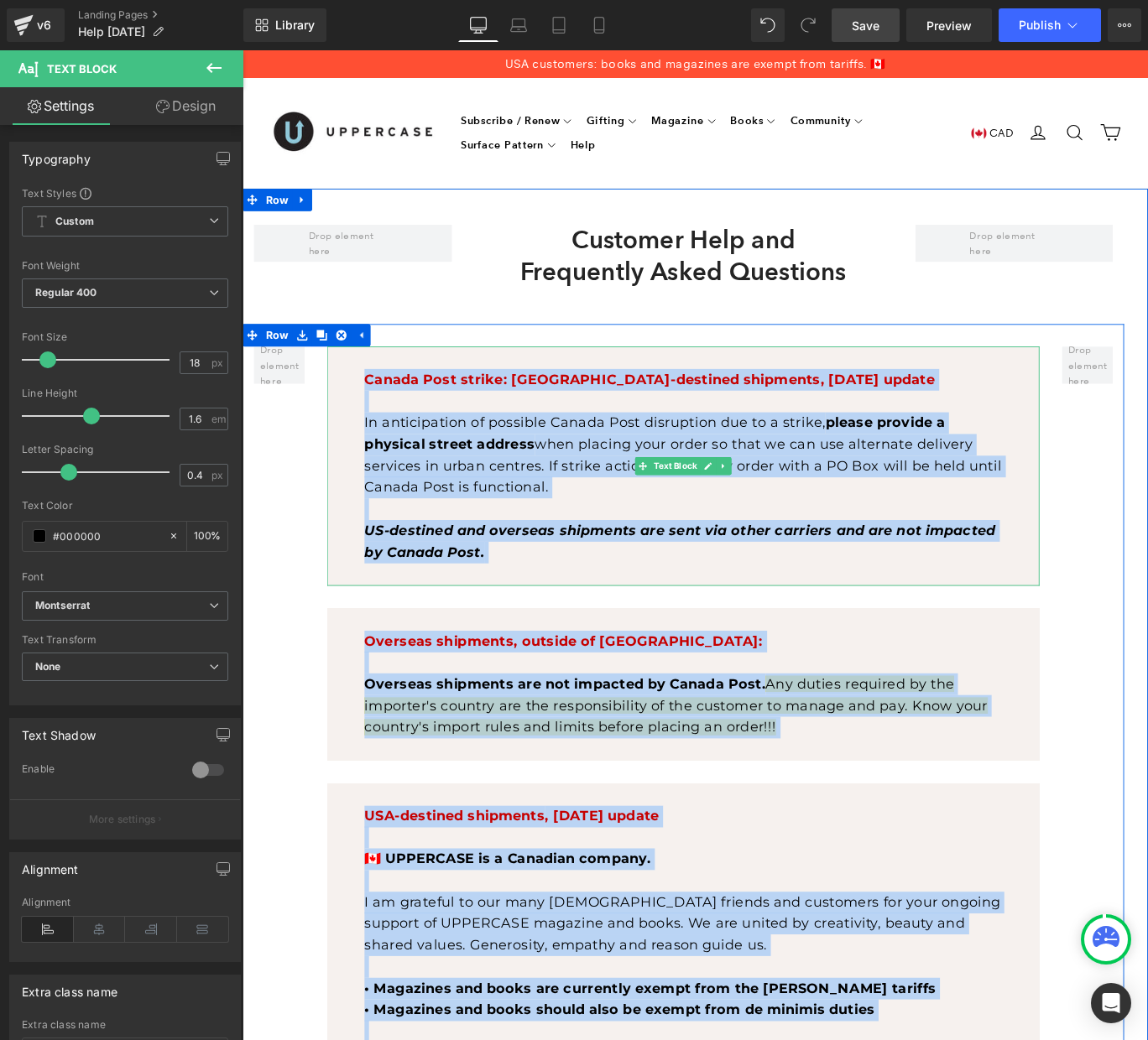
drag, startPoint x: 1074, startPoint y: 680, endPoint x: 375, endPoint y: 412, distance: 748.6
click at [949, 432] on p at bounding box center [736, 444] width 714 height 25
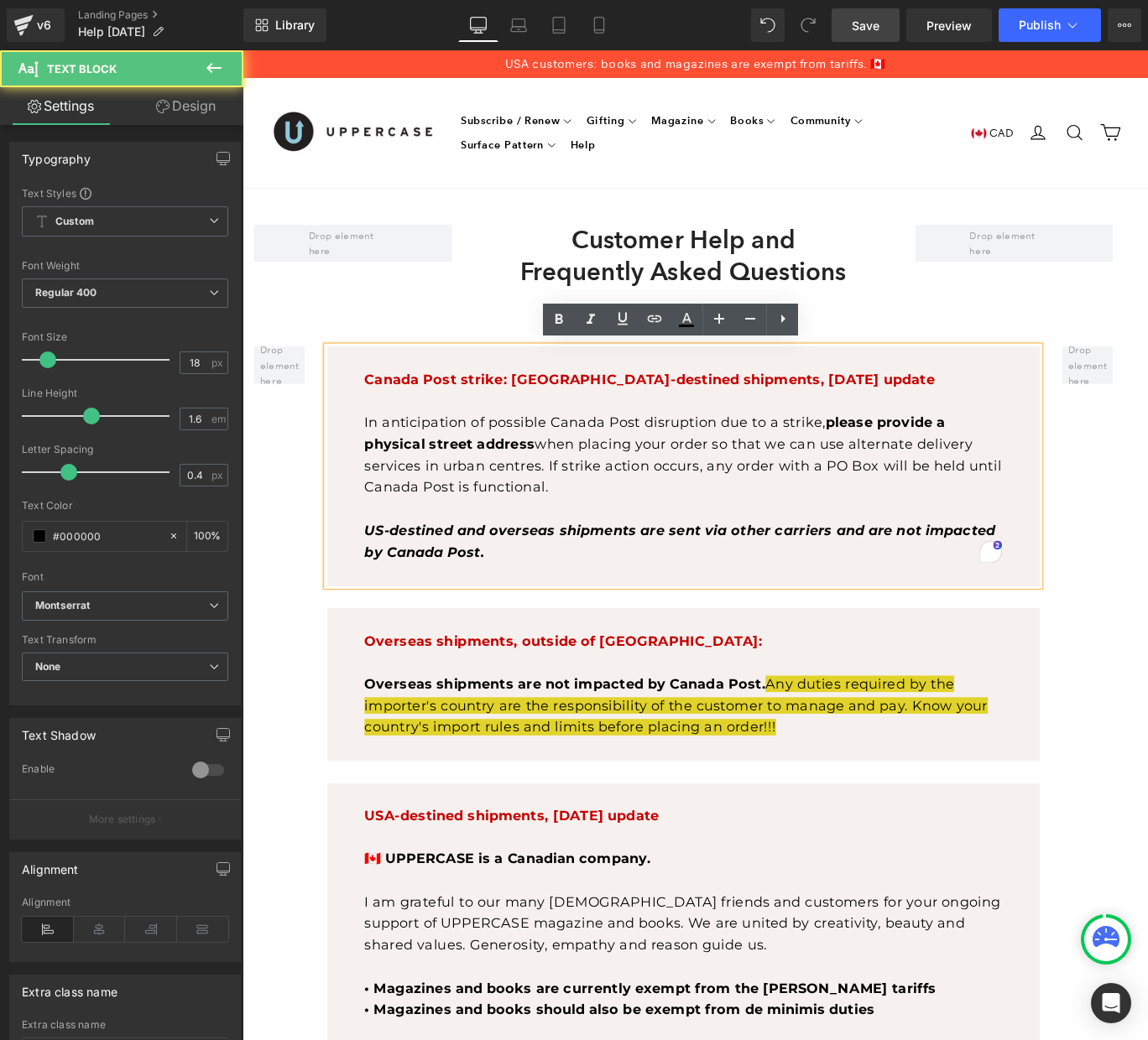
click at [923, 446] on p "To enrich screen reader interactions, please activate Accessibility in Grammarl…" at bounding box center [736, 444] width 714 height 25
drag, startPoint x: 1167, startPoint y: 497, endPoint x: 943, endPoint y: 479, distance: 224.7
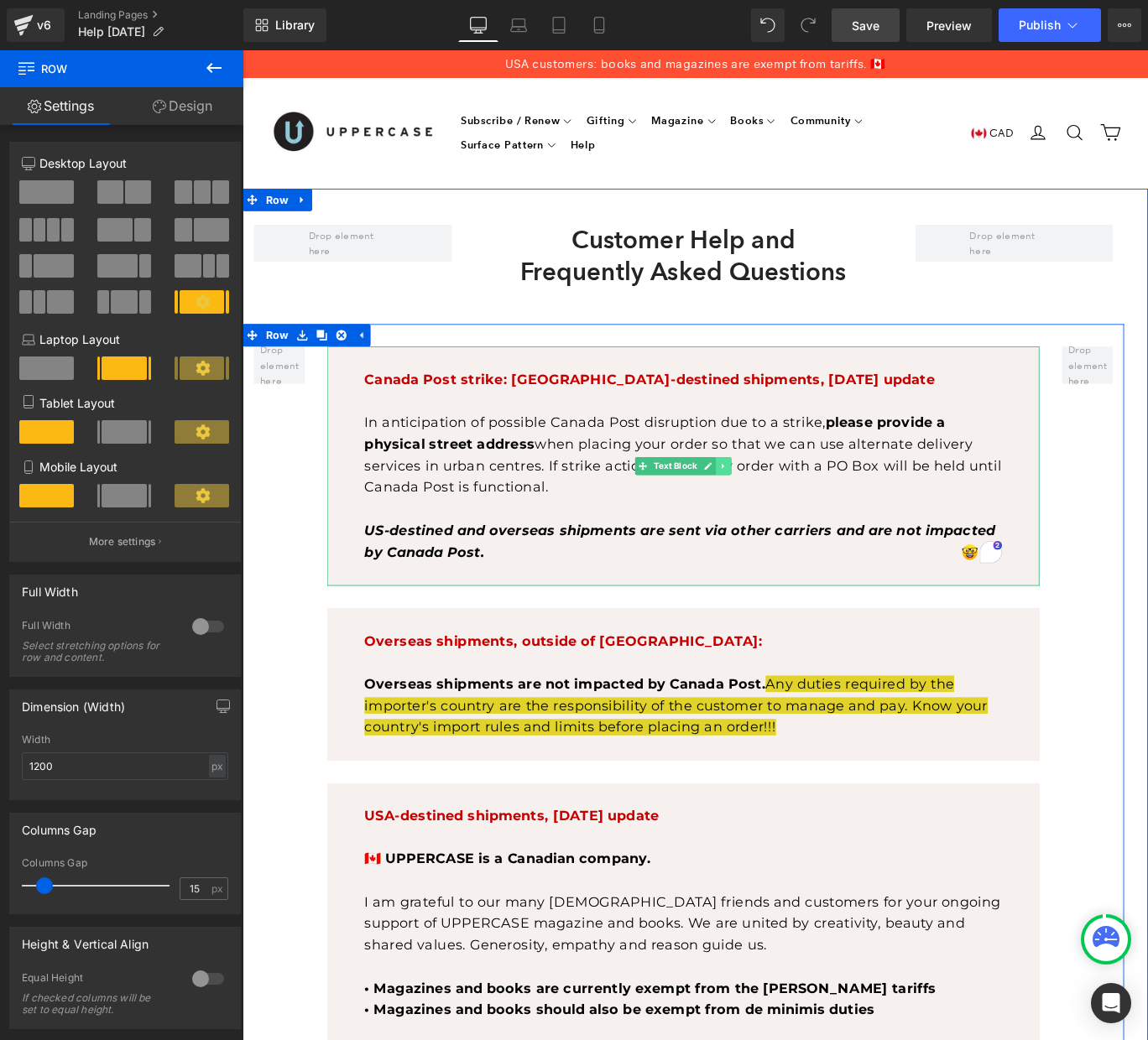
click at [782, 512] on icon at bounding box center [782, 516] width 9 height 10
click at [789, 512] on icon at bounding box center [791, 516] width 9 height 9
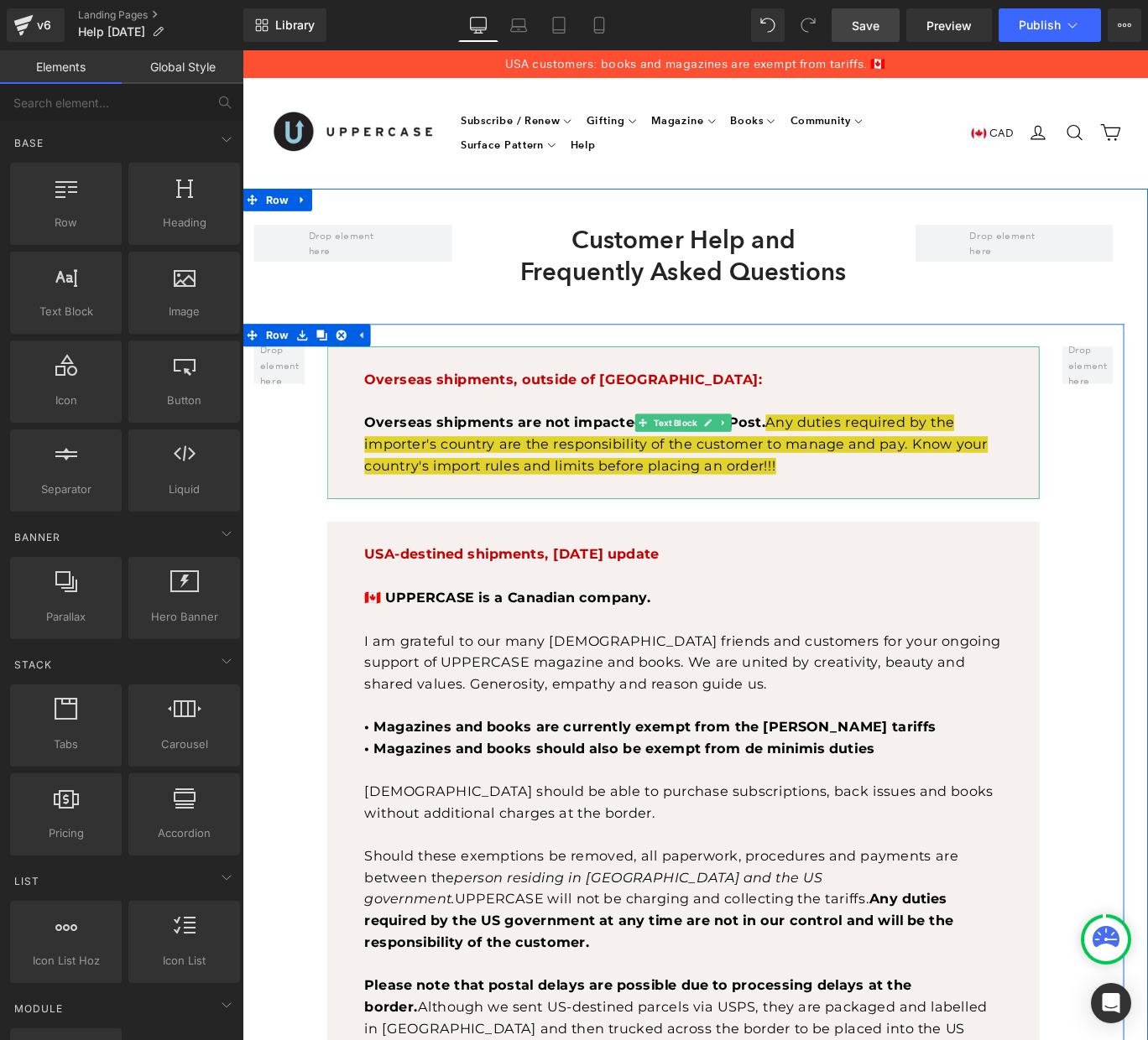
click at [822, 432] on p at bounding box center [736, 444] width 714 height 25
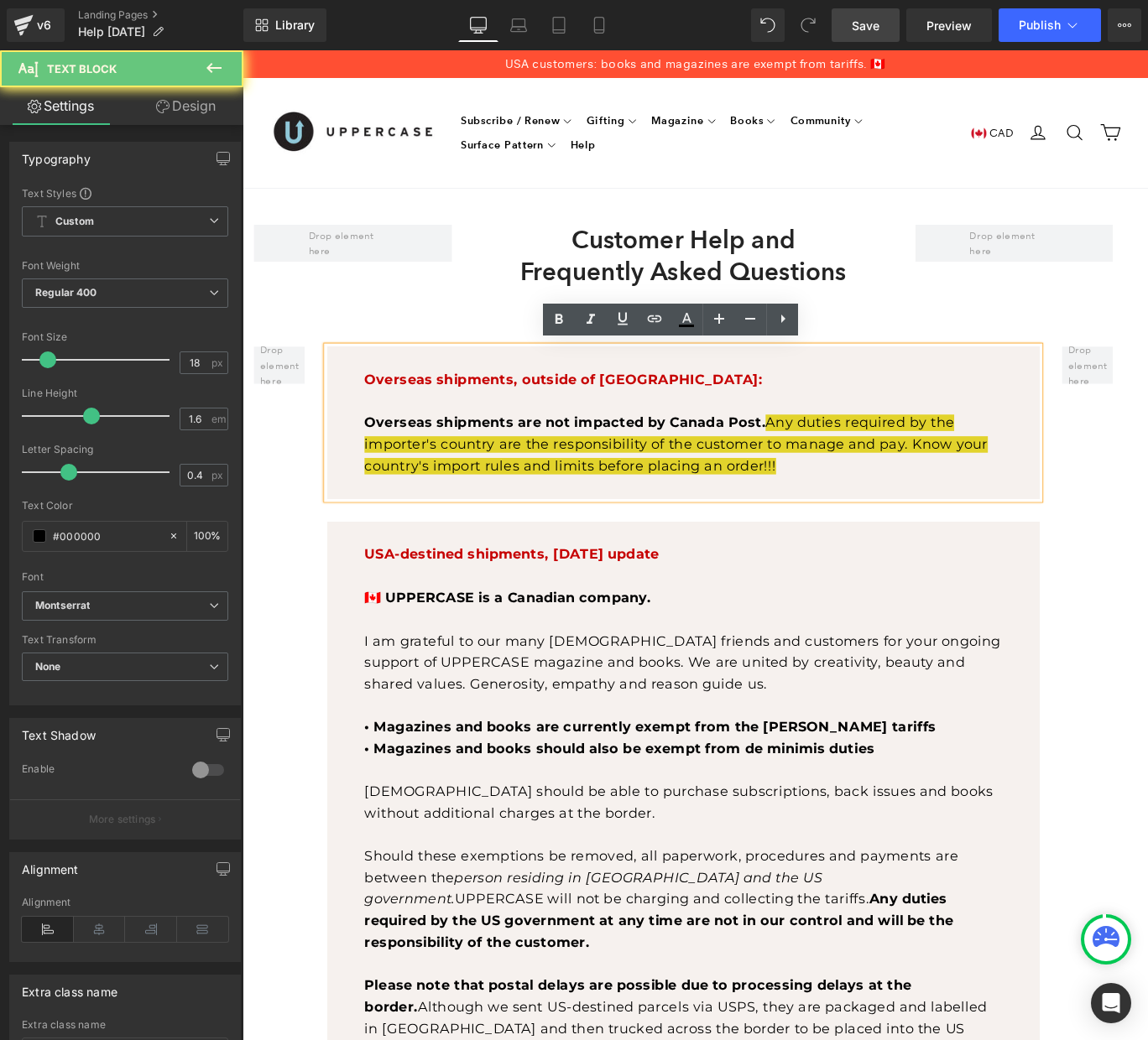
click at [775, 459] on span "Overseas shipments are not impacted by Canada Post." at bounding box center [604, 468] width 450 height 18
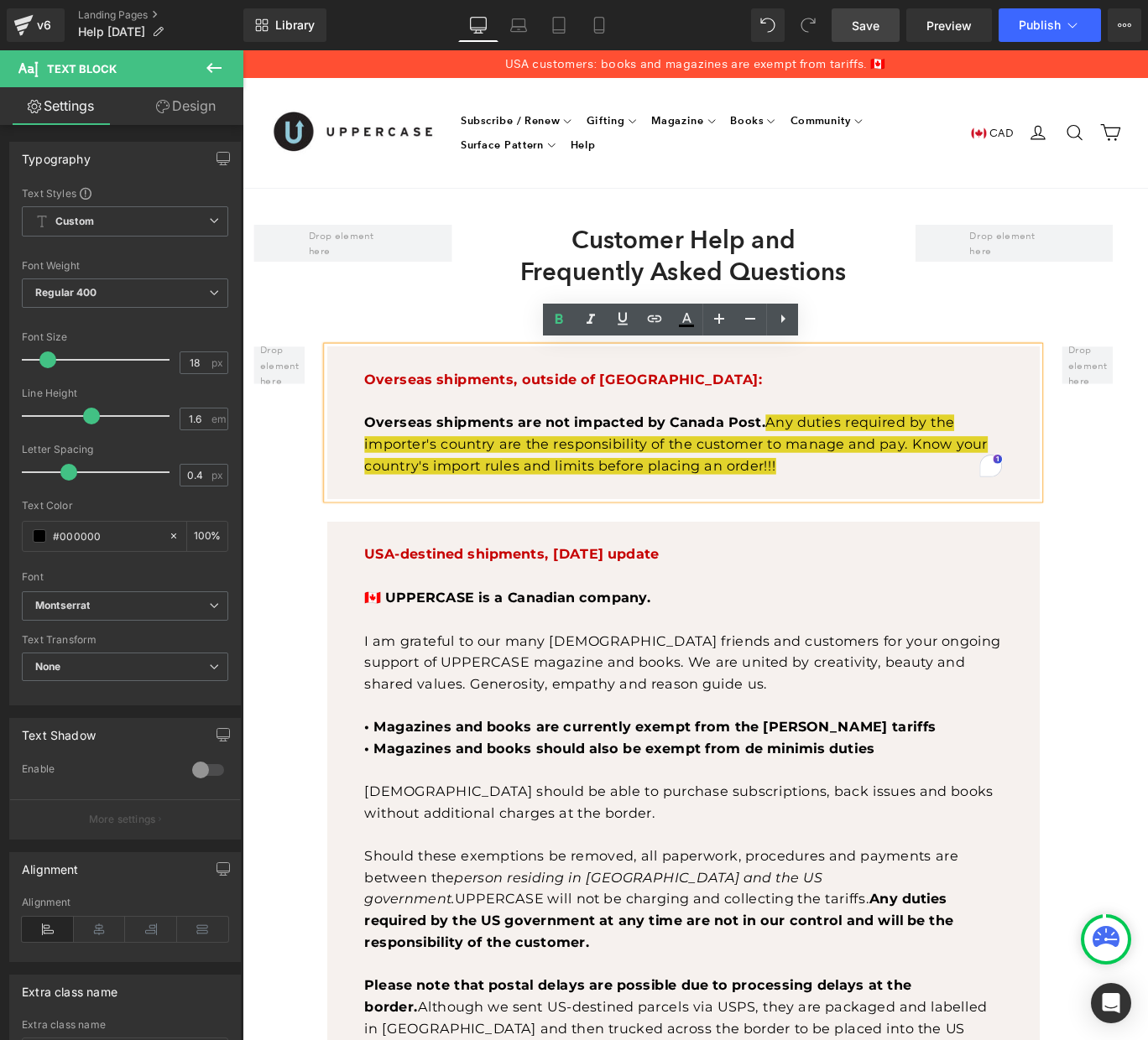
drag, startPoint x: 1202, startPoint y: 503, endPoint x: 903, endPoint y: 469, distance: 300.9
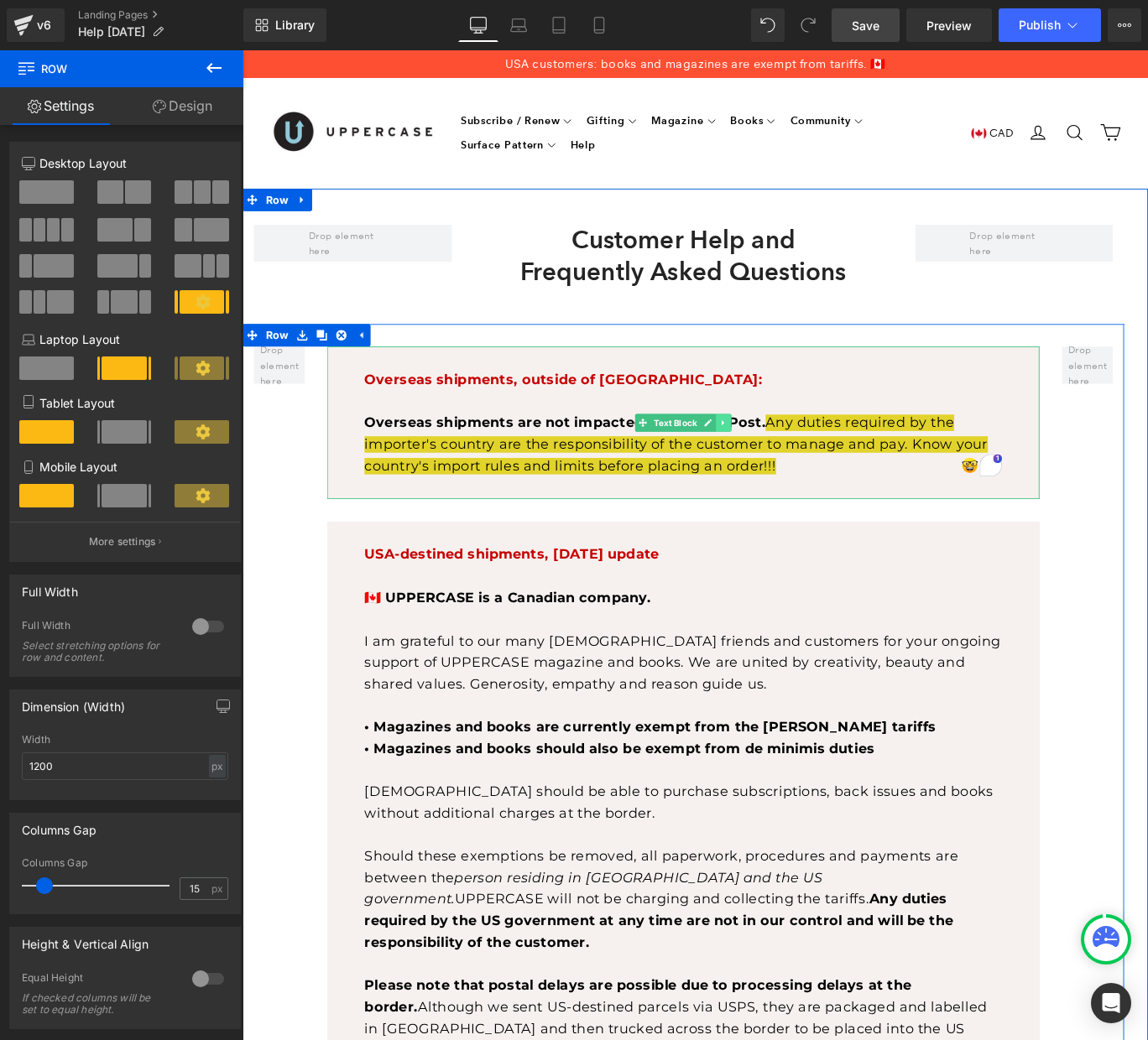
click at [785, 464] on icon at bounding box center [782, 467] width 9 height 10
click at [789, 465] on icon at bounding box center [791, 467] width 9 height 10
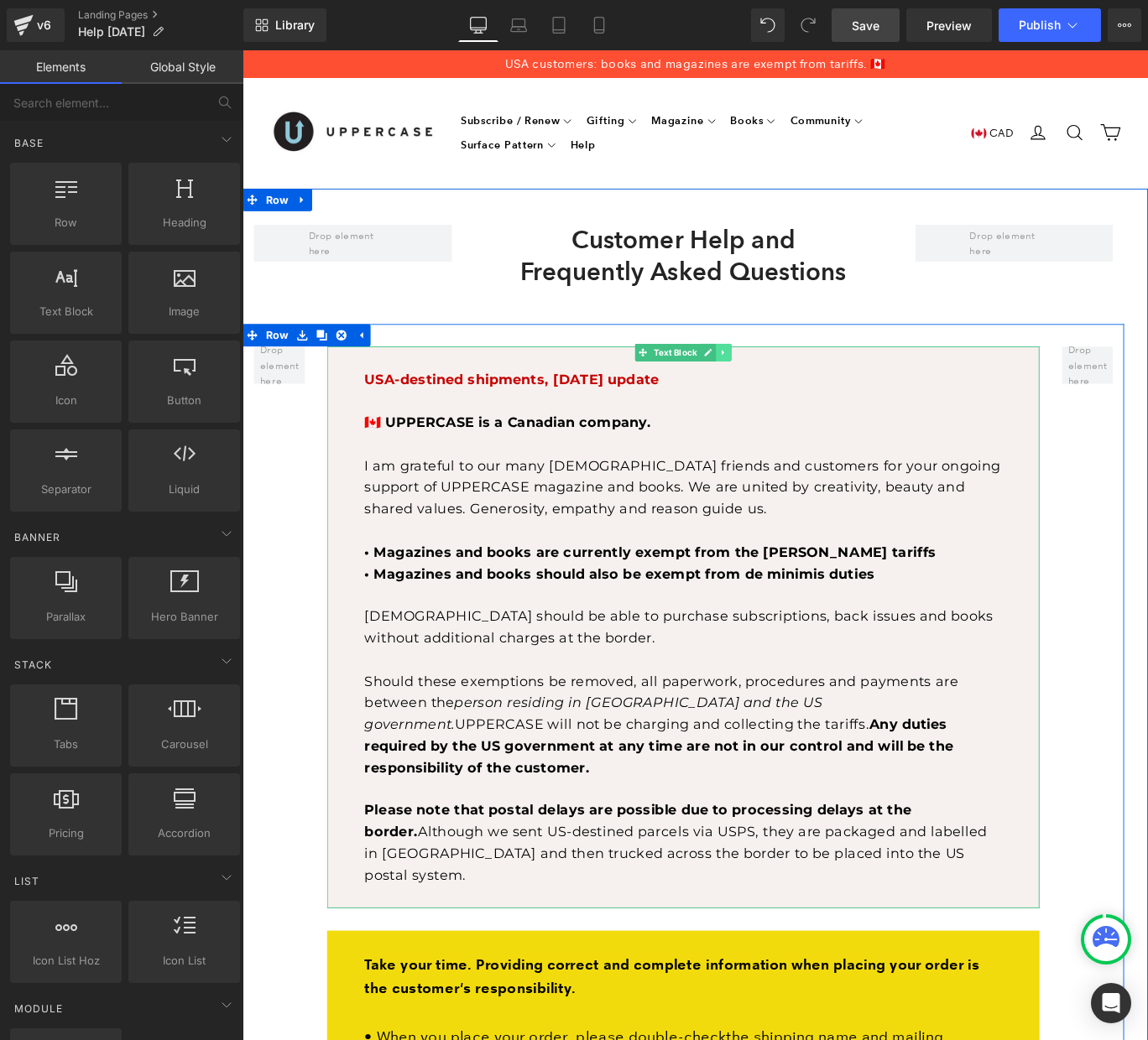
click at [784, 385] on icon at bounding box center [782, 389] width 9 height 10
click at [788, 386] on icon at bounding box center [791, 390] width 9 height 9
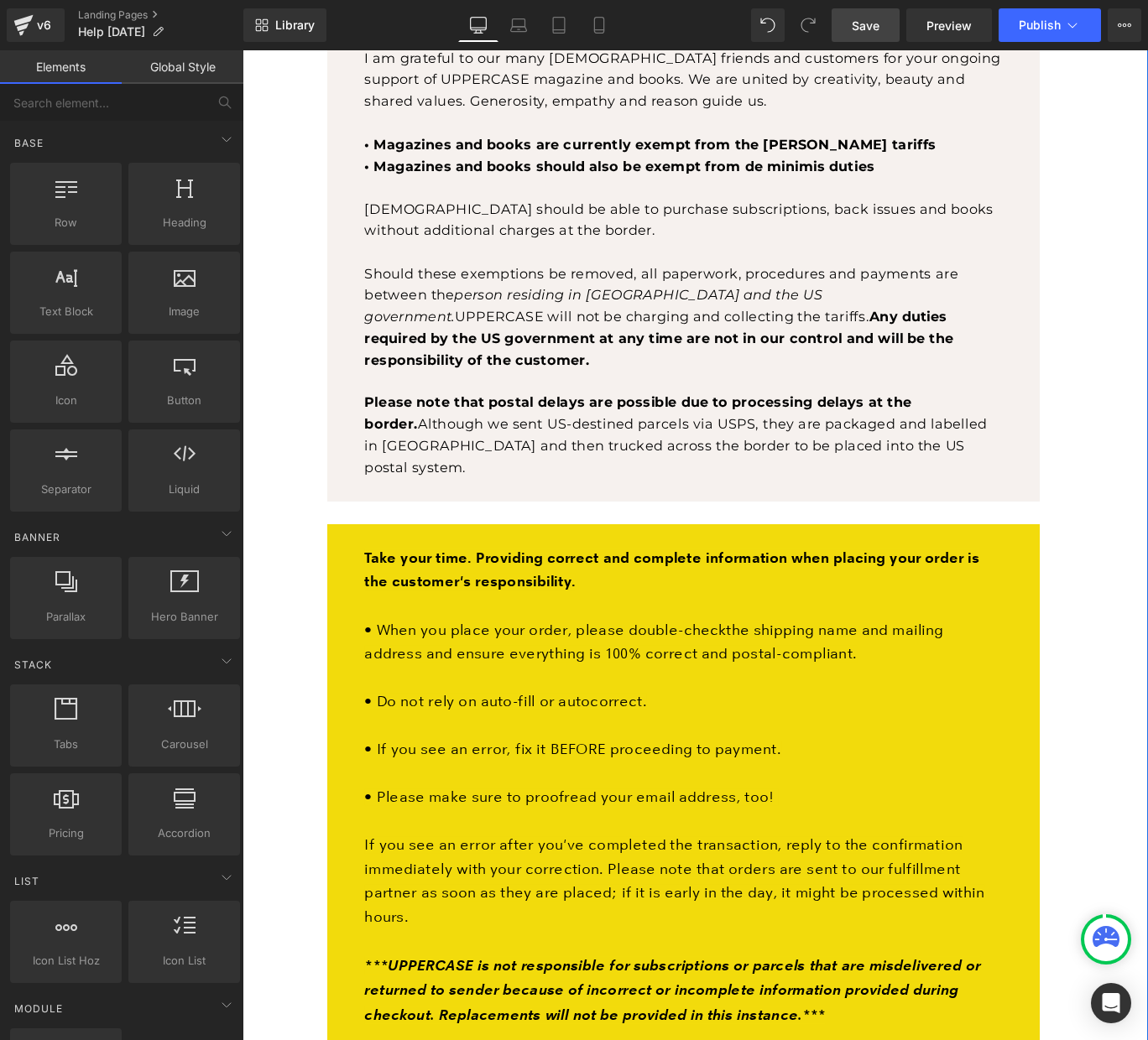
scroll to position [1951, 0]
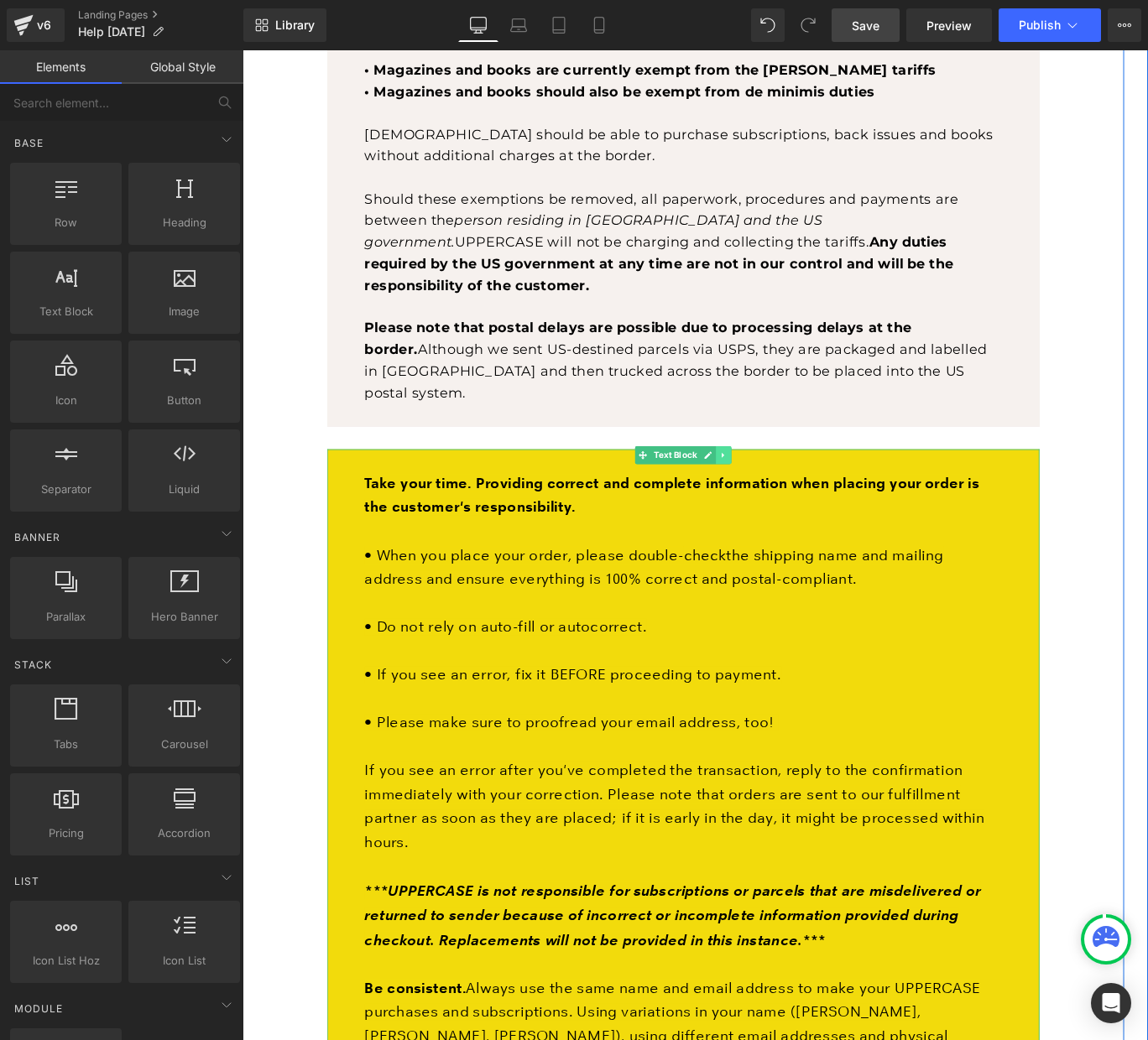
click at [785, 499] on icon at bounding box center [782, 504] width 9 height 10
click at [789, 498] on icon at bounding box center [791, 503] width 9 height 9
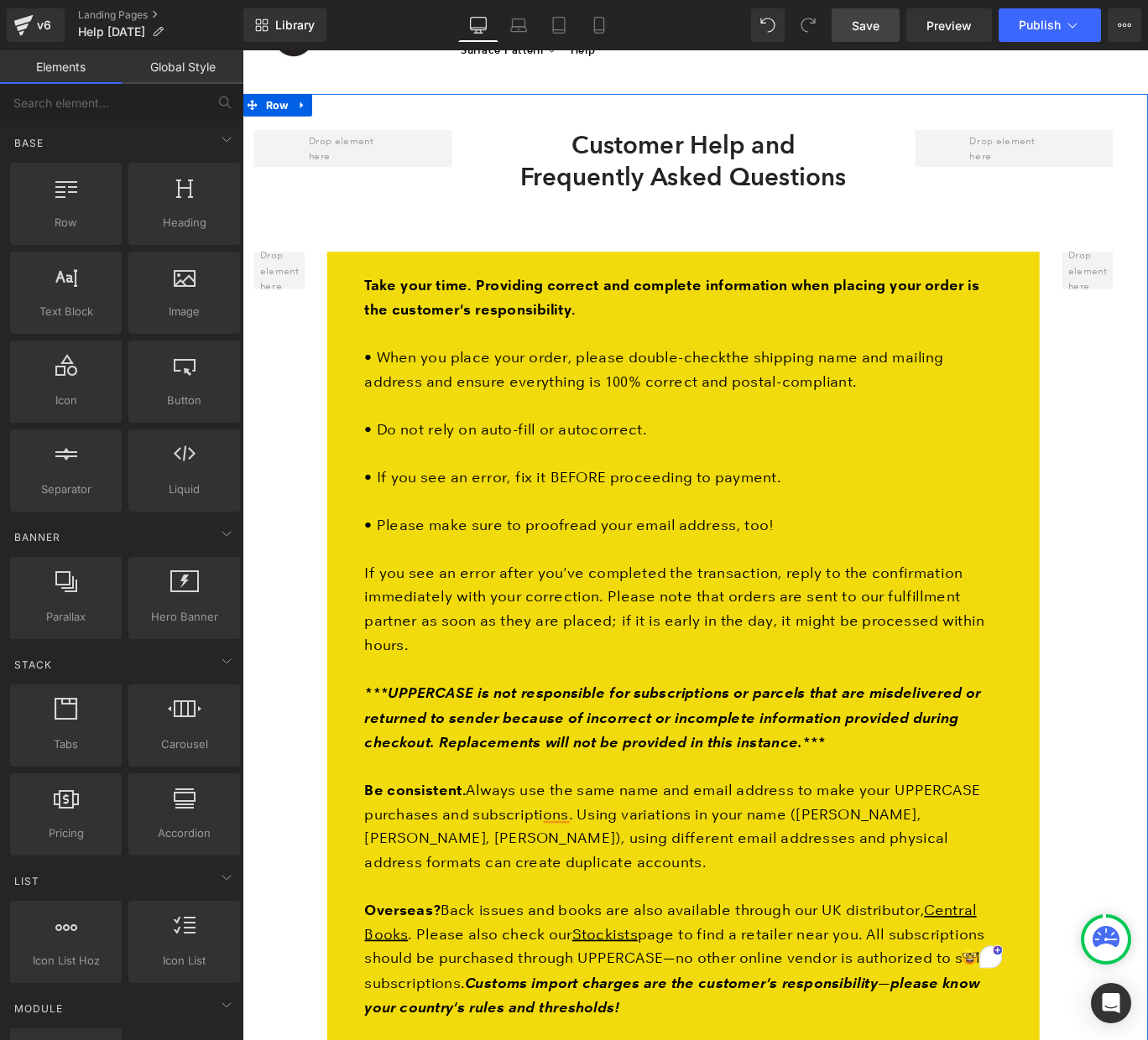
scroll to position [0, 0]
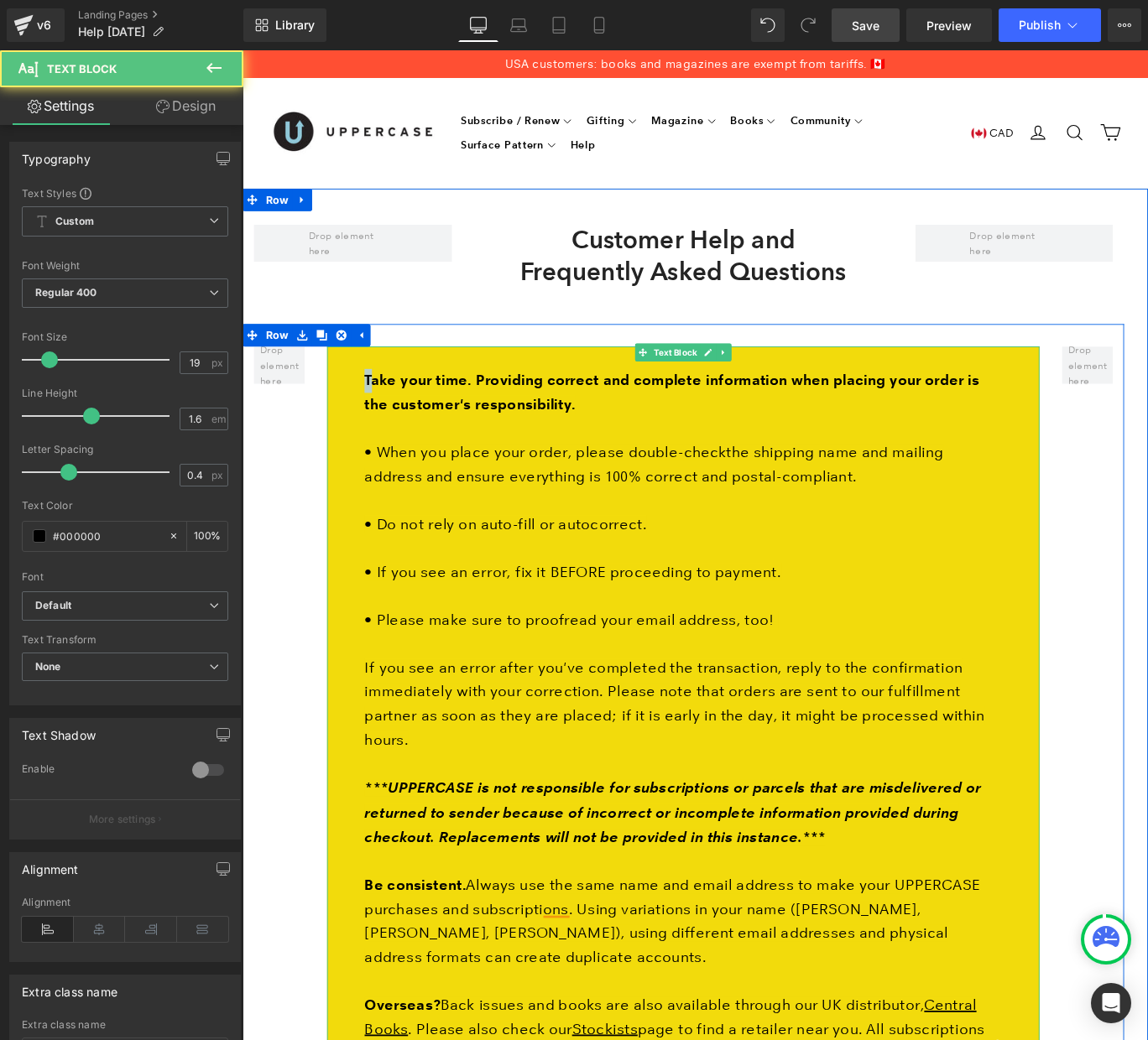
click at [389, 412] on strong "Take your time. Providing correct and complete information when placing your or…" at bounding box center [724, 434] width 690 height 46
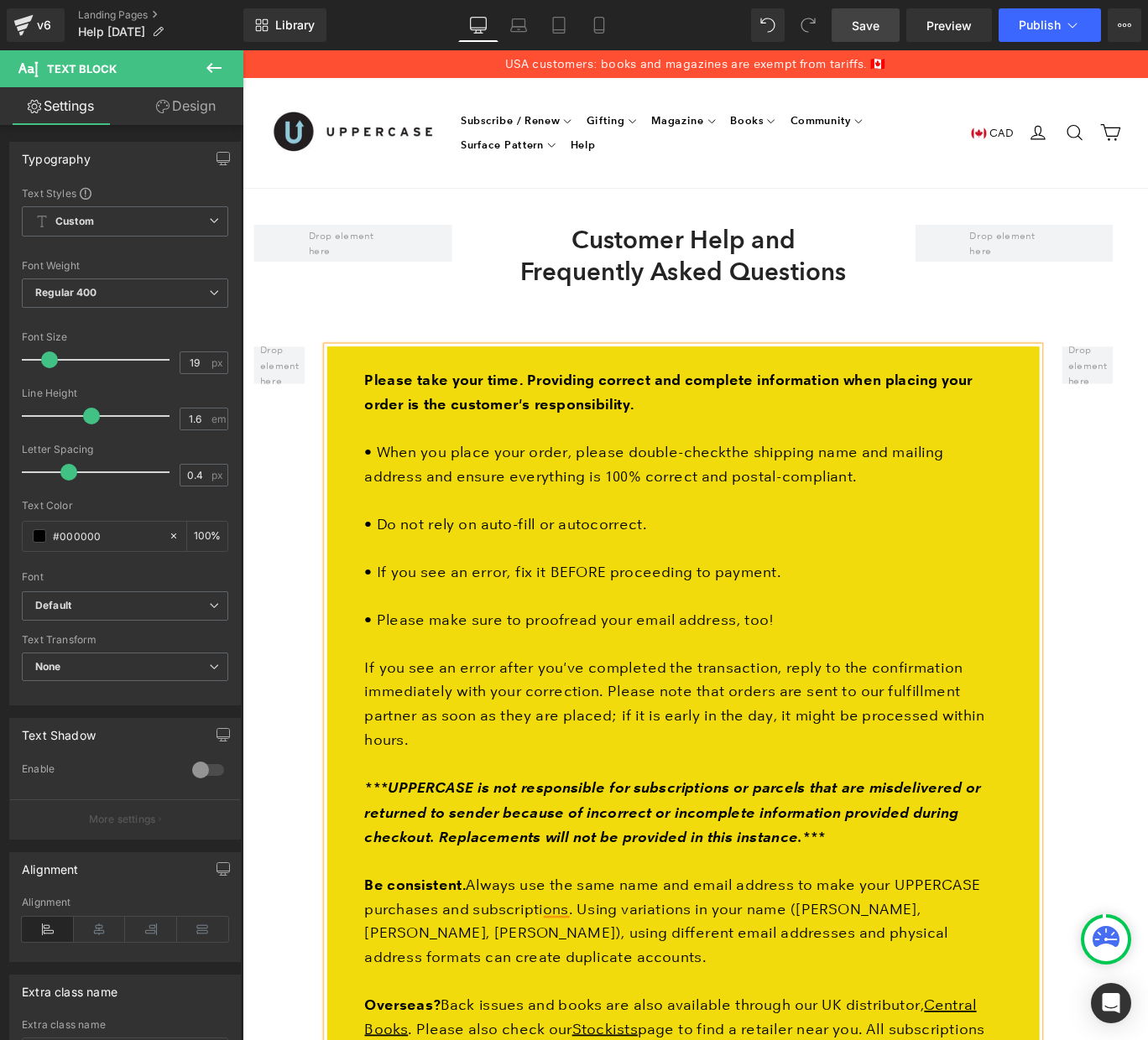
click at [556, 413] on strong "Please take your time. Providing correct and complete information when placing …" at bounding box center [719, 434] width 681 height 46
drag, startPoint x: 689, startPoint y: 440, endPoint x: 484, endPoint y: 443, distance: 205.0
click at [484, 443] on strong "Please take your time when placing an order. Providing correct and complete inf…" at bounding box center [735, 434] width 714 height 46
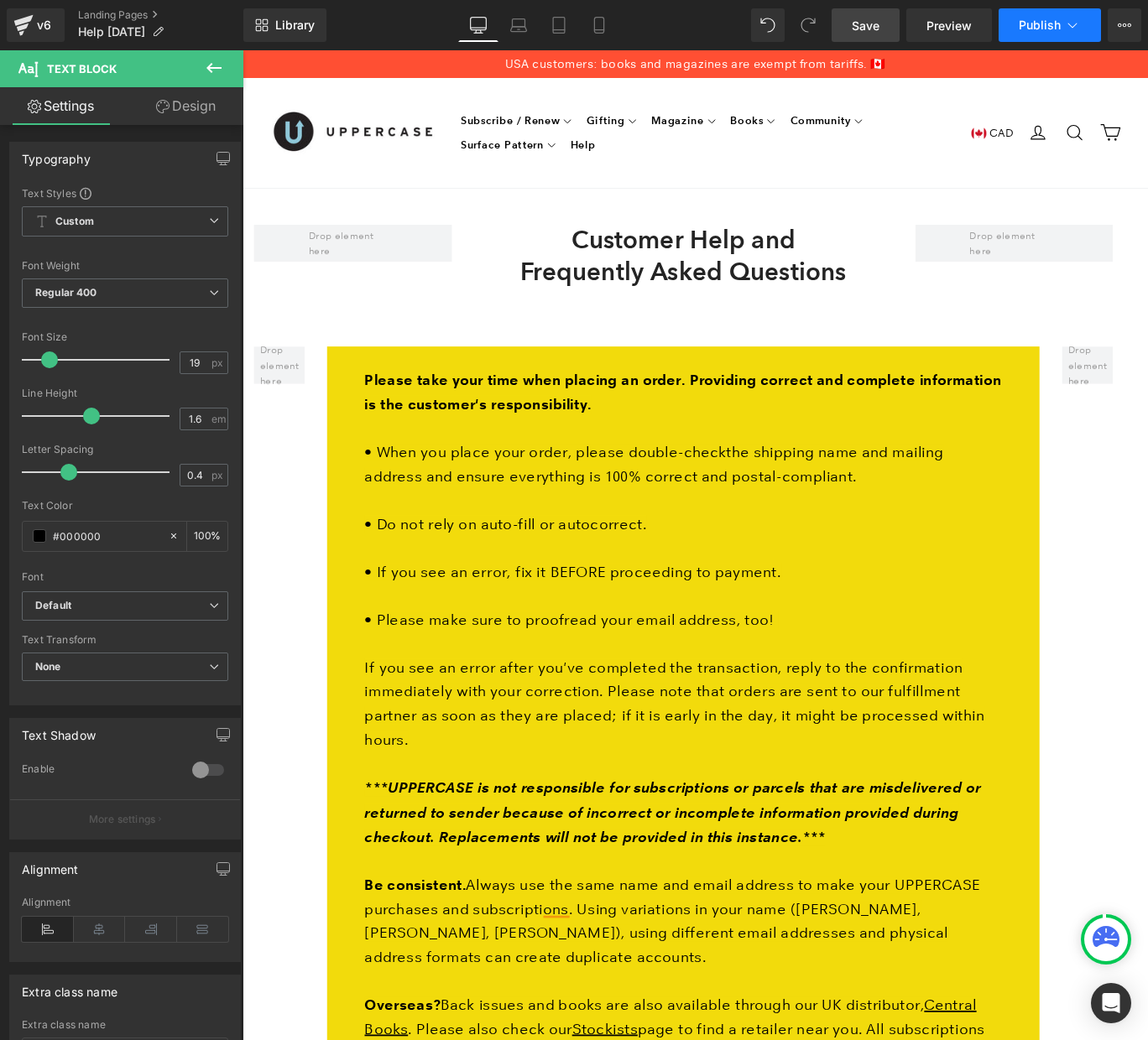
click at [1044, 30] on span "Publish" at bounding box center [1039, 25] width 42 height 14
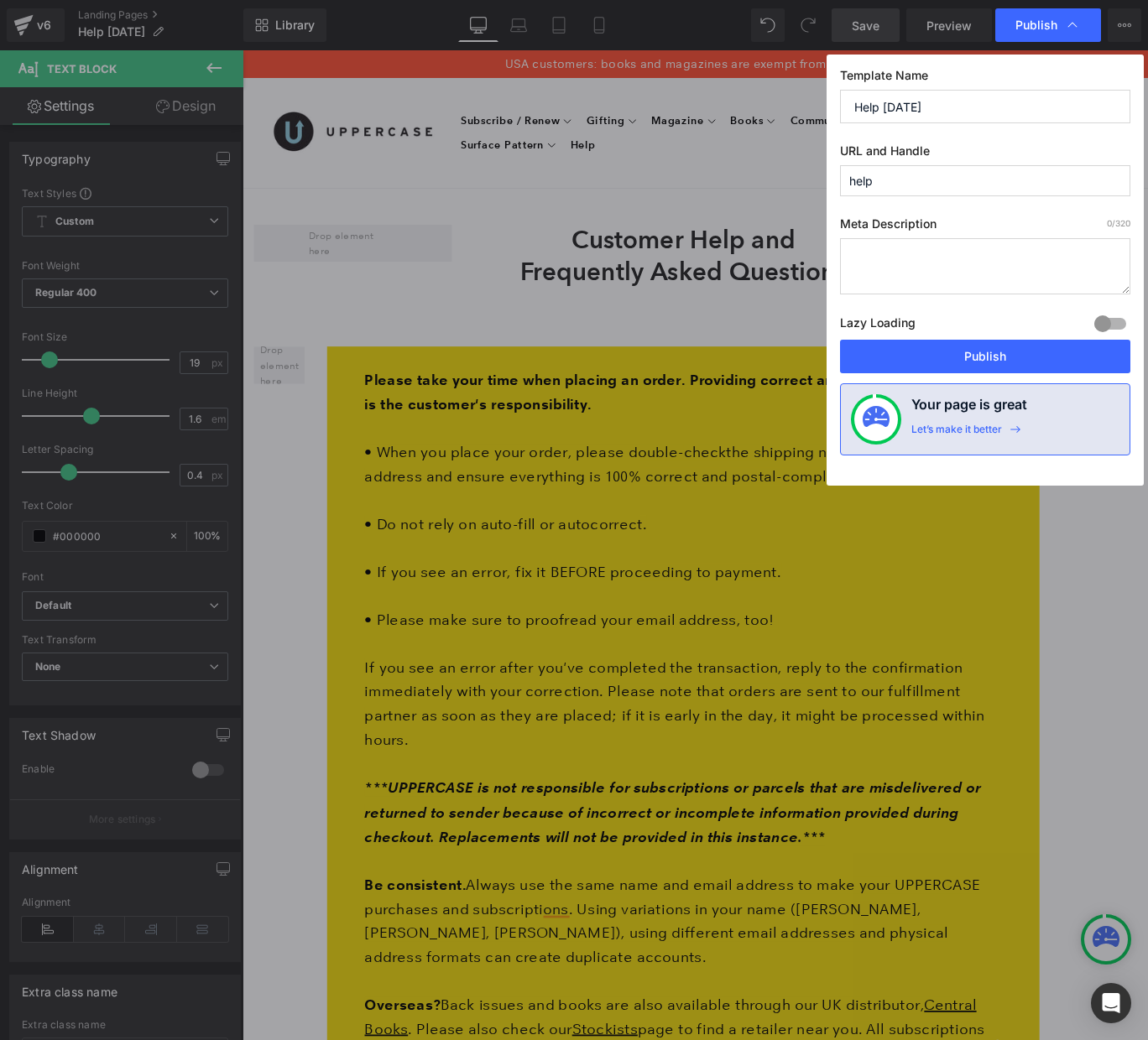
click at [894, 106] on input "Help [DATE]" at bounding box center [984, 106] width 290 height 34
type input "Help [DATE]"
click at [957, 358] on button "Publish" at bounding box center [984, 356] width 290 height 34
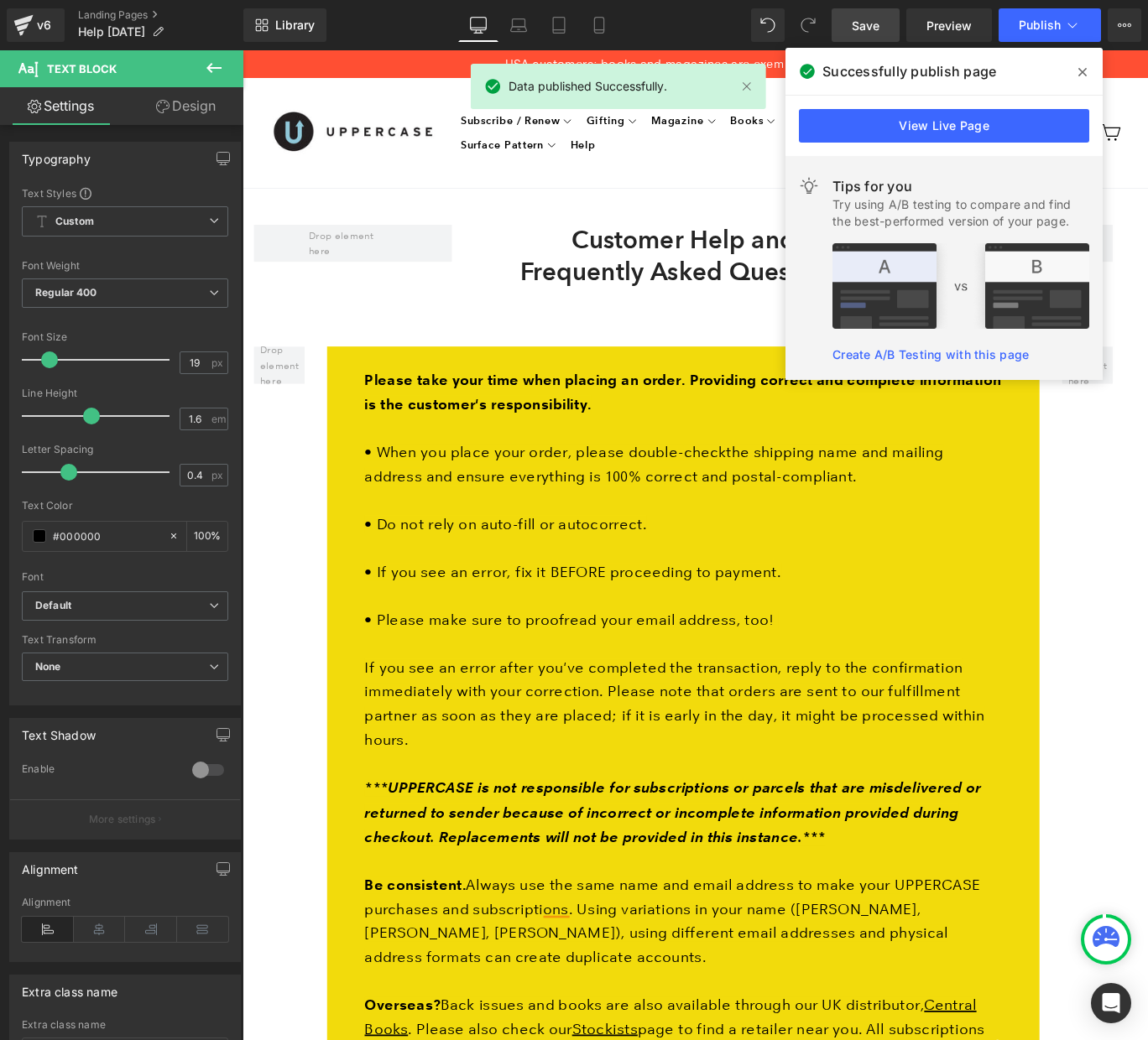
click at [1083, 67] on icon at bounding box center [1082, 72] width 8 height 14
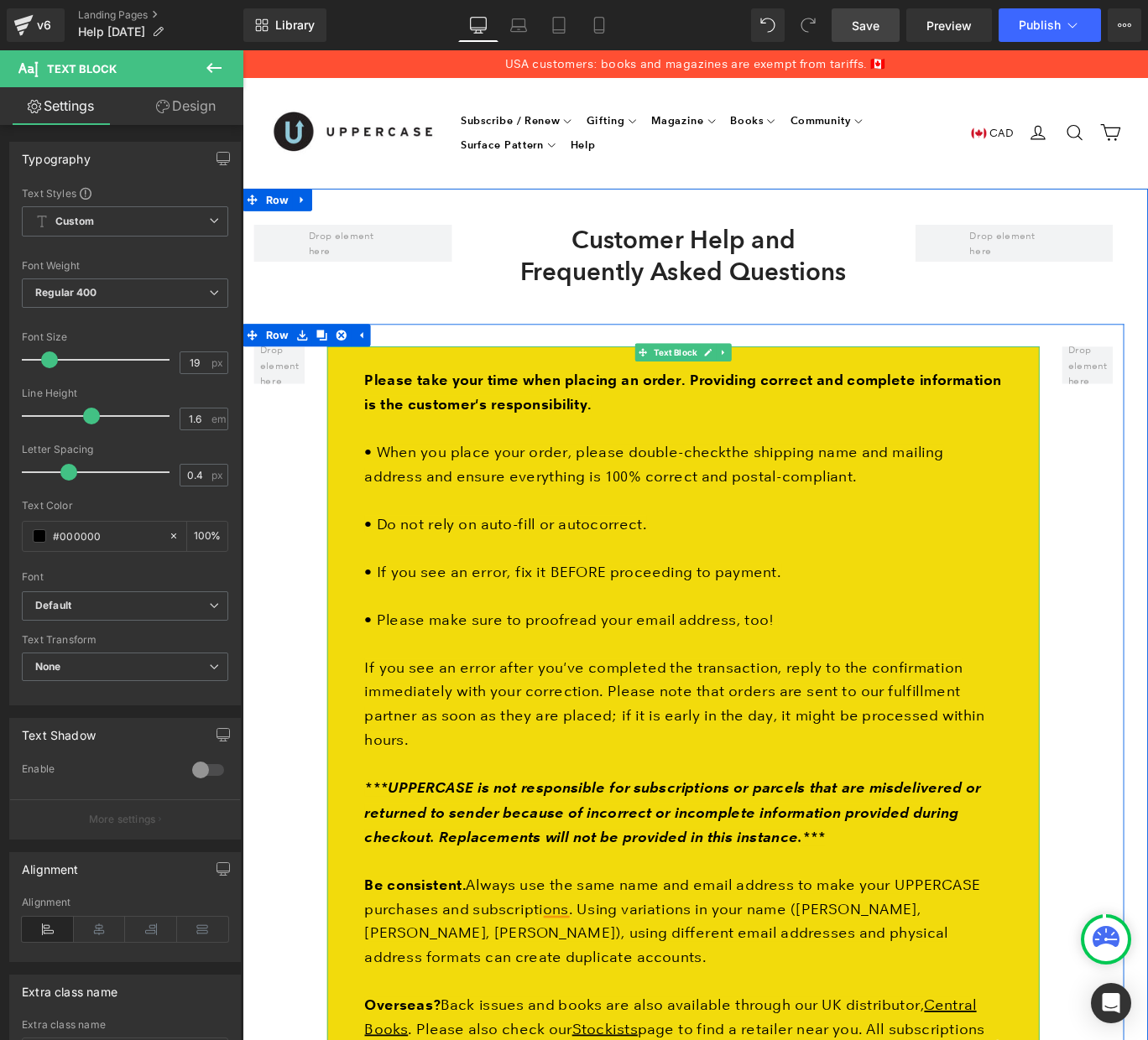
click at [915, 526] on p "• When you place your order, please double- check the shipping name and mailing…" at bounding box center [736, 515] width 714 height 54
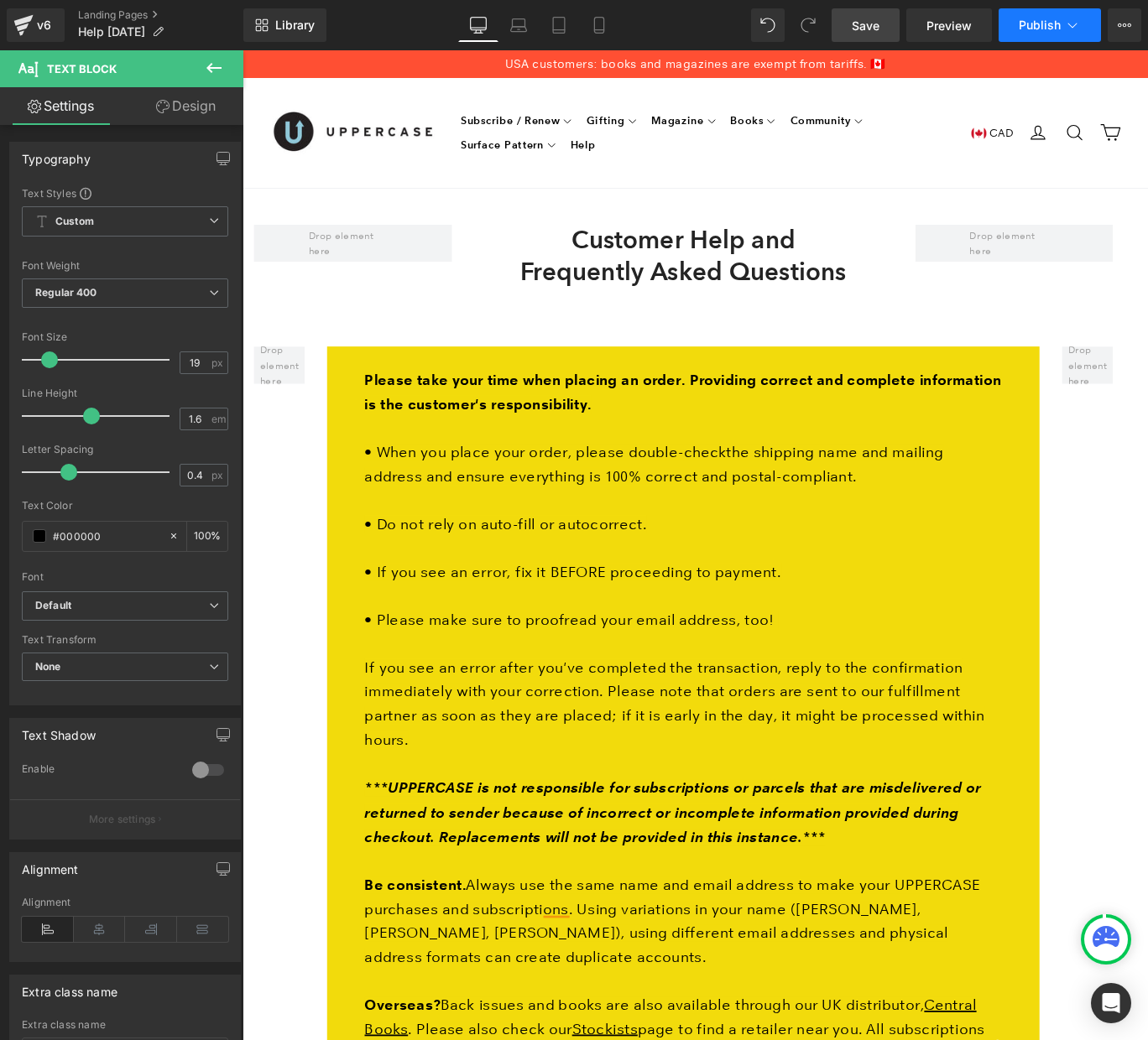
click at [1038, 34] on button "Publish" at bounding box center [1049, 25] width 103 height 34
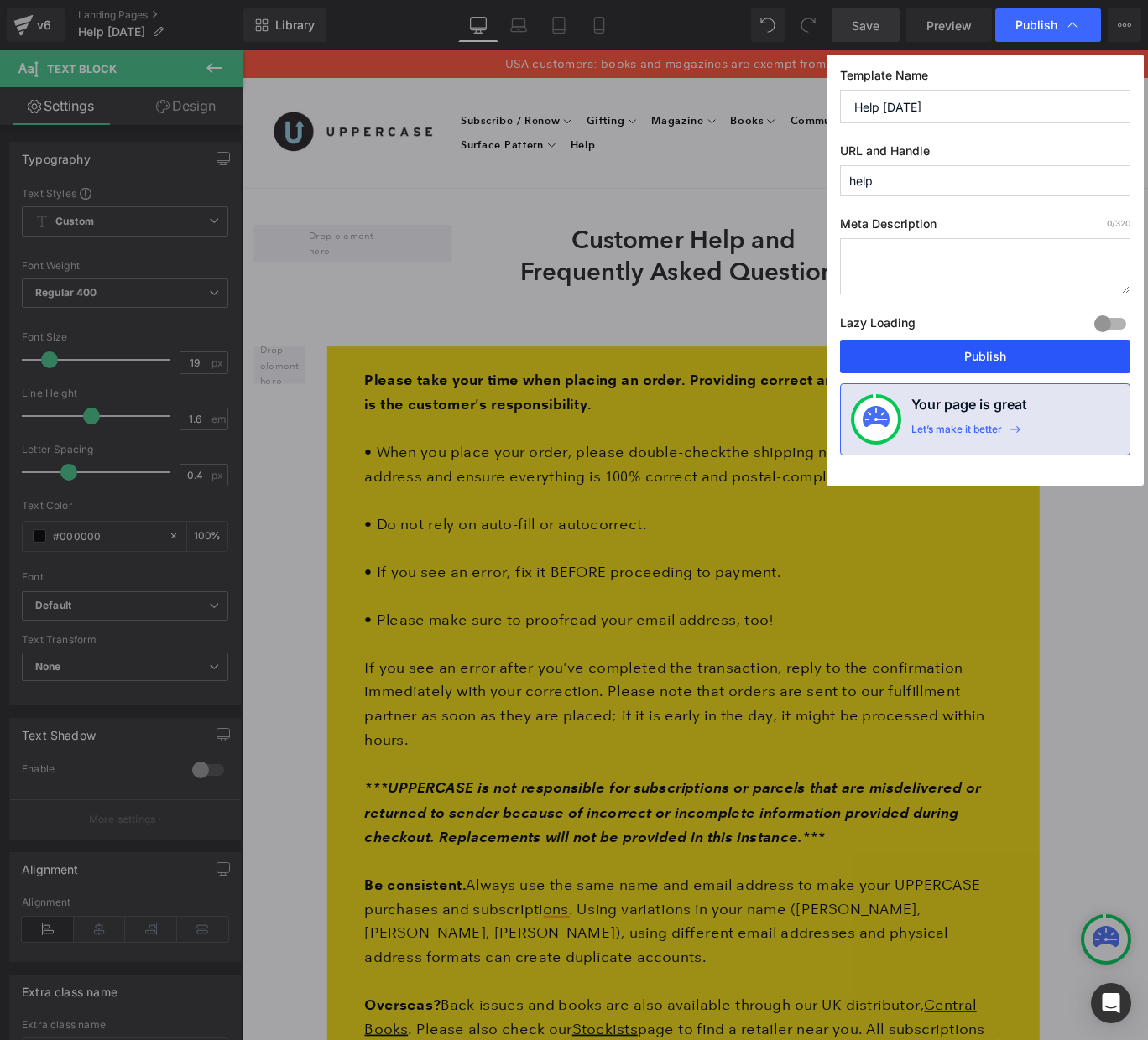
click at [997, 350] on button "Publish" at bounding box center [984, 356] width 290 height 34
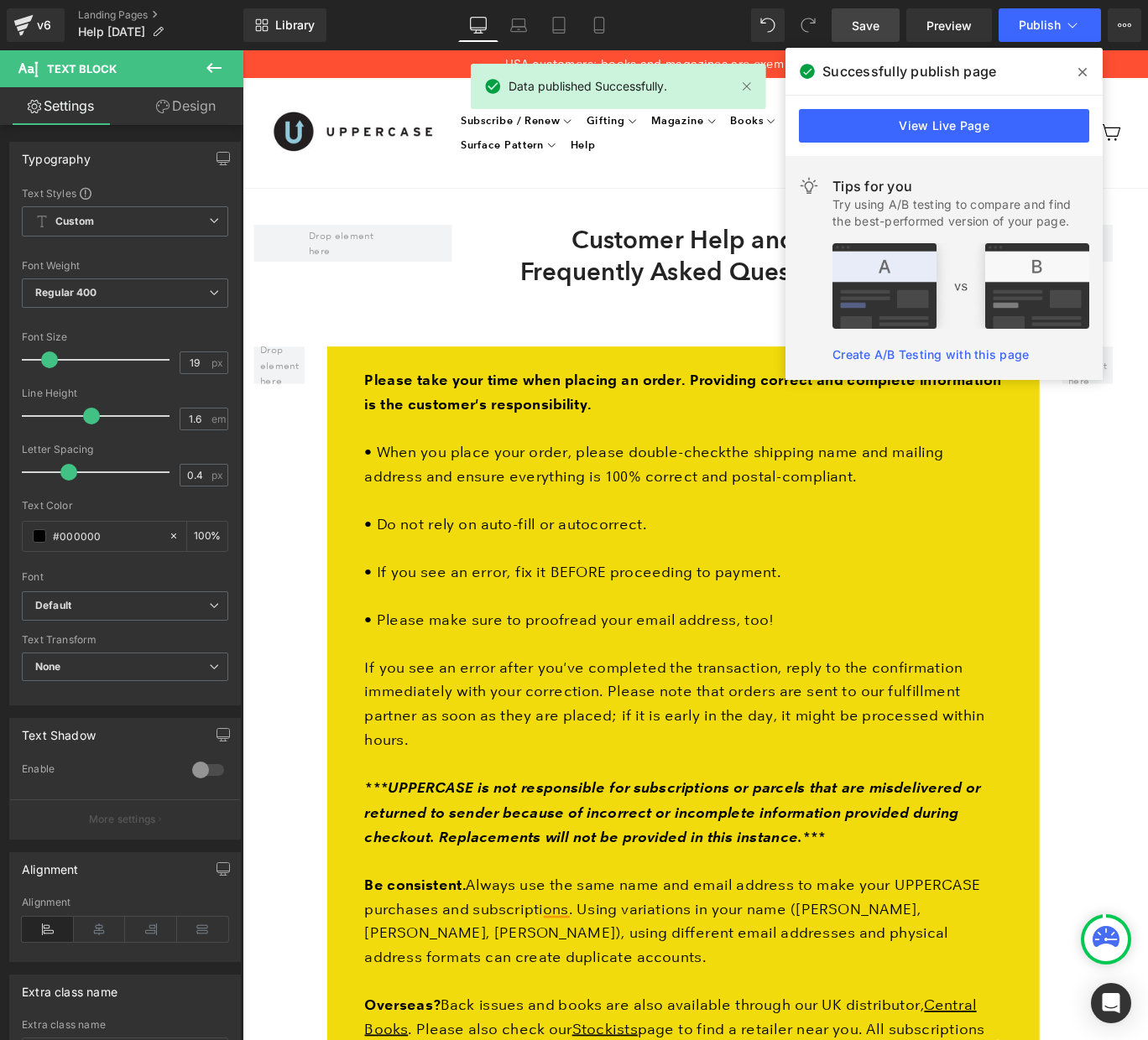
click at [1083, 73] on icon at bounding box center [1082, 72] width 8 height 8
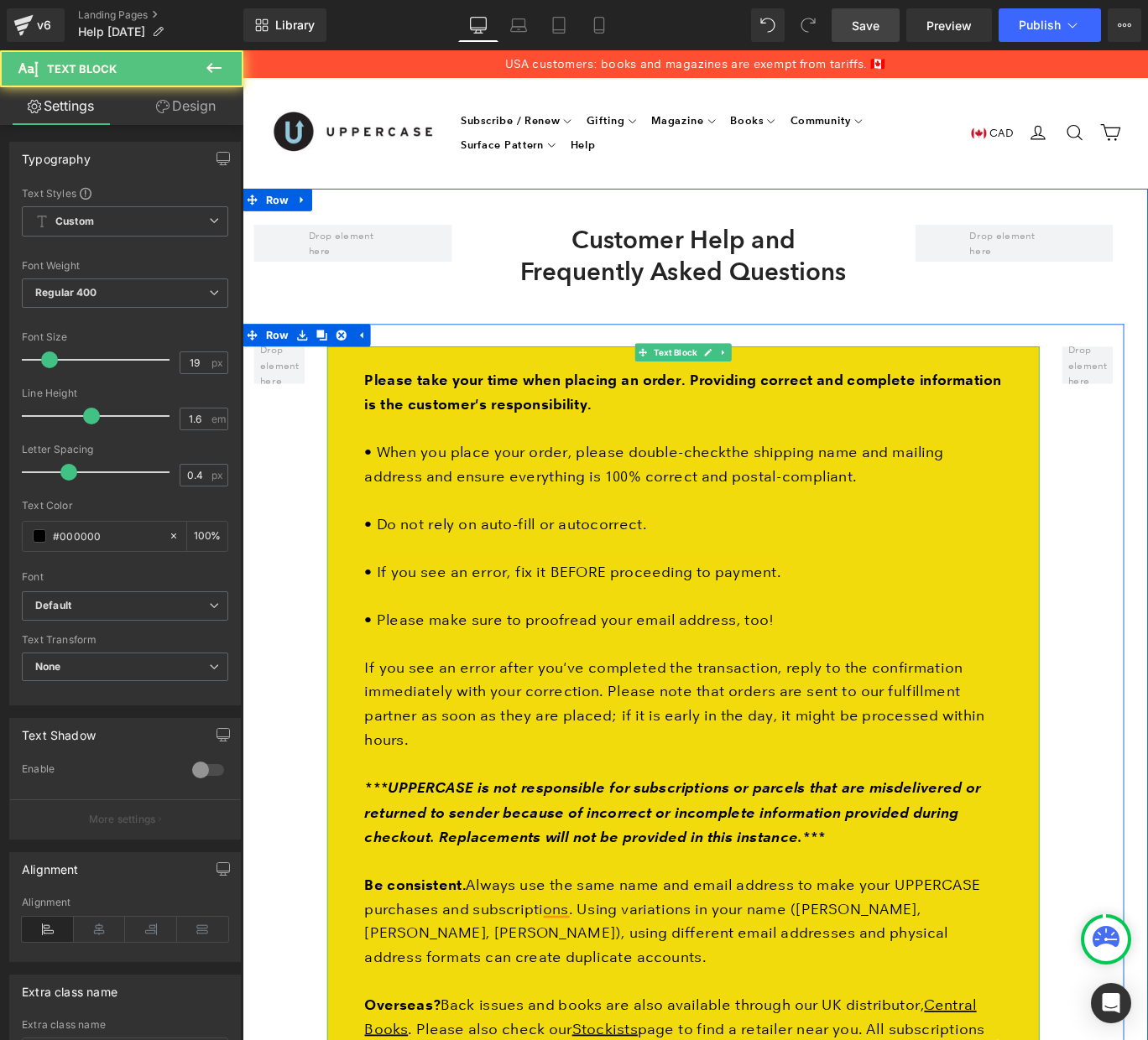
click at [771, 523] on span "the shipping name and mailing address and ensure everything is 100% correct and…" at bounding box center [704, 515] width 649 height 46
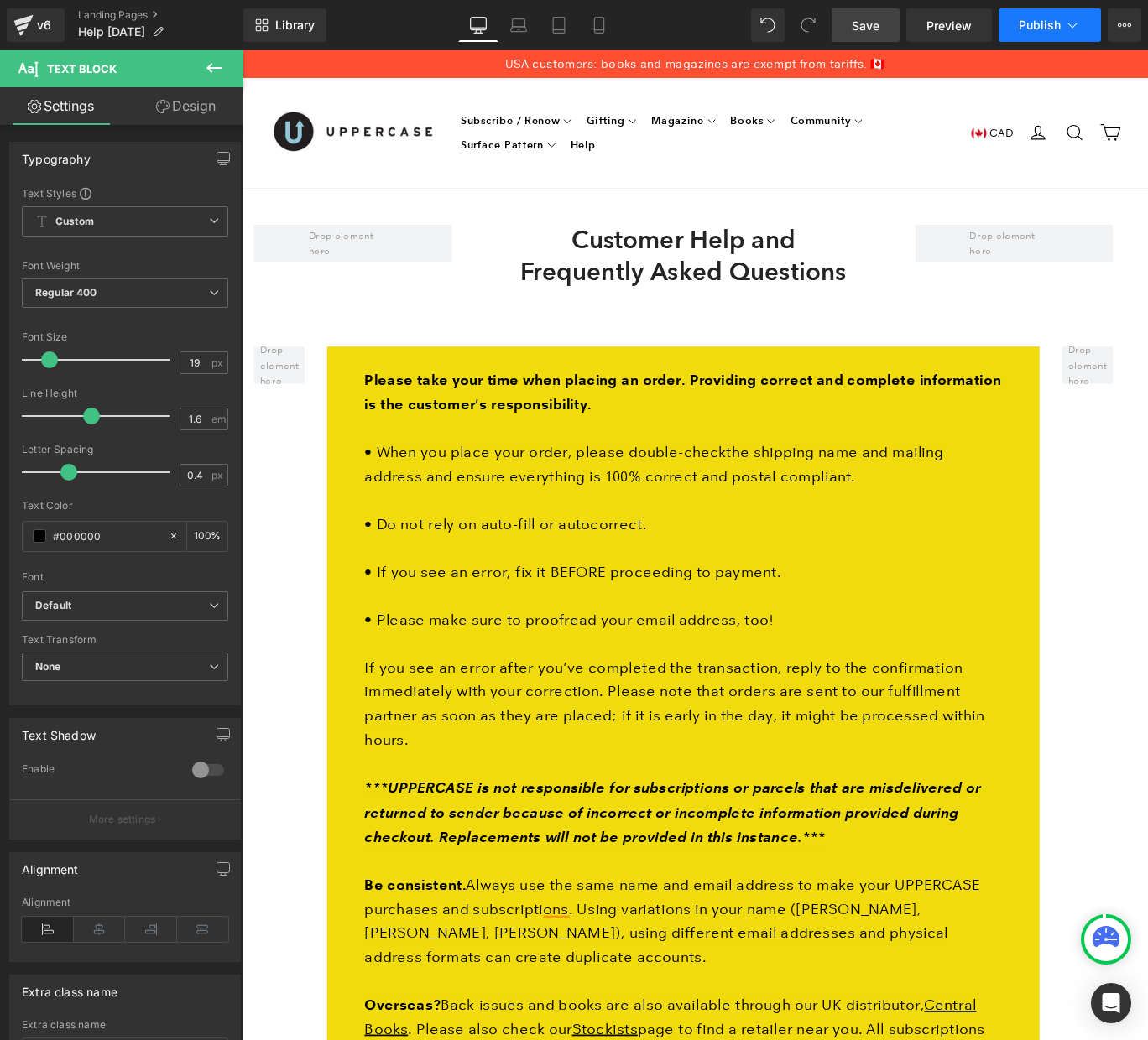
click at [1041, 23] on span "Publish" at bounding box center [1039, 25] width 42 height 14
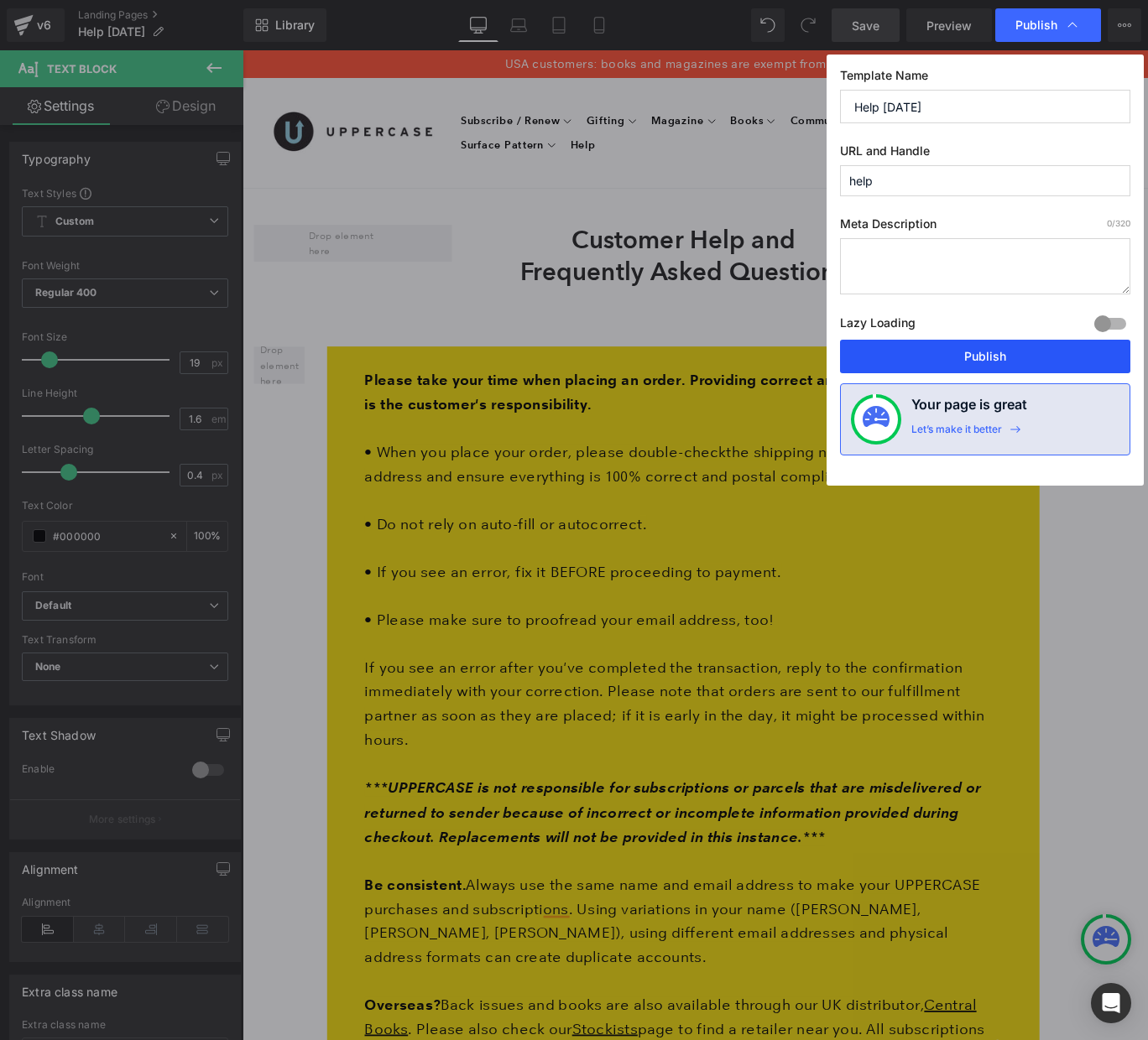
click at [990, 355] on button "Publish" at bounding box center [984, 356] width 290 height 34
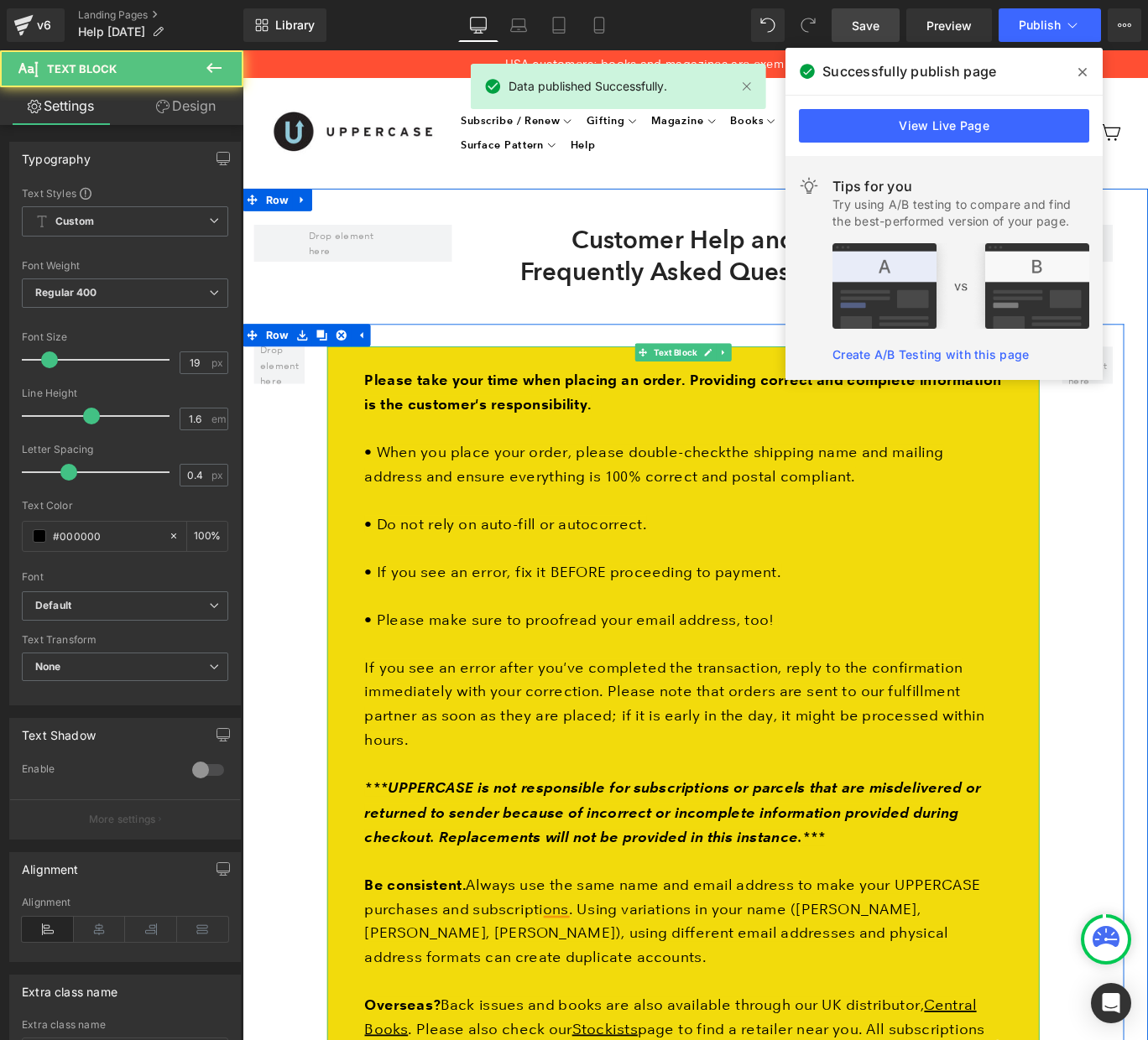
drag, startPoint x: 870, startPoint y: 767, endPoint x: 892, endPoint y: 744, distance: 31.8
click at [874, 763] on span "If you see an error after you've completed the transaction, reply to the confir…" at bounding box center [726, 784] width 694 height 100
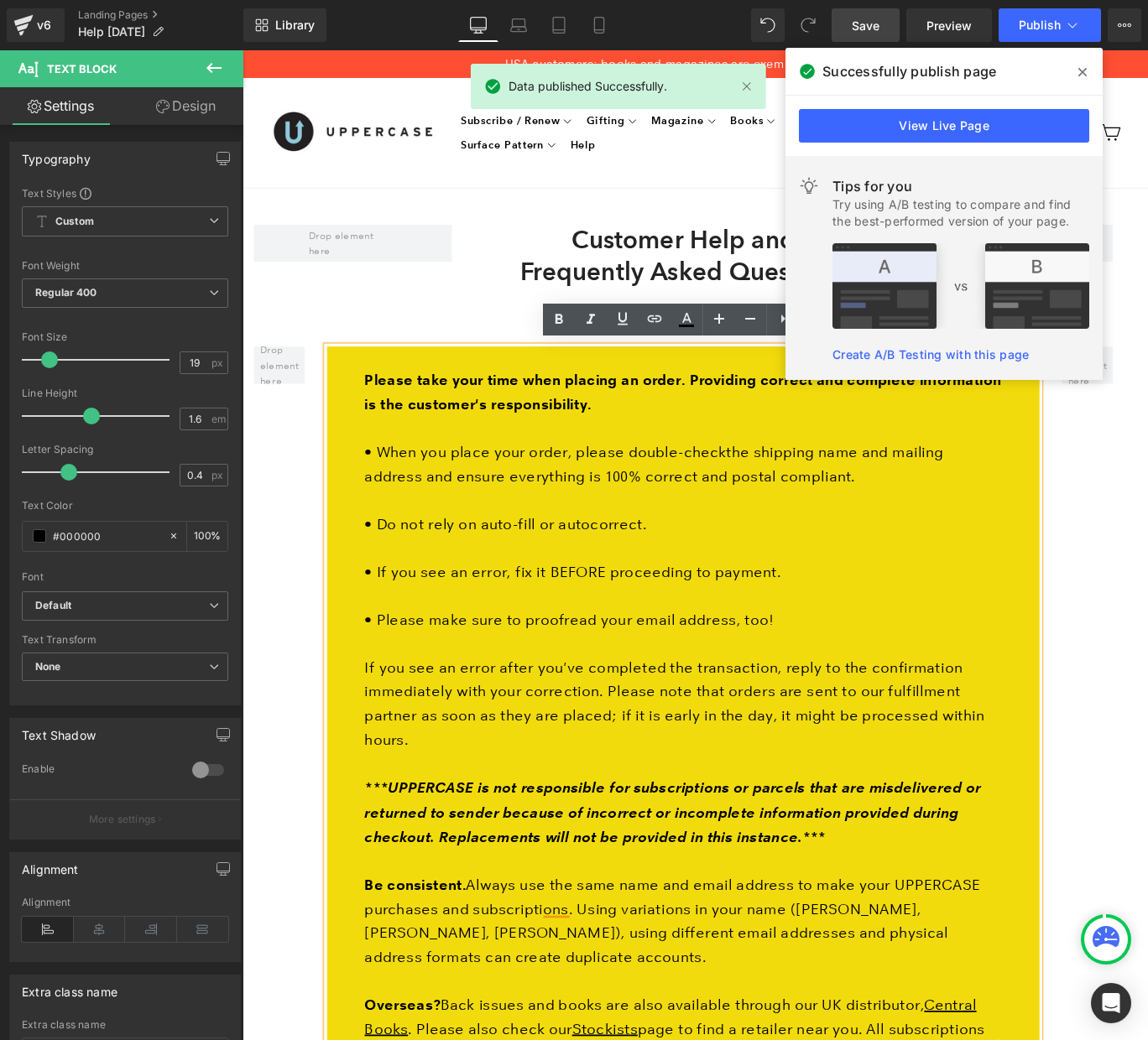
click at [1038, 738] on p "If you see an error after you've completed the transaction, reply to the confir…" at bounding box center [736, 770] width 714 height 135
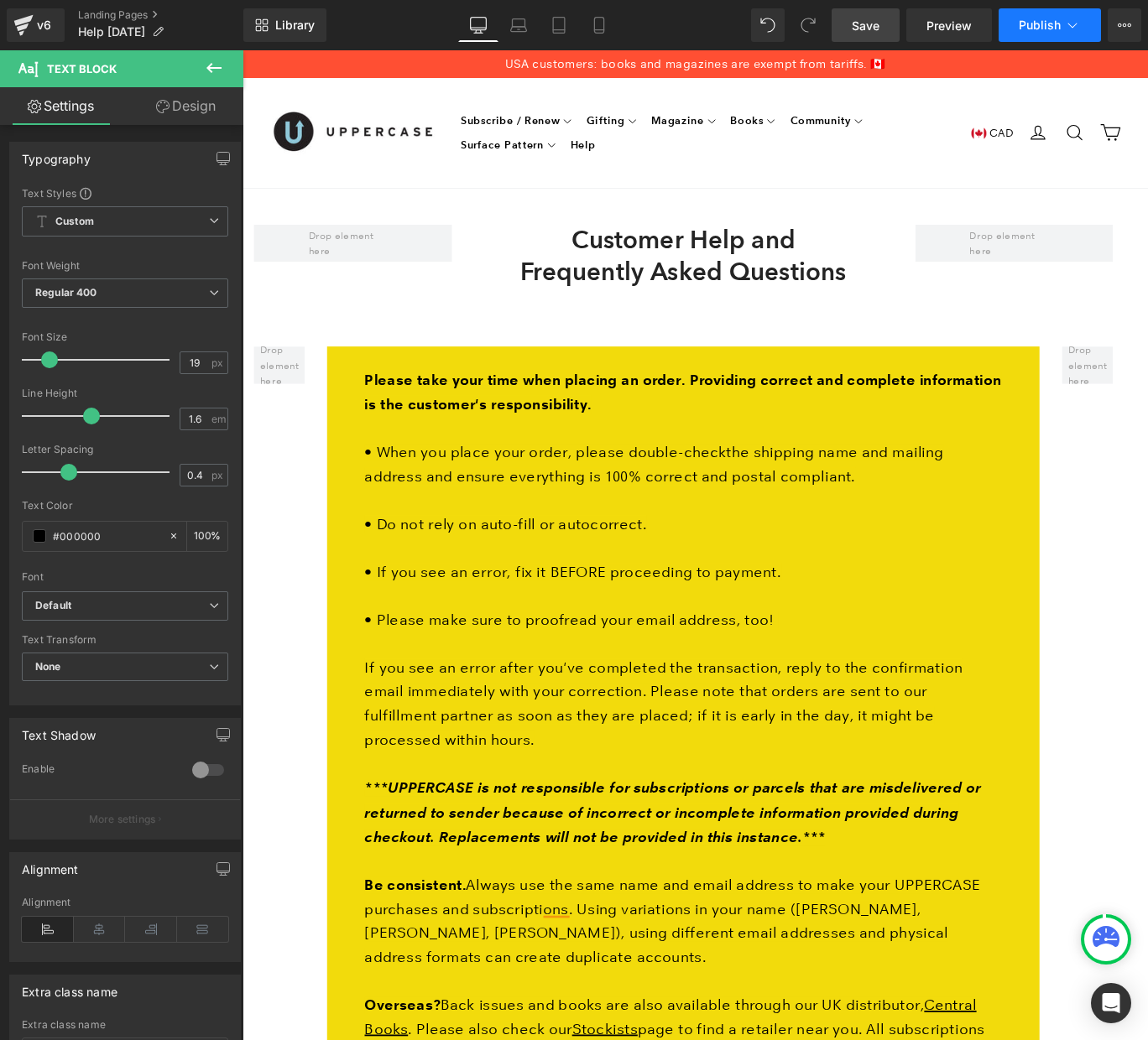
click at [1034, 27] on span "Publish" at bounding box center [1039, 25] width 42 height 14
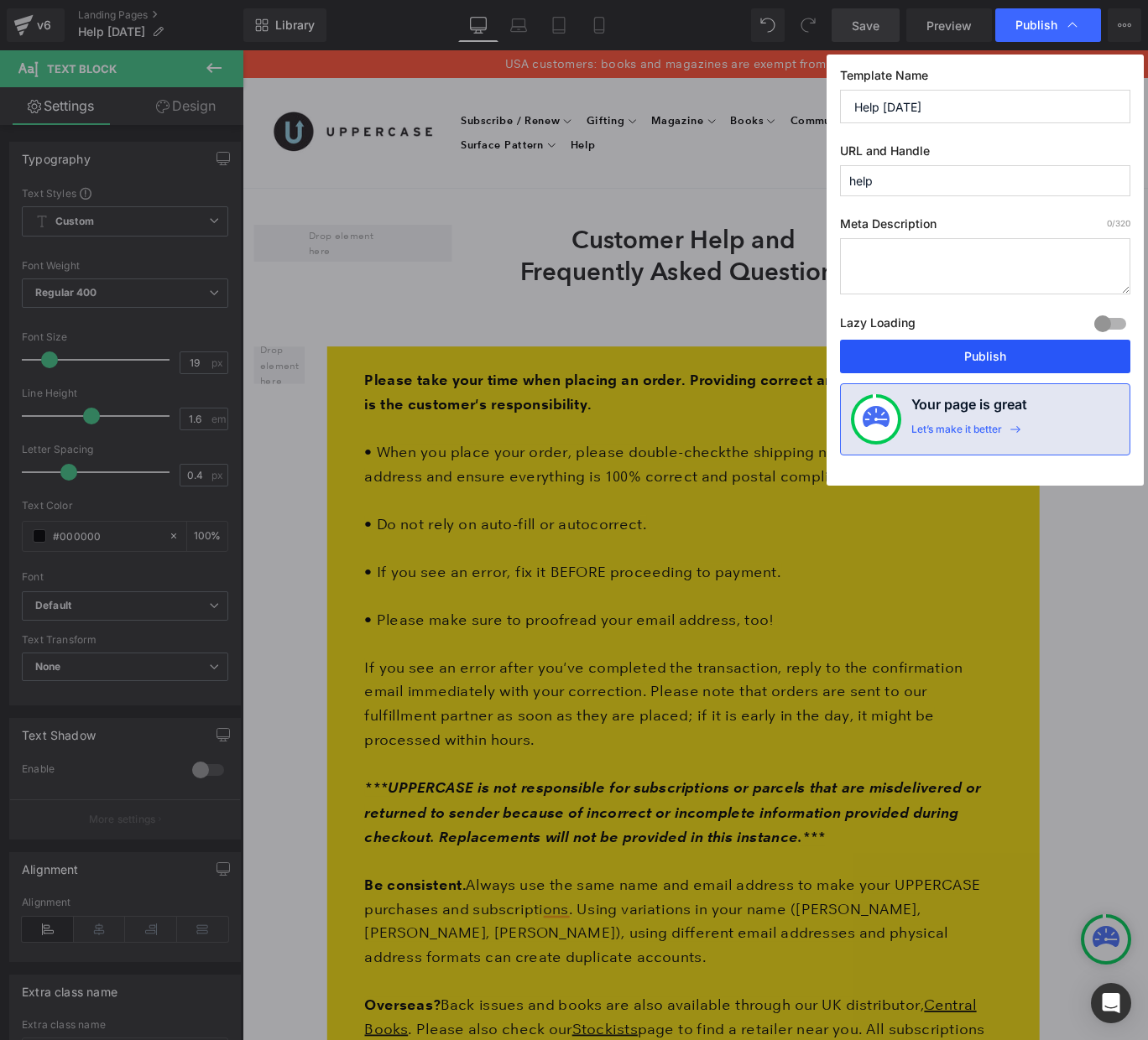
click at [983, 355] on button "Publish" at bounding box center [984, 356] width 290 height 34
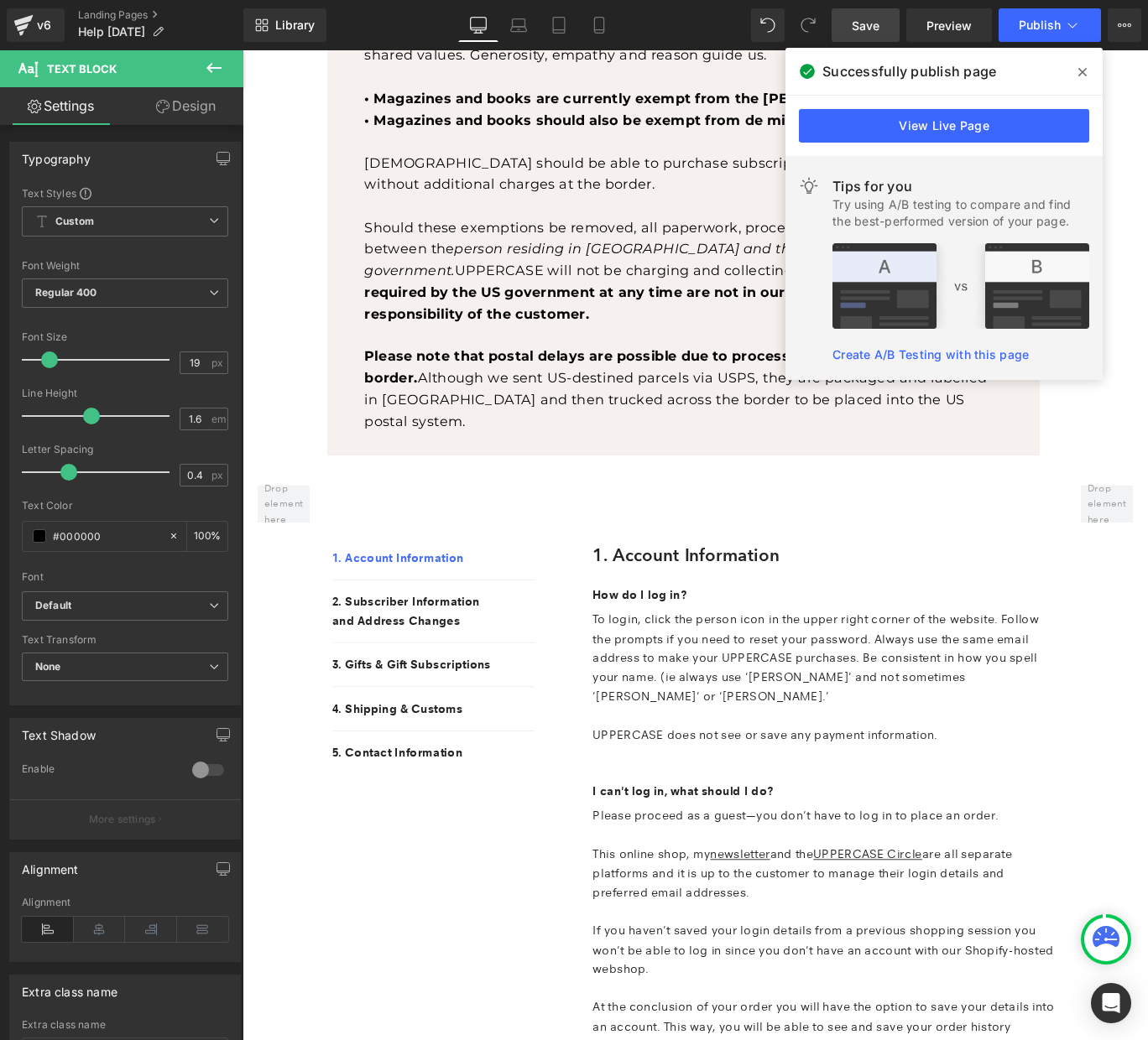
scroll to position [1923, 0]
